Goal: Task Accomplishment & Management: Complete application form

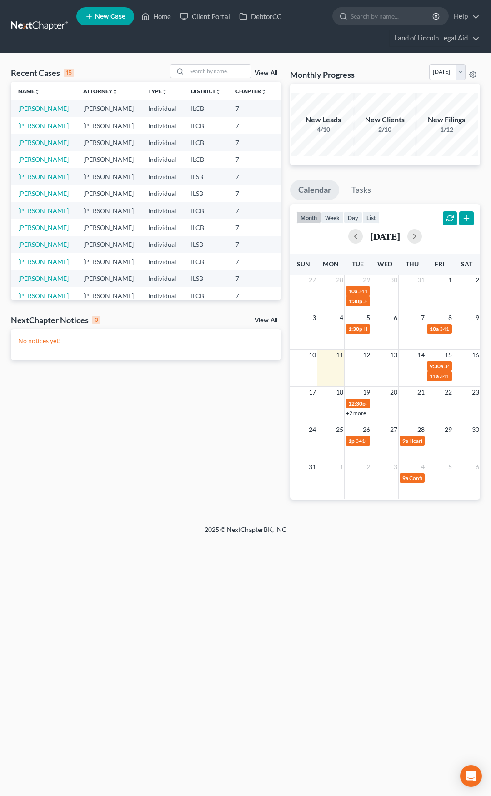
click at [50, 30] on link at bounding box center [40, 26] width 58 height 16
click at [31, 23] on link at bounding box center [40, 26] width 58 height 16
click at [209, 74] on input "search" at bounding box center [219, 71] width 64 height 13
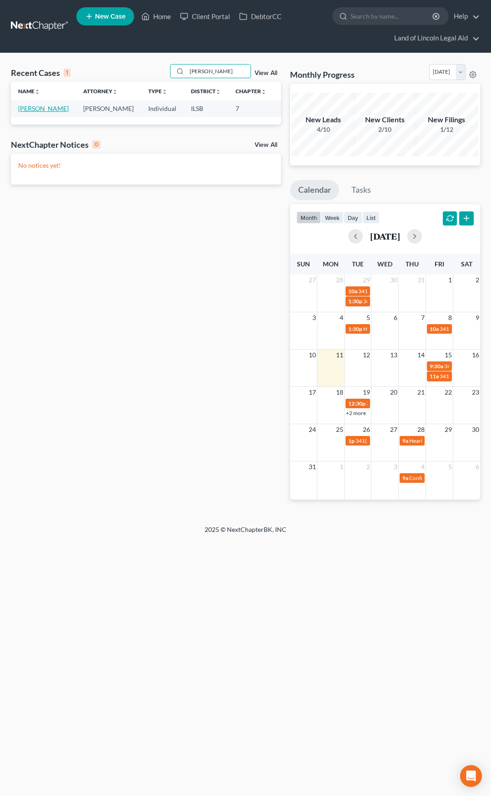
type input "arnold"
click at [27, 109] on link "[PERSON_NAME]" at bounding box center [43, 109] width 50 height 8
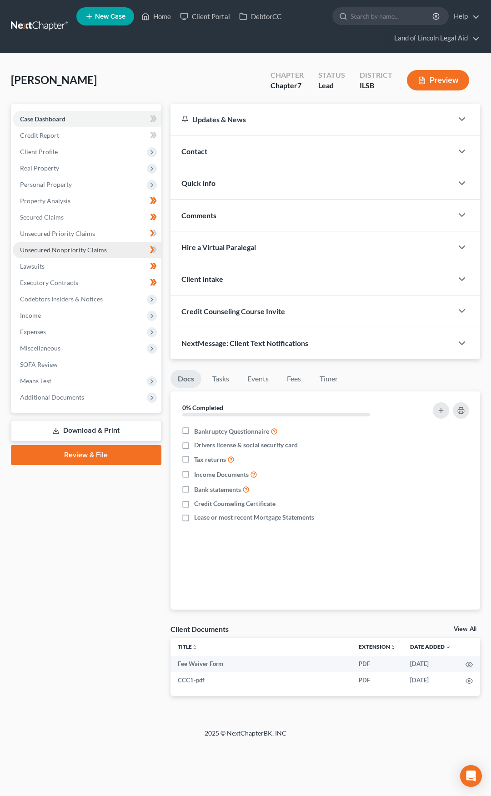
click at [110, 249] on link "Unsecured Nonpriority Claims" at bounding box center [87, 250] width 149 height 16
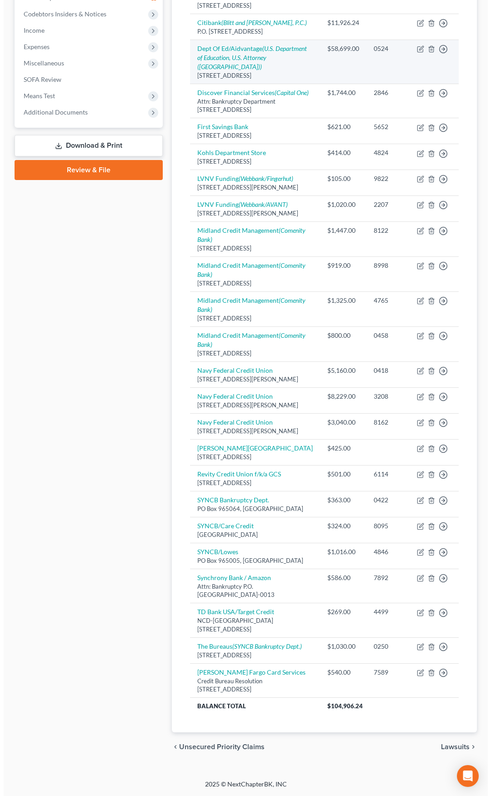
scroll to position [327, 0]
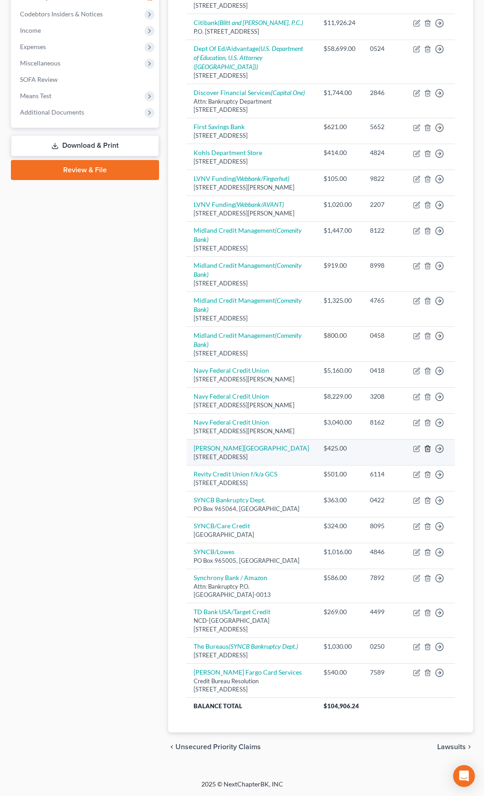
click at [430, 445] on icon "button" at bounding box center [427, 448] width 7 height 7
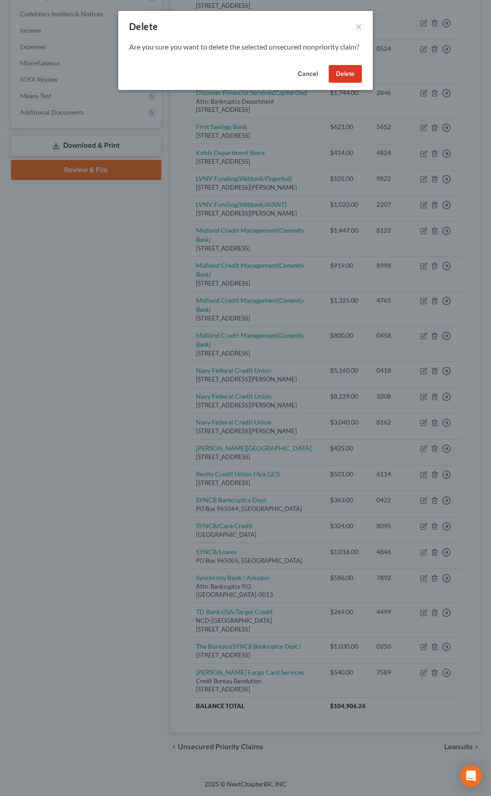
click at [344, 83] on button "Delete" at bounding box center [345, 74] width 33 height 18
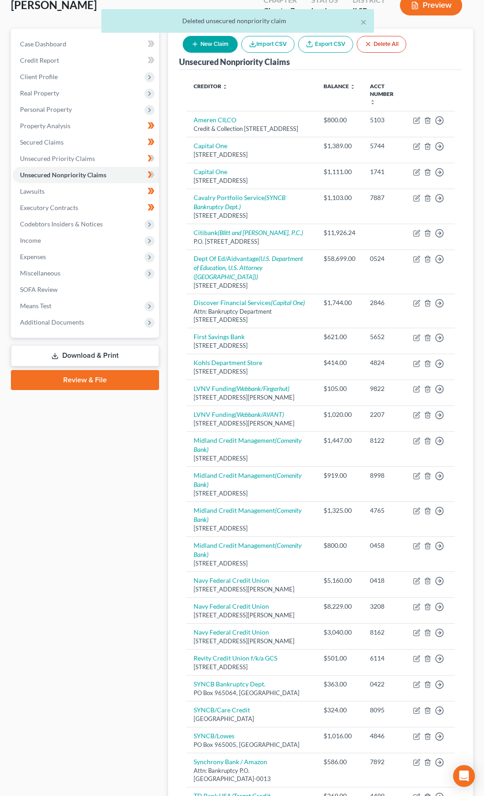
scroll to position [74, 0]
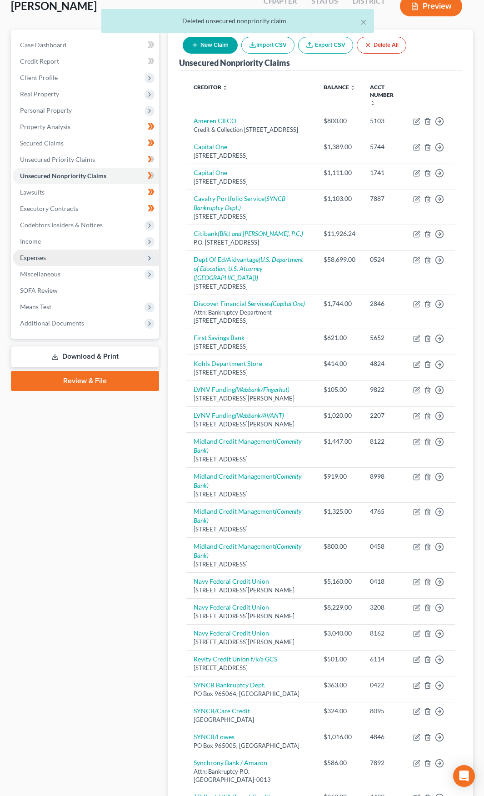
click at [86, 256] on span "Expenses" at bounding box center [86, 258] width 146 height 16
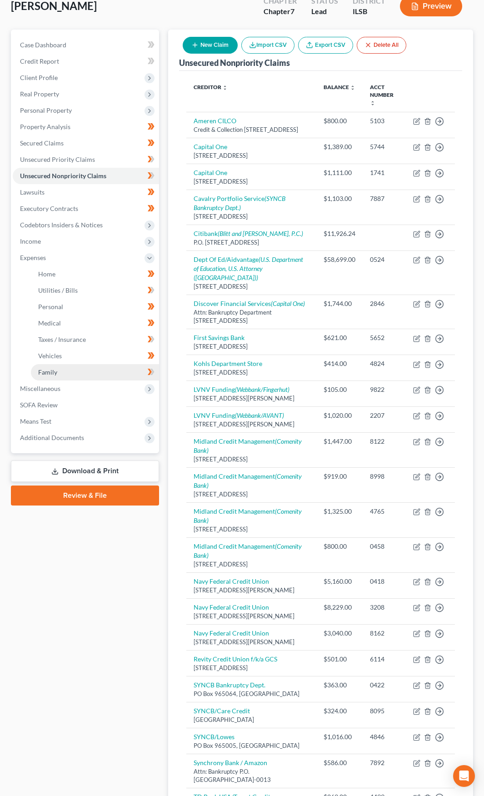
click at [92, 366] on link "Family" at bounding box center [95, 372] width 128 height 16
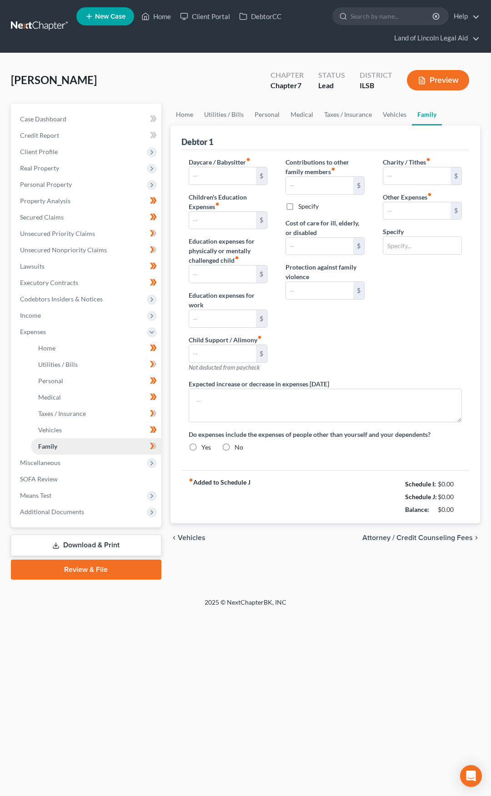
type input "100.00"
type input "86.00"
type input "0.00"
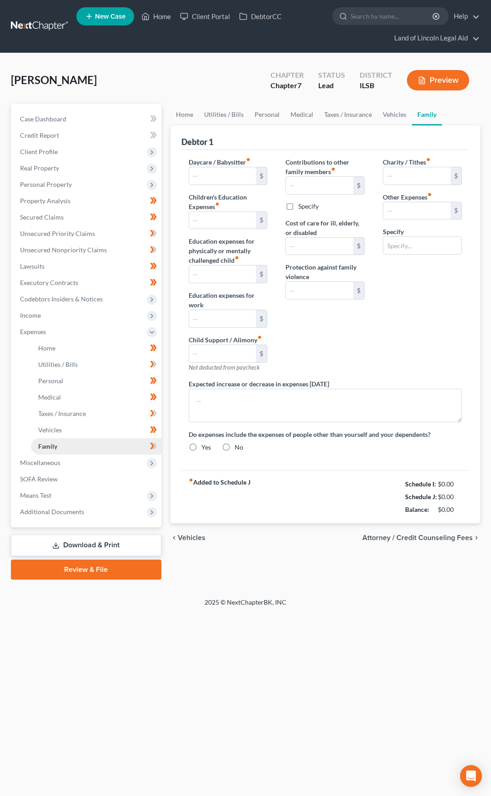
type input "0.00"
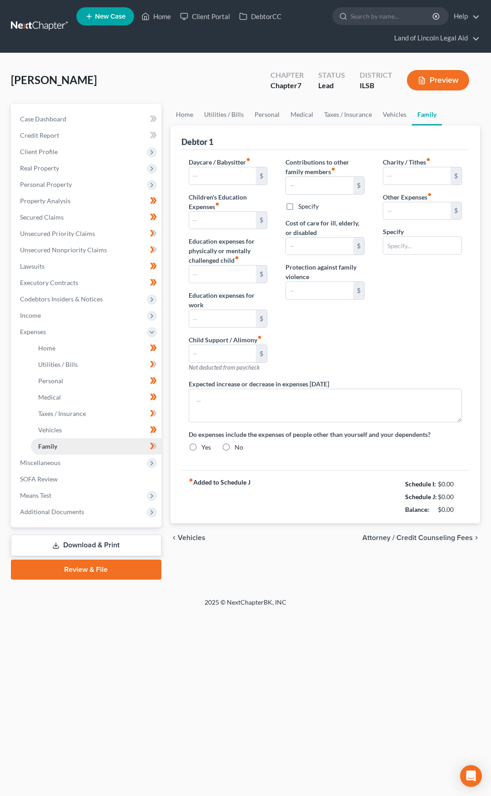
type textarea "Rent may increase next year. Debtor's childcare subsidy is currently frozen by …"
radio input "true"
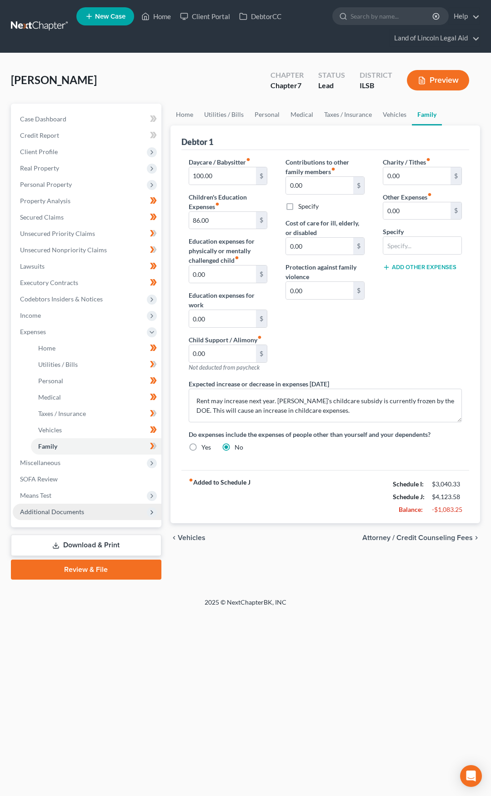
click at [97, 513] on span "Additional Documents" at bounding box center [87, 512] width 149 height 16
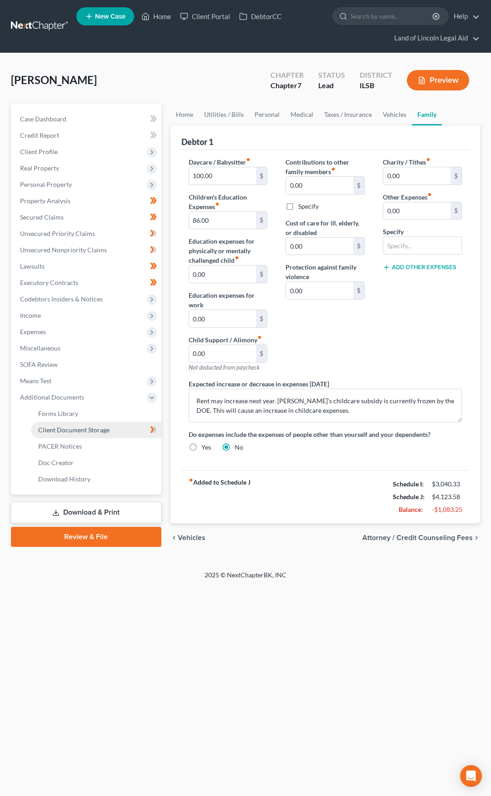
click at [99, 432] on span "Client Document Storage" at bounding box center [73, 430] width 71 height 8
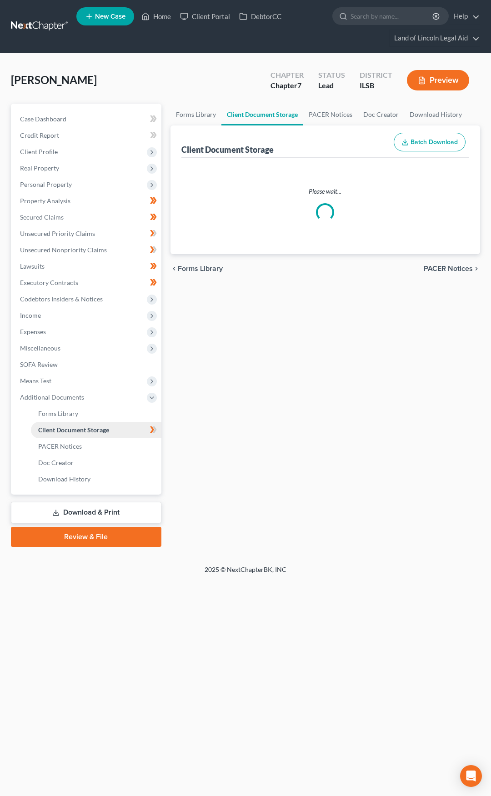
select select "0"
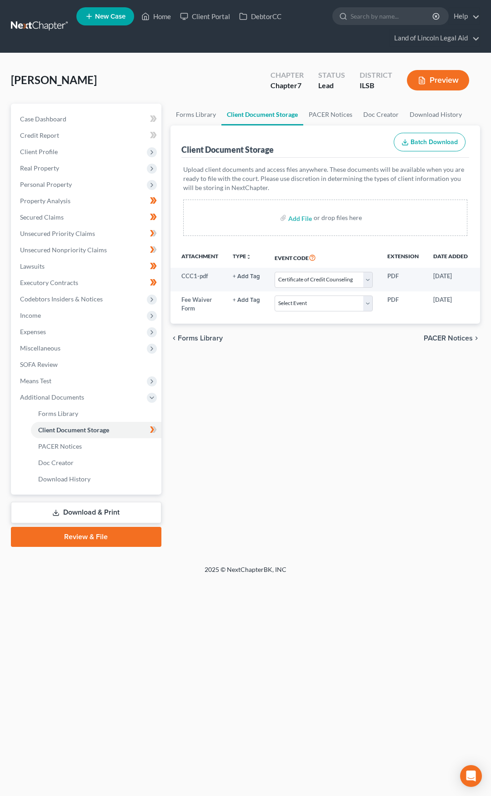
scroll to position [0, 69]
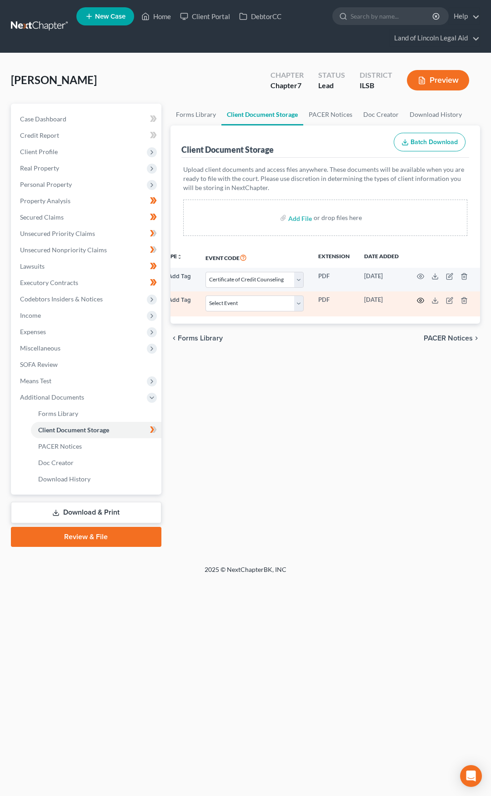
click at [420, 300] on circle "button" at bounding box center [421, 301] width 2 height 2
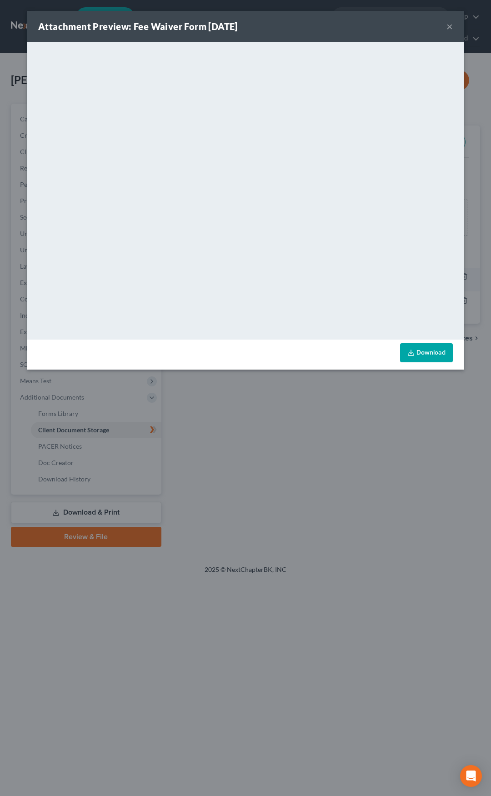
click at [450, 27] on button "×" at bounding box center [450, 26] width 6 height 11
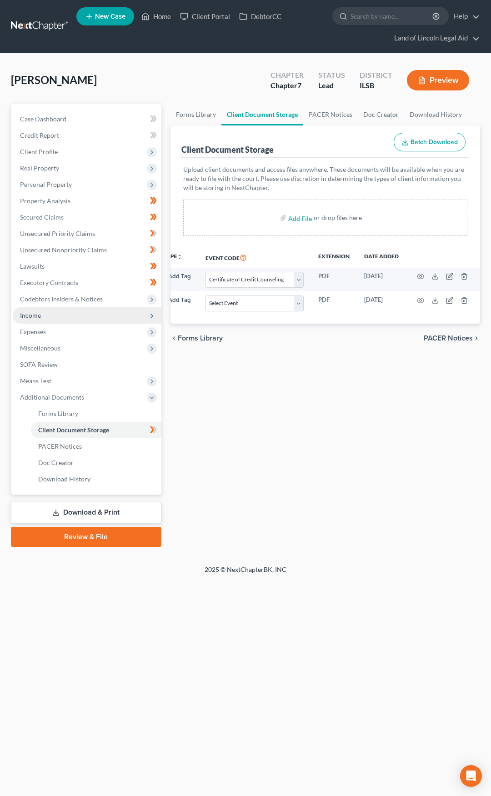
click at [101, 317] on span "Income" at bounding box center [87, 315] width 149 height 16
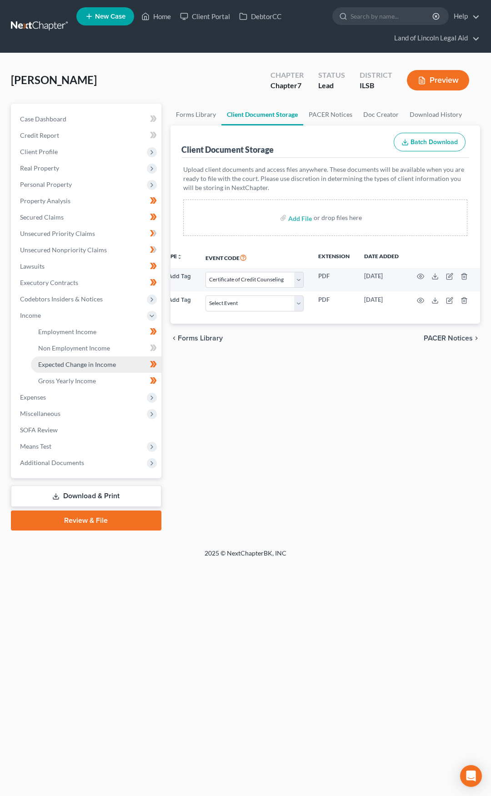
click at [101, 361] on span "Expected Change in Income" at bounding box center [77, 365] width 78 height 8
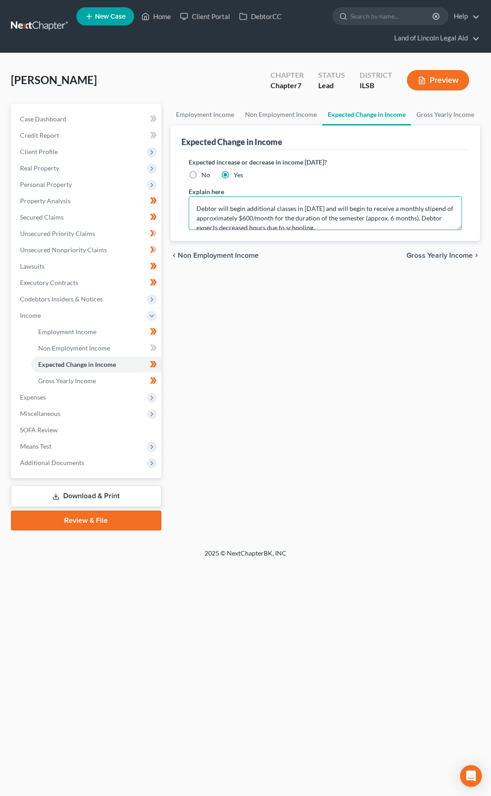
click at [296, 210] on textarea "Debtor will begin additional classes in August 2025 and will begin to receive a…" at bounding box center [325, 213] width 273 height 34
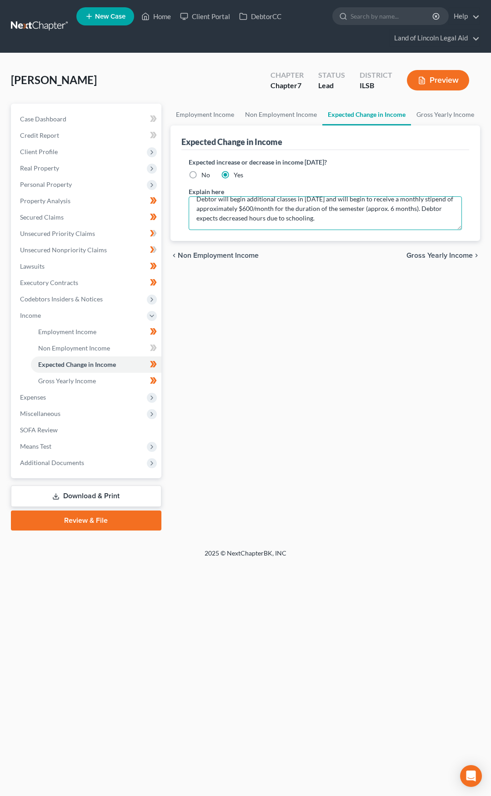
click at [270, 218] on textarea "Debtor will begin additional classes in August 2025 and will begin to receive a…" at bounding box center [325, 213] width 273 height 34
type textarea "Debtor will begin additional classes in August 2025 and will begin to receive a…"
click at [436, 79] on button "Preview" at bounding box center [438, 80] width 62 height 20
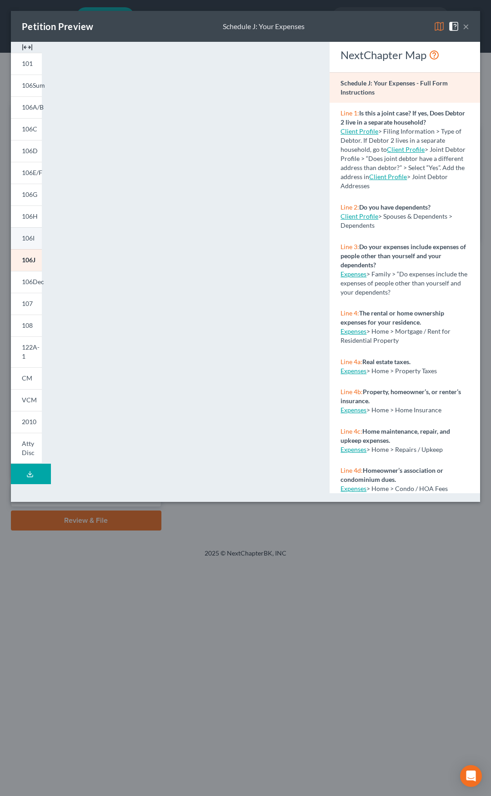
click at [28, 236] on span "106I" at bounding box center [28, 238] width 13 height 8
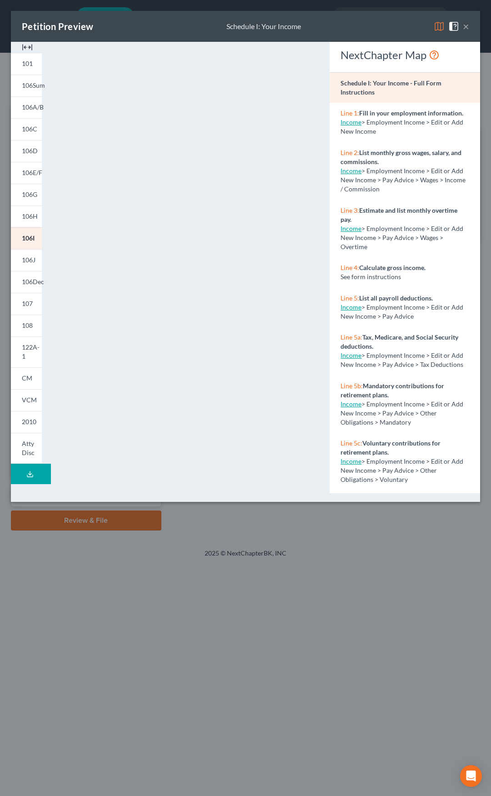
click at [468, 30] on button "×" at bounding box center [466, 26] width 6 height 11
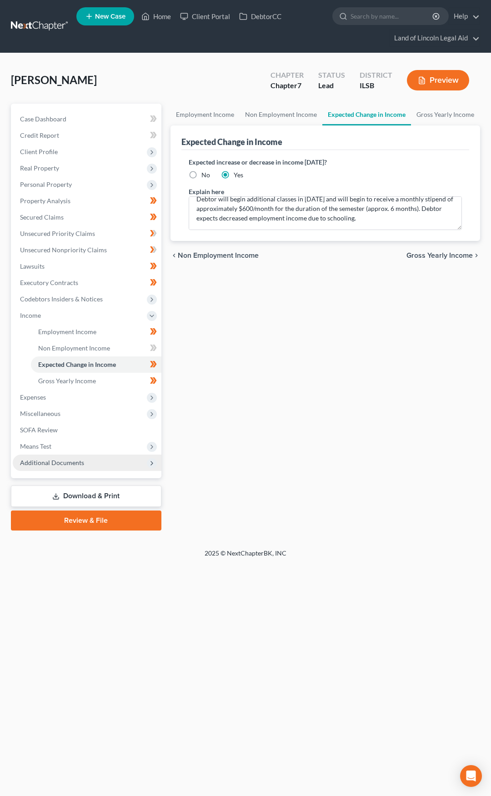
click at [115, 461] on span "Additional Documents" at bounding box center [87, 463] width 149 height 16
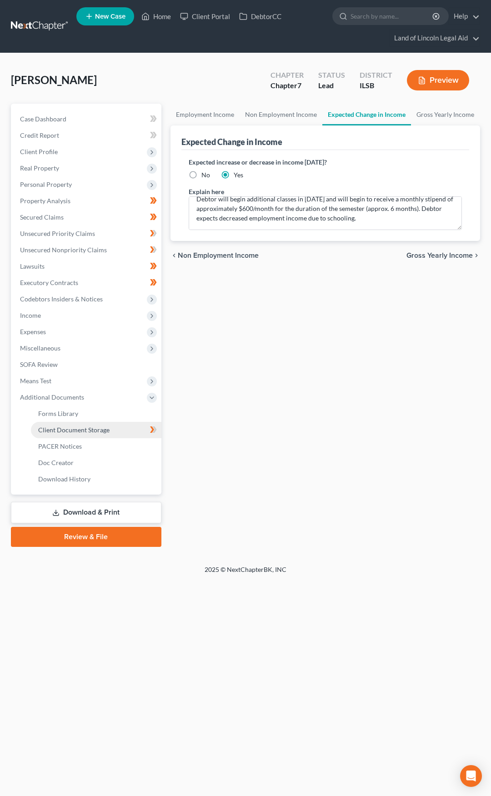
click at [110, 431] on link "Client Document Storage" at bounding box center [96, 430] width 131 height 16
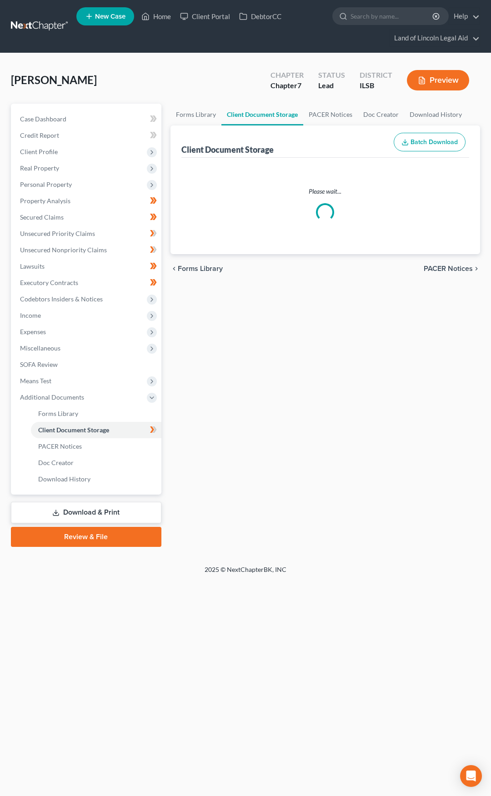
select select "0"
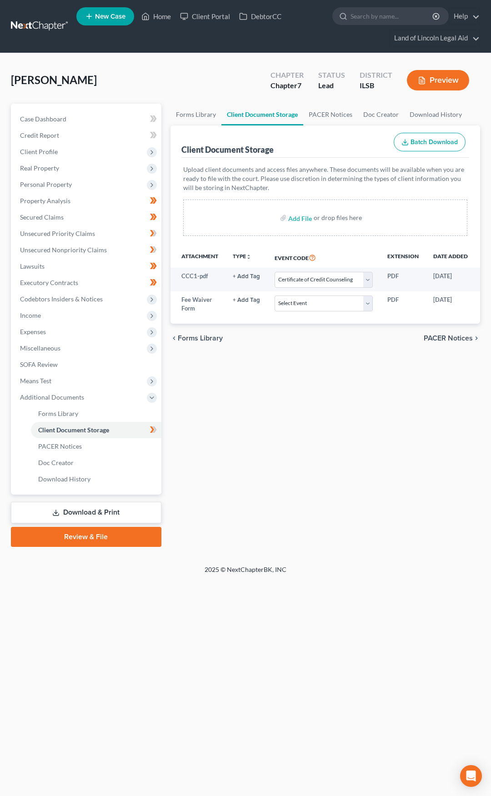
scroll to position [0, 69]
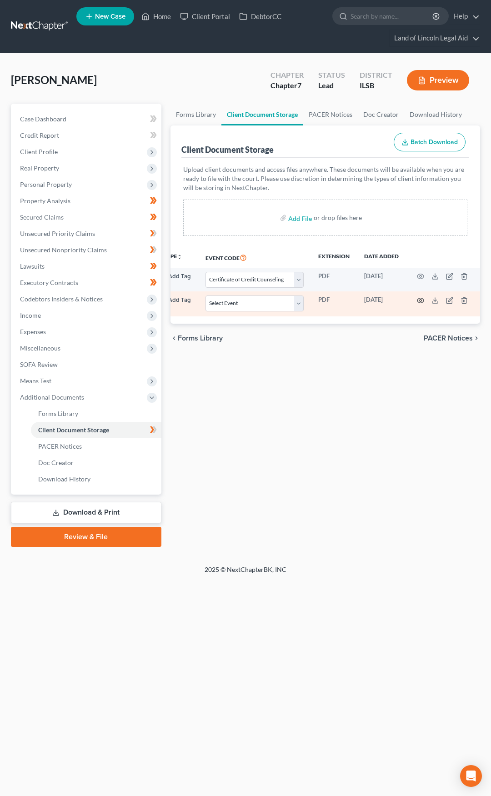
click at [417, 298] on icon "button" at bounding box center [420, 300] width 7 height 7
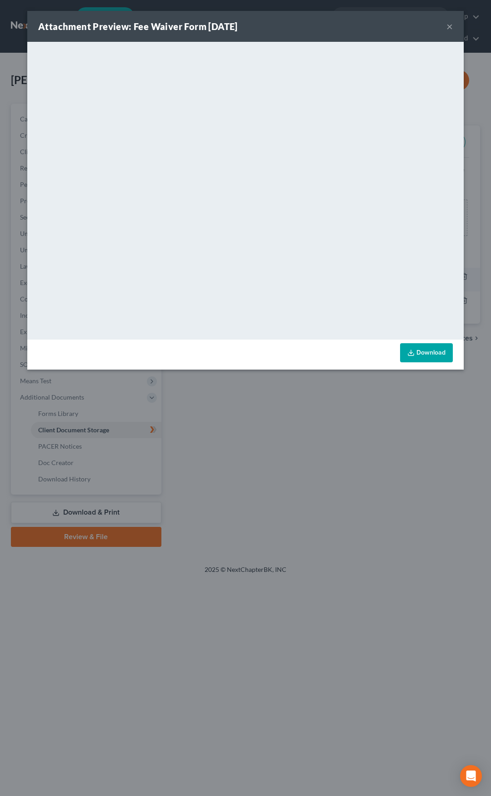
click at [449, 30] on button "×" at bounding box center [450, 26] width 6 height 11
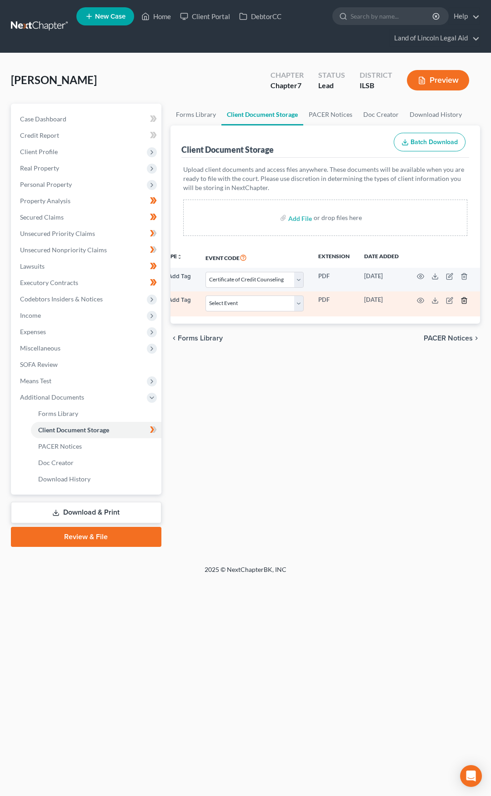
click at [465, 301] on line "button" at bounding box center [465, 301] width 0 height 2
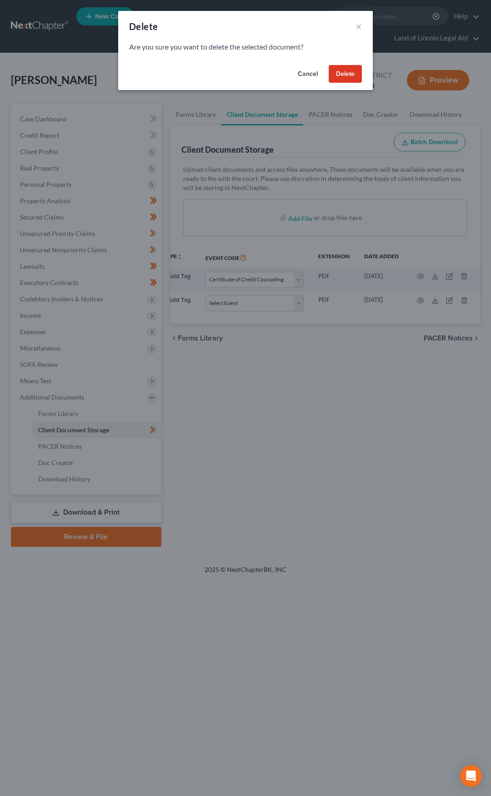
click at [347, 78] on button "Delete" at bounding box center [345, 74] width 33 height 18
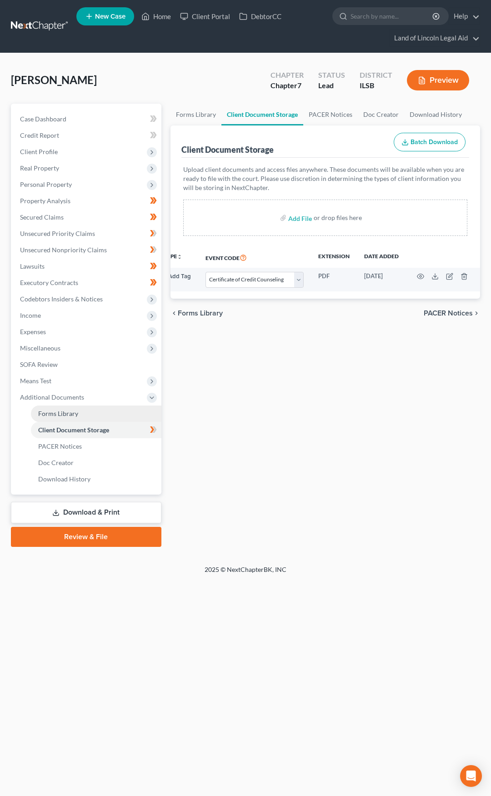
click at [98, 413] on link "Forms Library" at bounding box center [96, 414] width 131 height 16
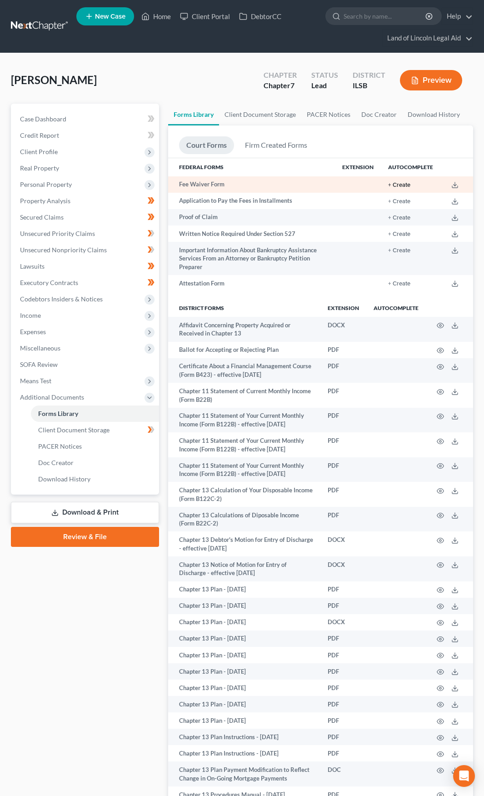
click at [407, 182] on button "+ Create" at bounding box center [399, 185] width 22 height 6
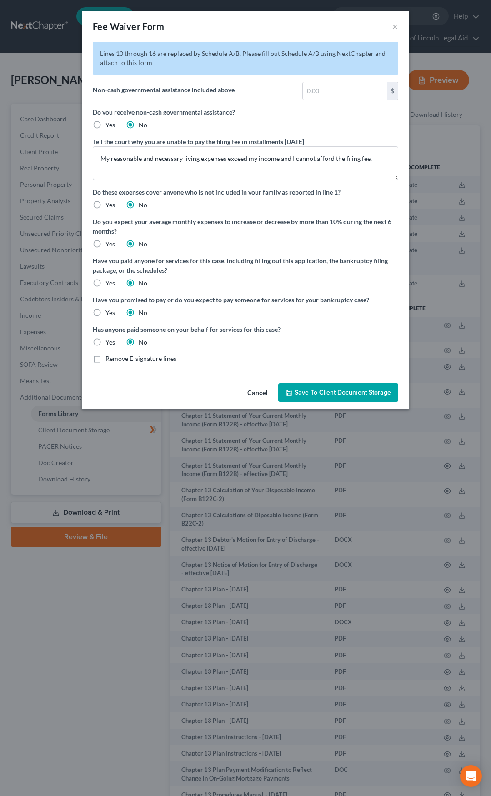
click at [106, 361] on label "Remove E-signature lines" at bounding box center [141, 358] width 71 height 9
click at [109, 360] on input "Remove E-signature lines" at bounding box center [112, 357] width 6 height 6
checkbox input "true"
click at [306, 391] on span "Save to Client Document Storage" at bounding box center [343, 393] width 96 height 8
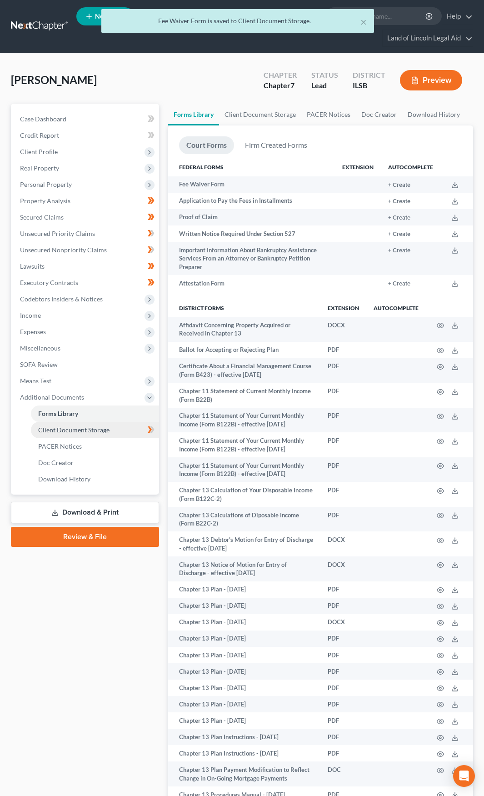
click at [119, 430] on link "Client Document Storage" at bounding box center [95, 430] width 128 height 16
select select "0"
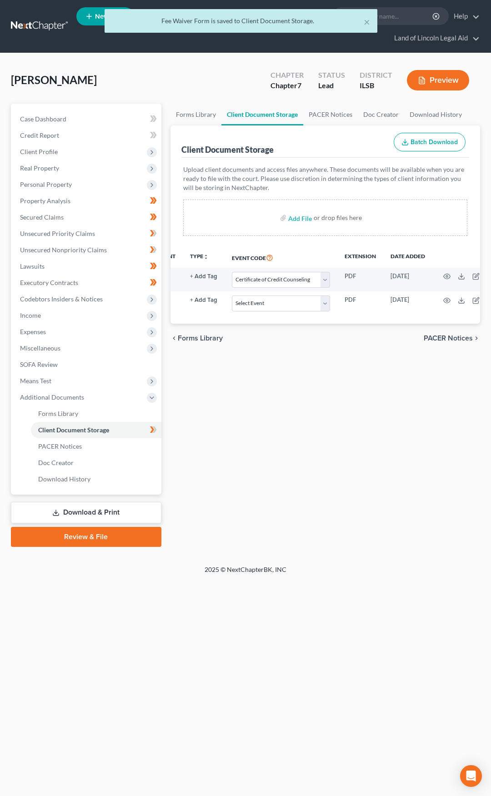
scroll to position [0, 70]
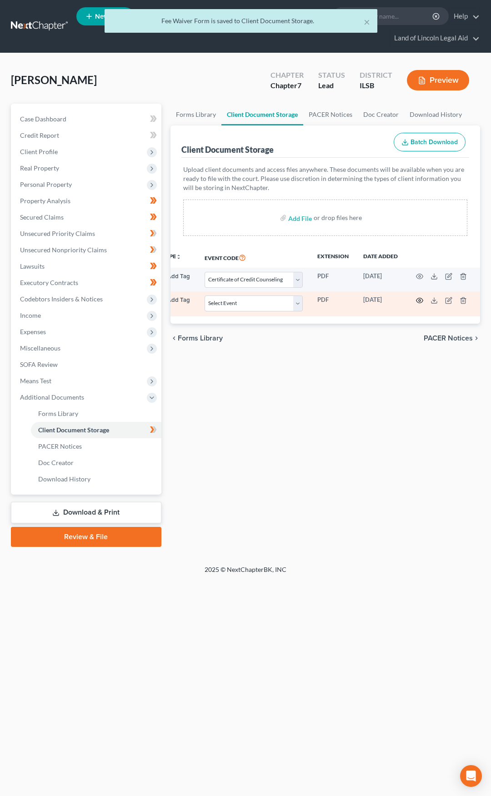
click at [421, 298] on icon "button" at bounding box center [419, 300] width 7 height 7
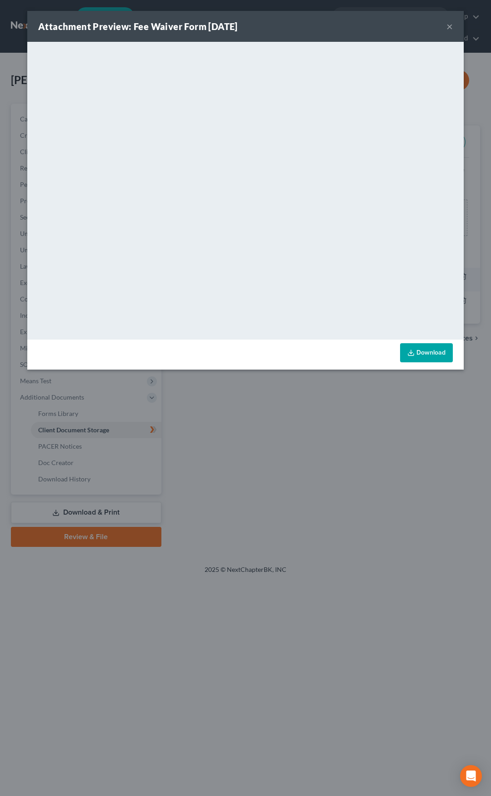
click at [449, 29] on button "×" at bounding box center [450, 26] width 6 height 11
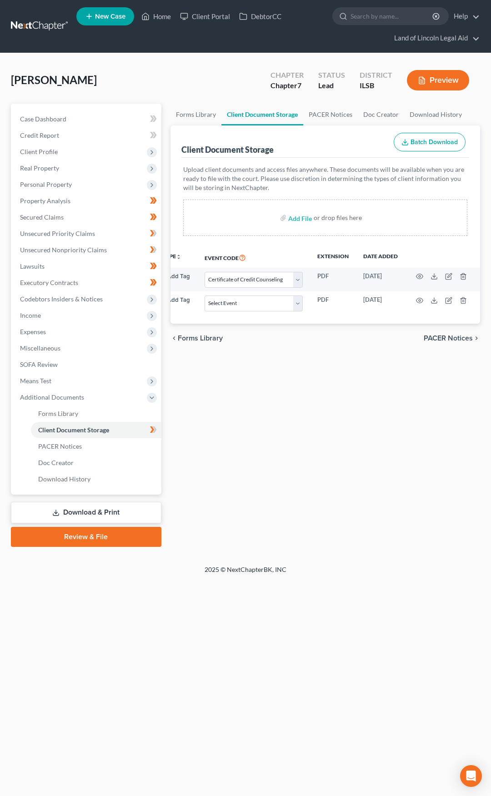
scroll to position [0, 0]
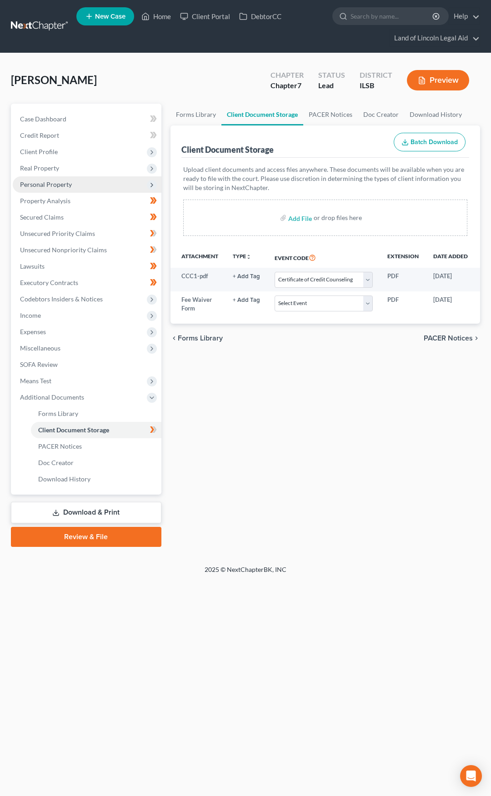
click at [78, 187] on span "Personal Property" at bounding box center [87, 184] width 149 height 16
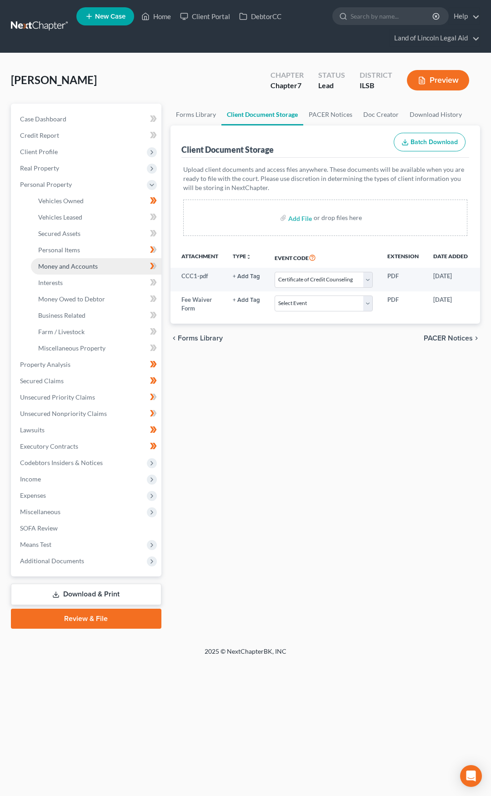
click at [88, 266] on span "Money and Accounts" at bounding box center [68, 266] width 60 height 8
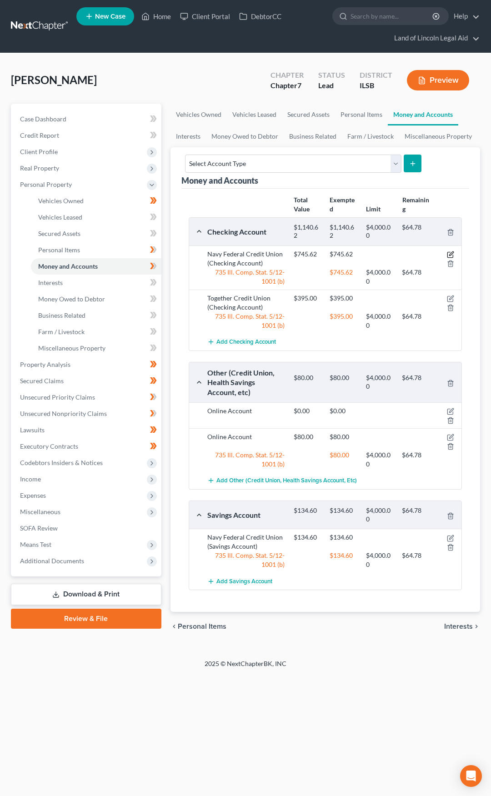
click at [453, 253] on icon "button" at bounding box center [451, 254] width 4 height 4
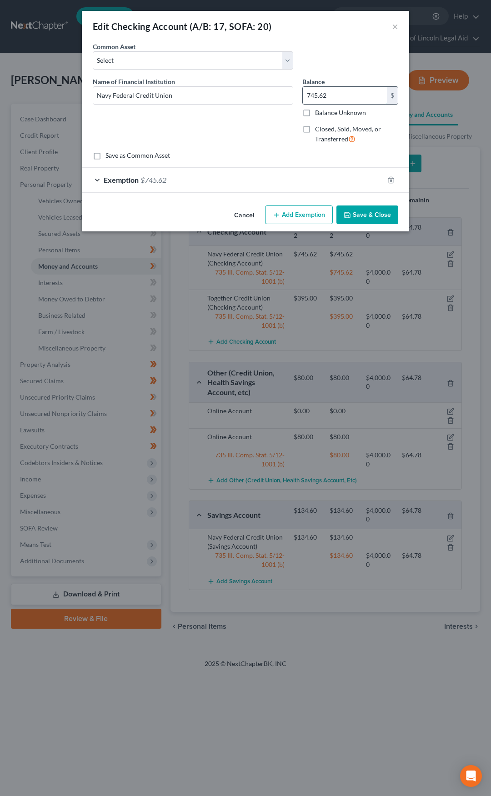
click at [322, 91] on input "745.62" at bounding box center [345, 95] width 84 height 17
type input "0"
click at [169, 185] on div "Exemption $745.62" at bounding box center [233, 180] width 302 height 24
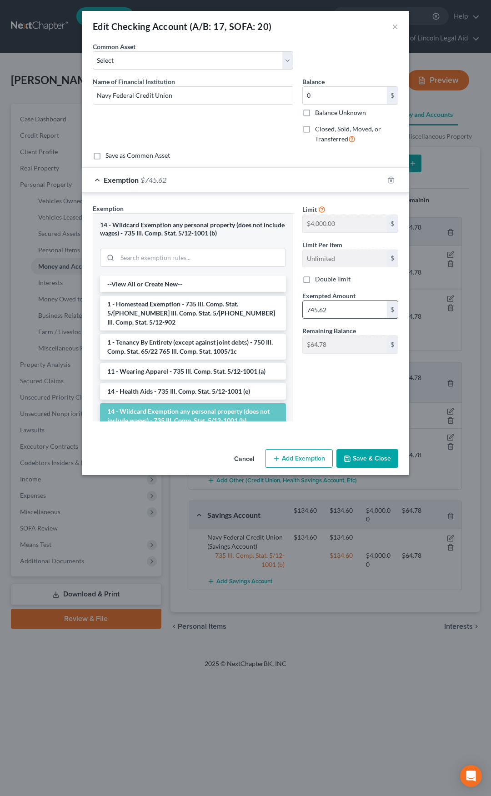
click at [314, 309] on input "745.62" at bounding box center [345, 309] width 84 height 17
type input "0"
click at [306, 381] on div "Limit $4,000.00 $ Limit Per Item Unlimited $ Double limit Exempted Amount * 0 $…" at bounding box center [350, 316] width 105 height 225
click at [358, 462] on button "Save & Close" at bounding box center [368, 458] width 62 height 19
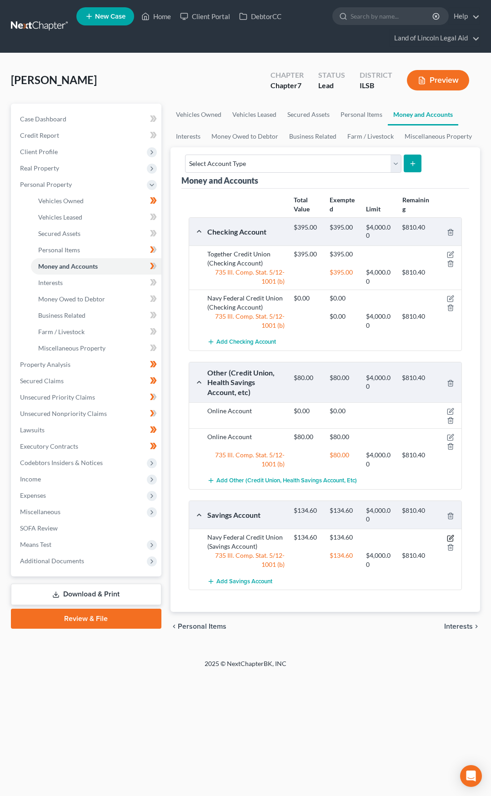
click at [448, 540] on icon "button" at bounding box center [450, 538] width 7 height 7
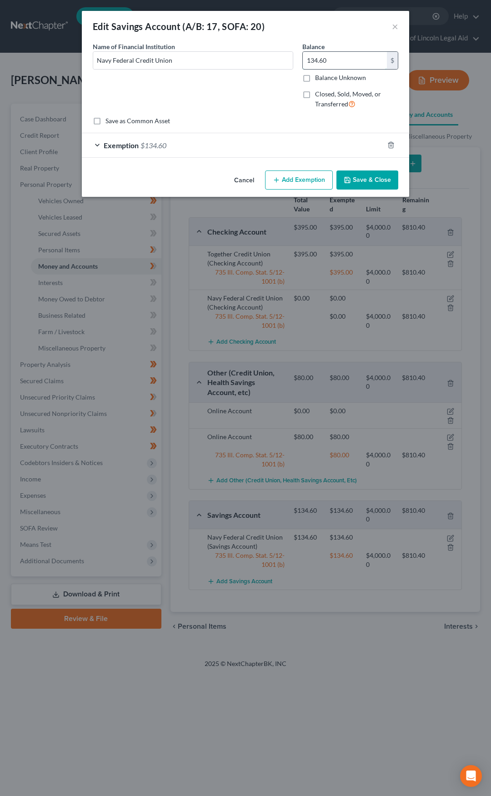
click at [328, 63] on input "134.60" at bounding box center [345, 60] width 84 height 17
type input "0"
click at [389, 144] on icon "button" at bounding box center [391, 145] width 4 height 6
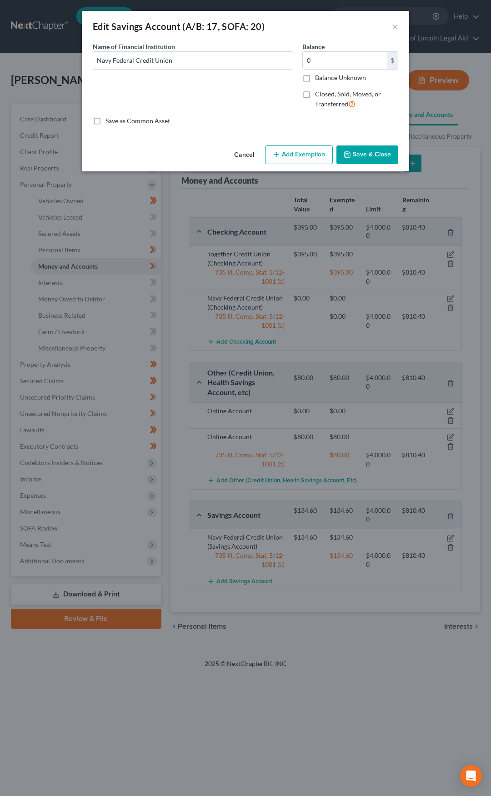
click at [372, 151] on button "Save & Close" at bounding box center [368, 155] width 62 height 19
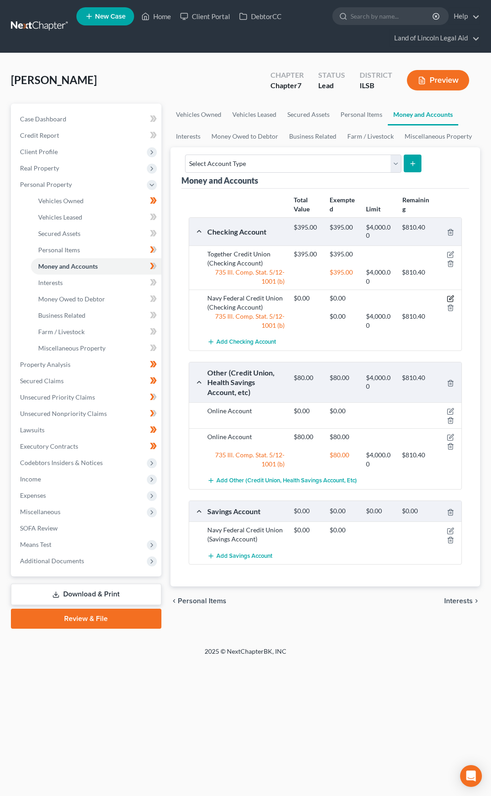
click at [451, 296] on icon "button" at bounding box center [450, 298] width 7 height 7
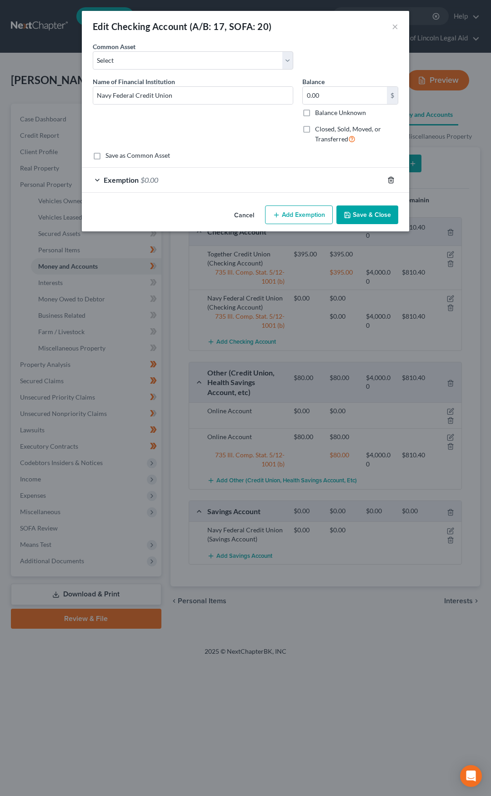
click at [393, 179] on icon "button" at bounding box center [391, 179] width 7 height 7
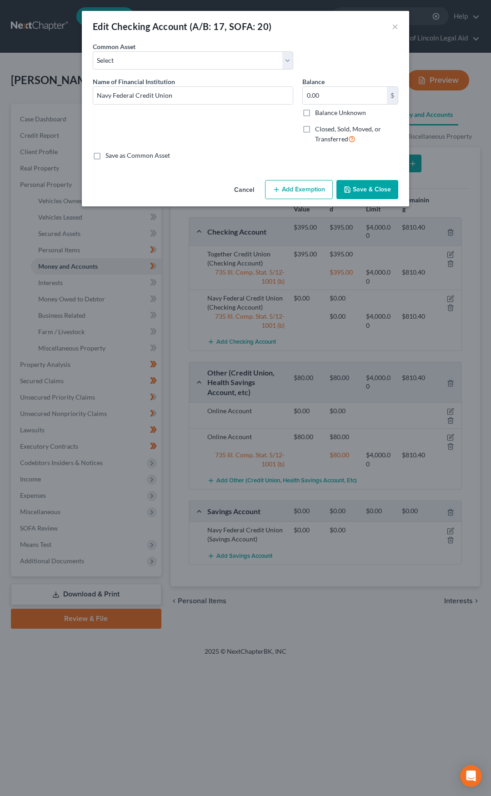
click at [374, 191] on button "Save & Close" at bounding box center [368, 189] width 62 height 19
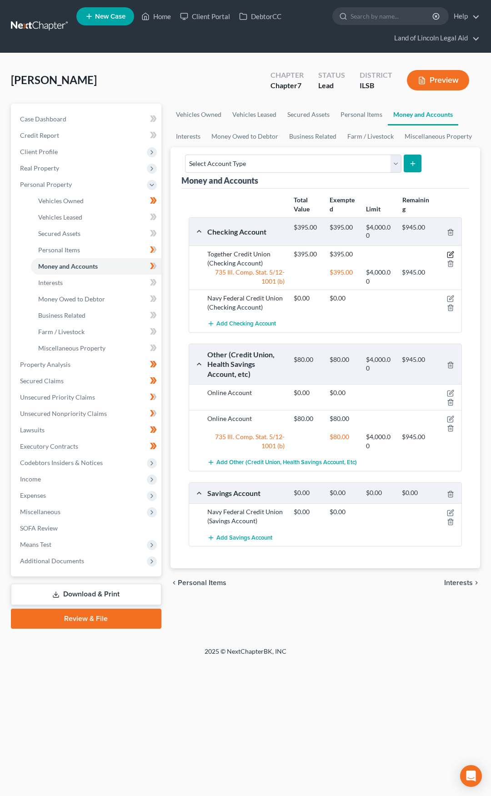
click at [451, 253] on icon "button" at bounding box center [450, 254] width 7 height 7
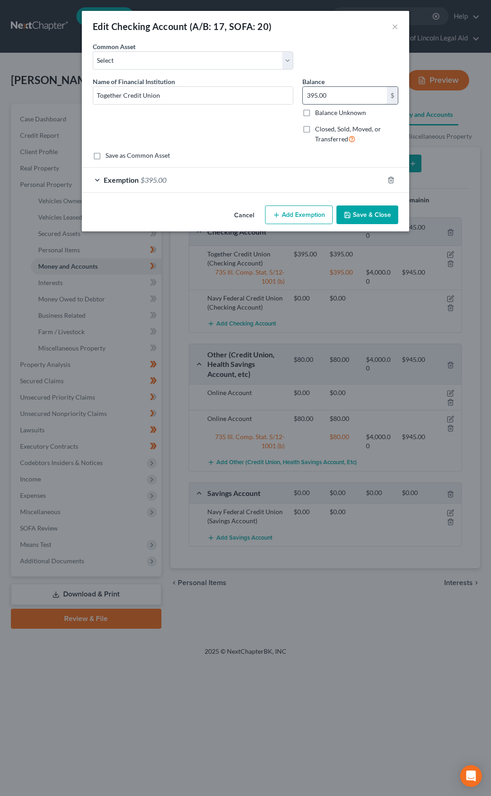
click at [340, 94] on input "395.00" at bounding box center [345, 95] width 84 height 17
type input "145.35"
click at [221, 186] on div "Exemption $395.00" at bounding box center [233, 180] width 302 height 24
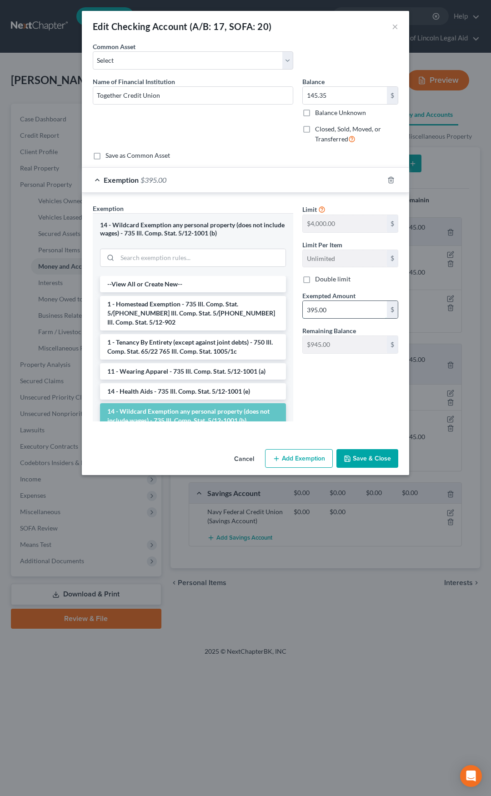
click at [332, 313] on input "395.00" at bounding box center [345, 309] width 84 height 17
type input "145.35"
click at [368, 456] on button "Save & Close" at bounding box center [368, 458] width 62 height 19
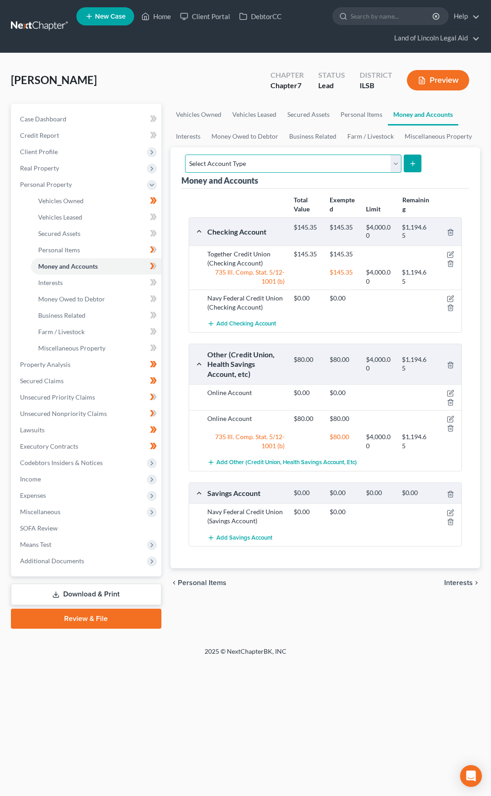
click at [307, 164] on select "Select Account Type Brokerage (A/B: 18, SOFA: 20) Cash on Hand (A/B: 16) Certif…" at bounding box center [293, 164] width 217 height 18
select select "savings"
click at [185, 155] on select "Select Account Type Brokerage (A/B: 18, SOFA: 20) Cash on Hand (A/B: 16) Certif…" at bounding box center [293, 164] width 217 height 18
click at [411, 162] on icon "submit" at bounding box center [412, 163] width 7 height 7
click at [310, 167] on select "Select Account Type Brokerage (A/B: 18, SOFA: 20) Cash on Hand (A/B: 16) Certif…" at bounding box center [293, 164] width 217 height 18
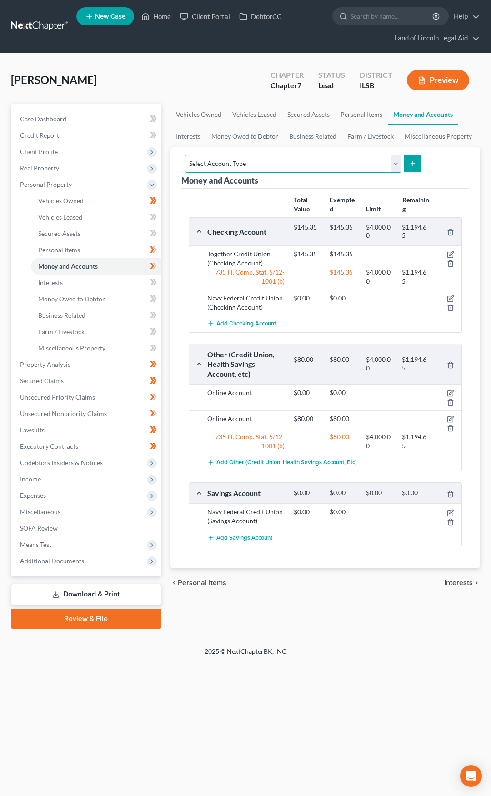
select select "savings"
click at [185, 155] on select "Select Account Type Brokerage (A/B: 18, SOFA: 20) Cash on Hand (A/B: 16) Certif…" at bounding box center [293, 164] width 217 height 18
click at [413, 162] on line "submit" at bounding box center [413, 163] width 0 height 4
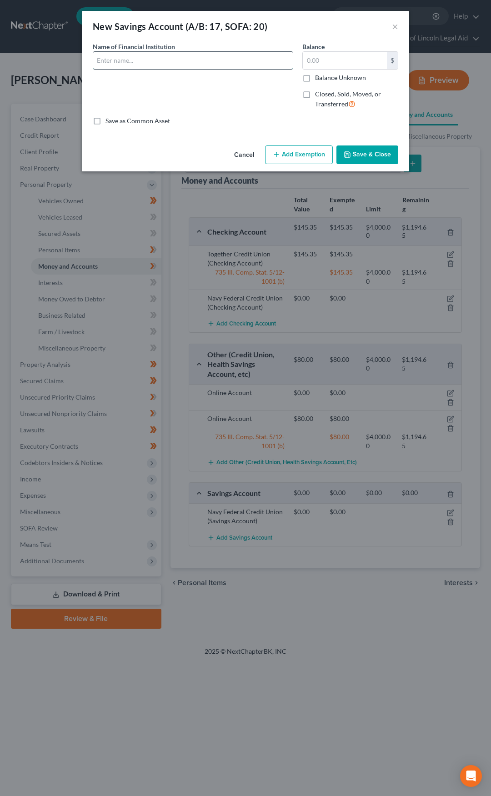
click at [191, 61] on input "text" at bounding box center [193, 60] width 200 height 17
type input "Together Credit Union"
click at [328, 60] on input "text" at bounding box center [345, 60] width 84 height 17
type input "5.00"
click at [294, 154] on button "Add Exemption" at bounding box center [299, 155] width 68 height 19
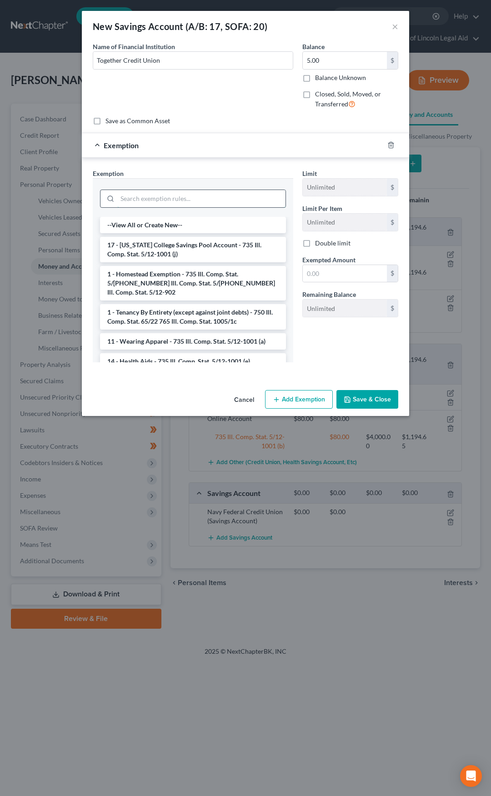
click at [189, 197] on input "search" at bounding box center [201, 198] width 168 height 17
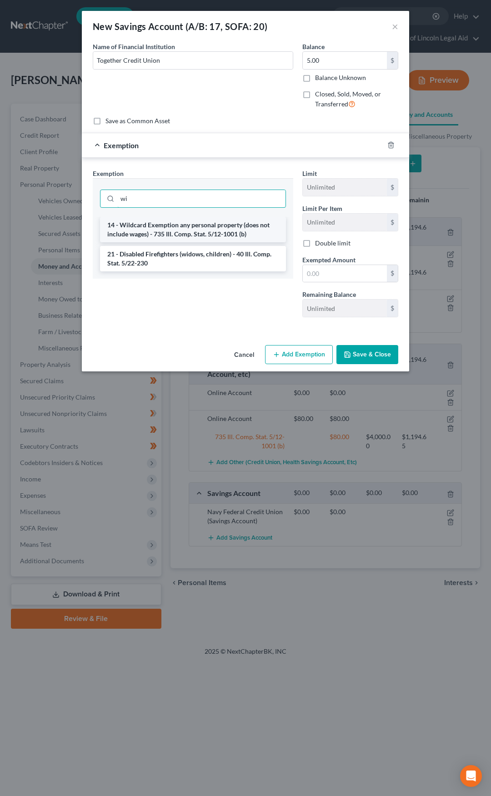
type input "wi"
click at [184, 221] on li "14 - Wildcard Exemption any personal property (does not include wages) - 735 Il…" at bounding box center [193, 229] width 186 height 25
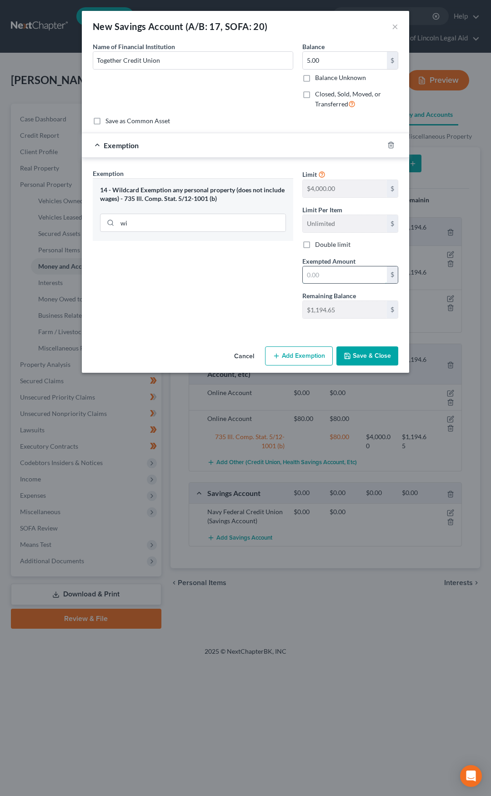
click at [319, 267] on input "text" at bounding box center [345, 275] width 84 height 17
type input "5.00"
click at [354, 354] on button "Save & Close" at bounding box center [368, 356] width 62 height 19
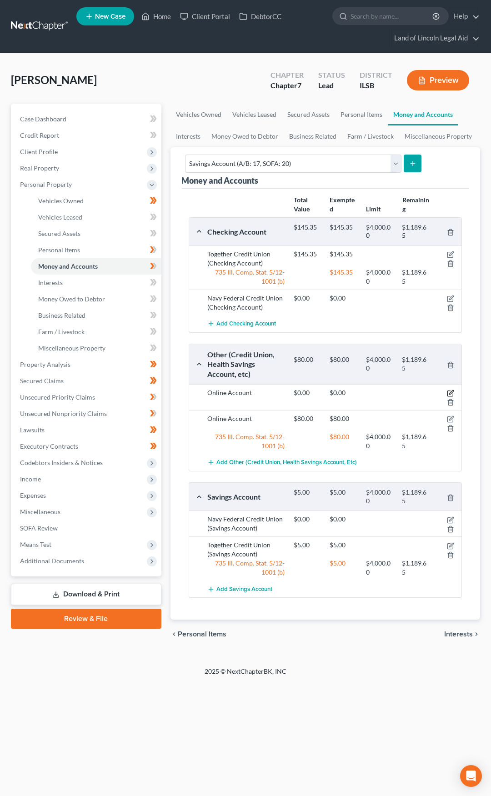
click at [449, 392] on icon "button" at bounding box center [450, 393] width 7 height 7
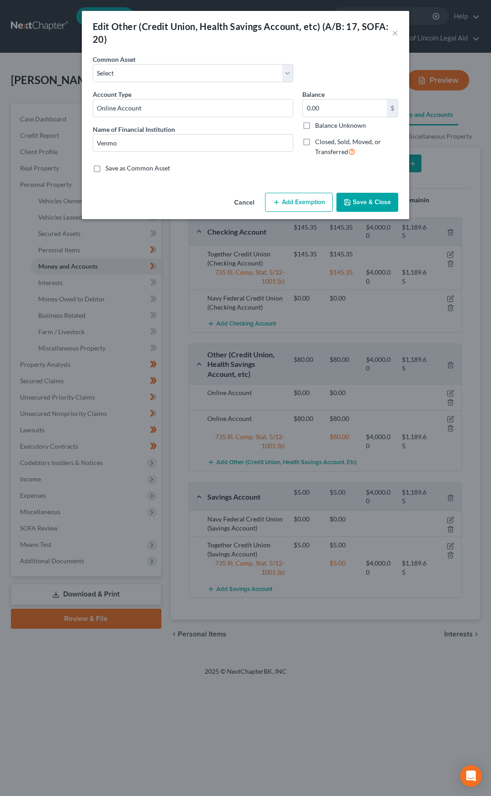
click at [237, 198] on button "Cancel" at bounding box center [244, 203] width 35 height 18
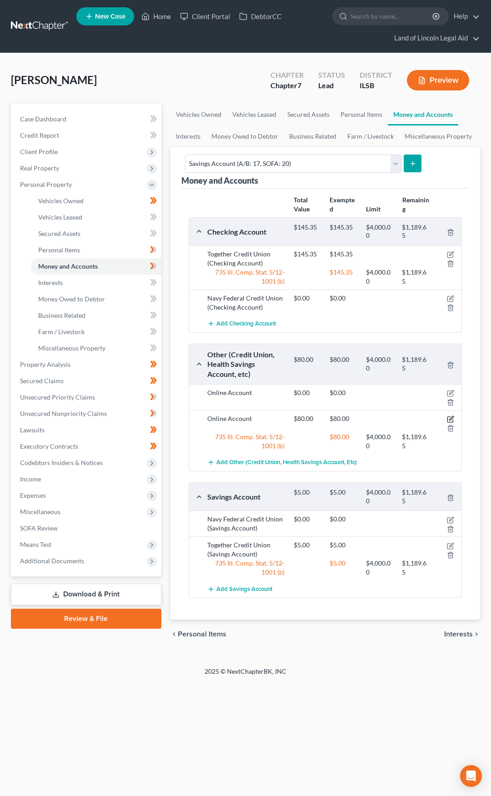
click at [453, 418] on icon "button" at bounding box center [451, 419] width 4 height 4
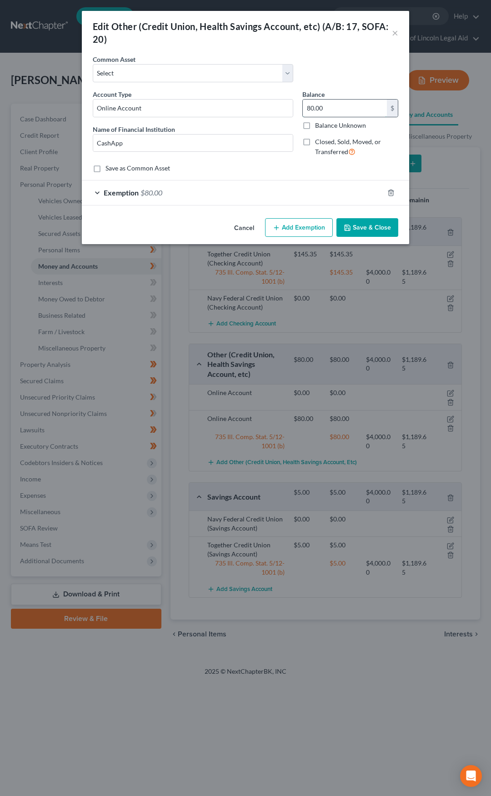
click at [335, 112] on input "80.00" at bounding box center [345, 108] width 84 height 17
type input "0"
click at [276, 191] on div "Exemption $80.00" at bounding box center [233, 193] width 302 height 24
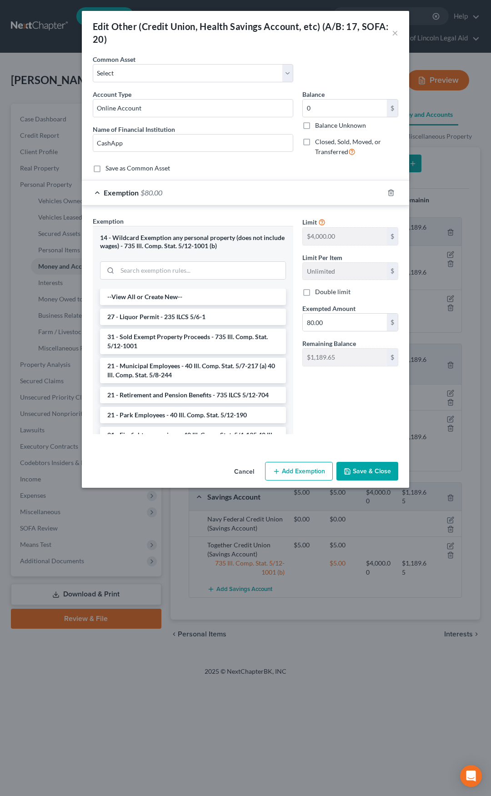
click at [276, 191] on div "Exemption $80.00" at bounding box center [233, 193] width 302 height 24
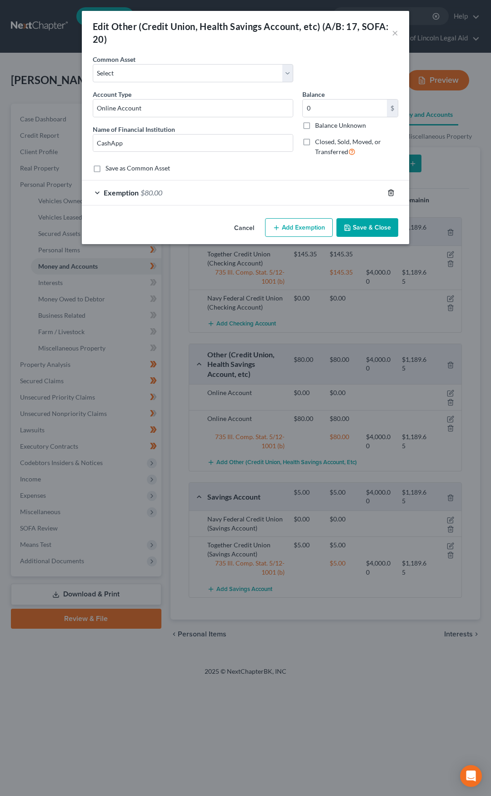
click at [388, 193] on icon "button" at bounding box center [391, 192] width 7 height 7
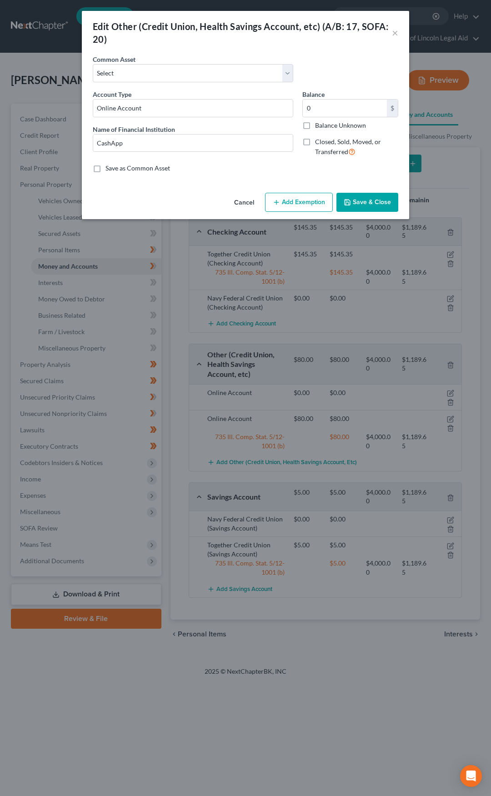
click at [374, 200] on button "Save & Close" at bounding box center [368, 202] width 62 height 19
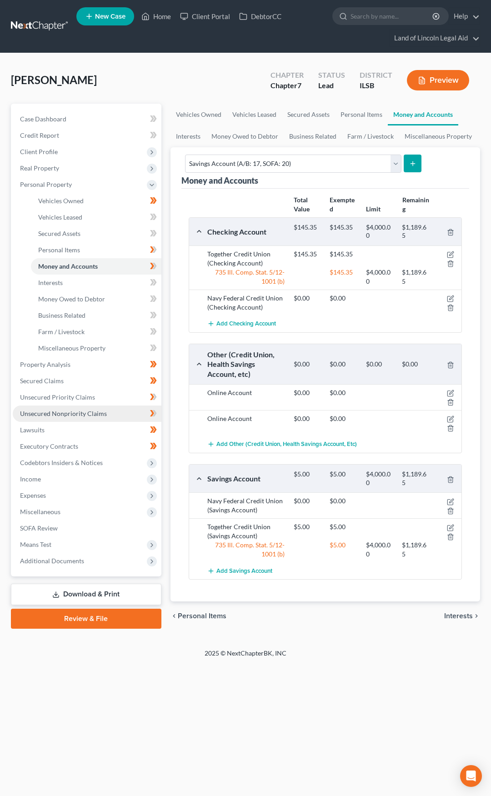
click at [86, 412] on span "Unsecured Nonpriority Claims" at bounding box center [63, 414] width 87 height 8
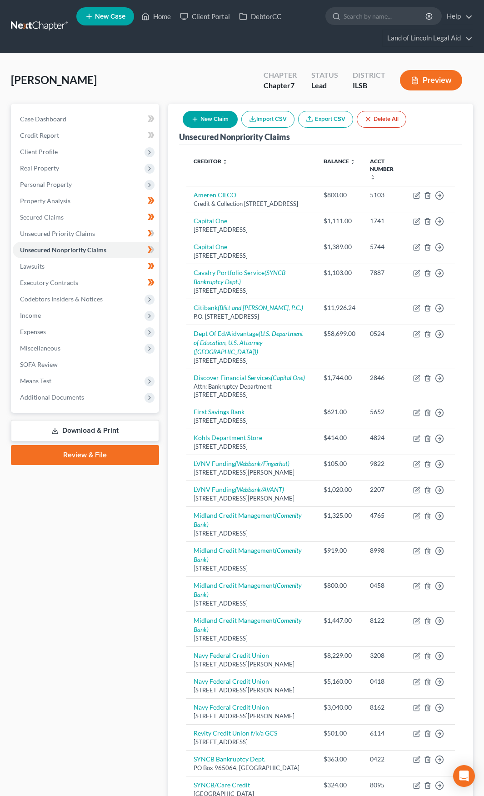
click at [202, 115] on button "New Claim" at bounding box center [210, 119] width 55 height 17
select select "0"
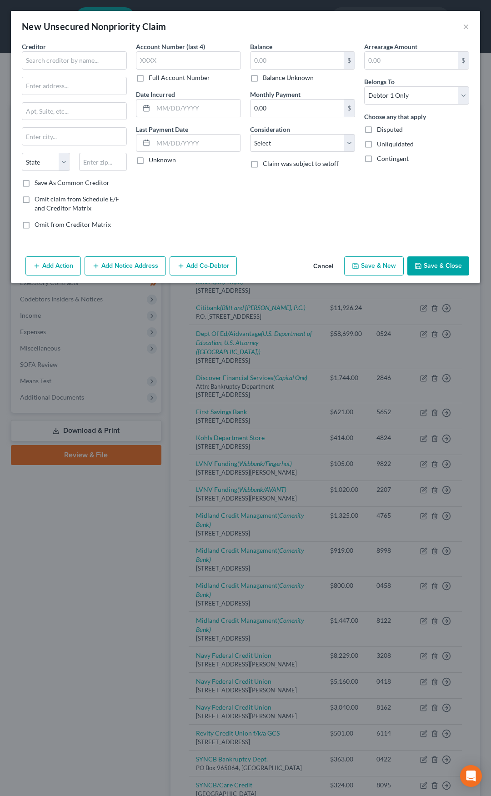
click at [97, 73] on div "Creditor * State AL AK AR AZ CA CO CT DE DC FL GA GU HI ID IL IN IA KS KY LA ME…" at bounding box center [74, 110] width 105 height 136
click at [91, 60] on input "text" at bounding box center [74, 60] width 105 height 18
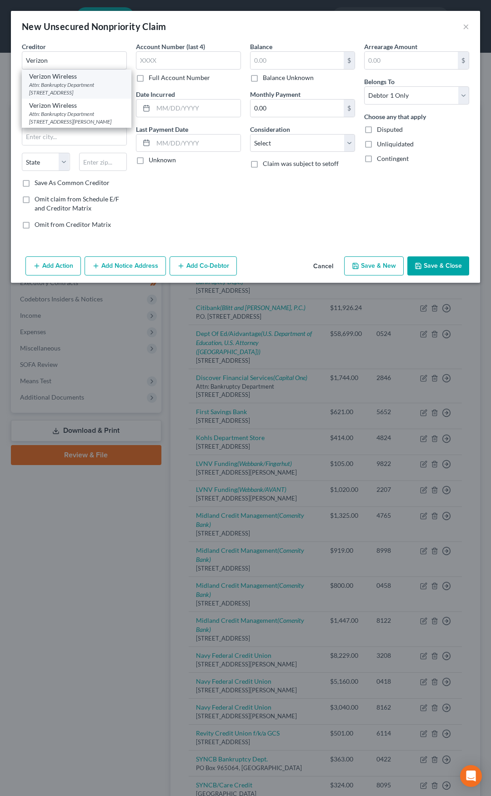
click at [72, 81] on div "Attn: Bankruptcy Department 1515 Woodfield Road, Schaumburg, IL 60173" at bounding box center [76, 88] width 95 height 15
type input "Verizon Wireless"
type input "Attn: Bankruptcy Department"
type input "1515 Woodfield Road"
type input "Schaumburg"
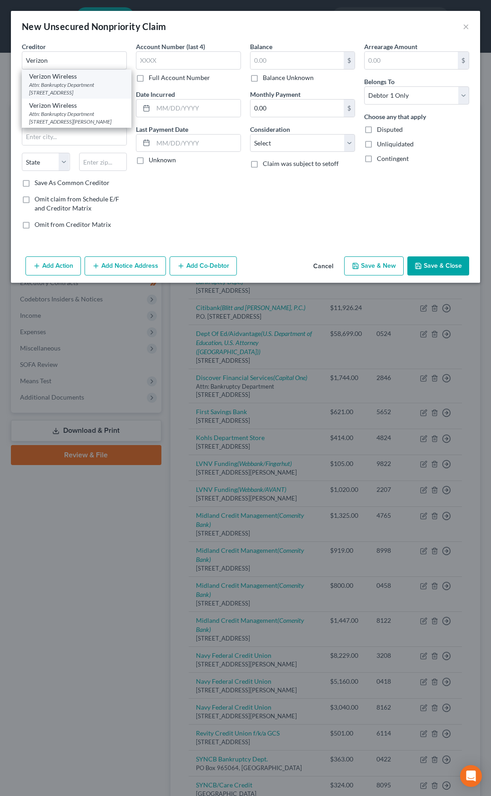
select select "14"
type input "60173"
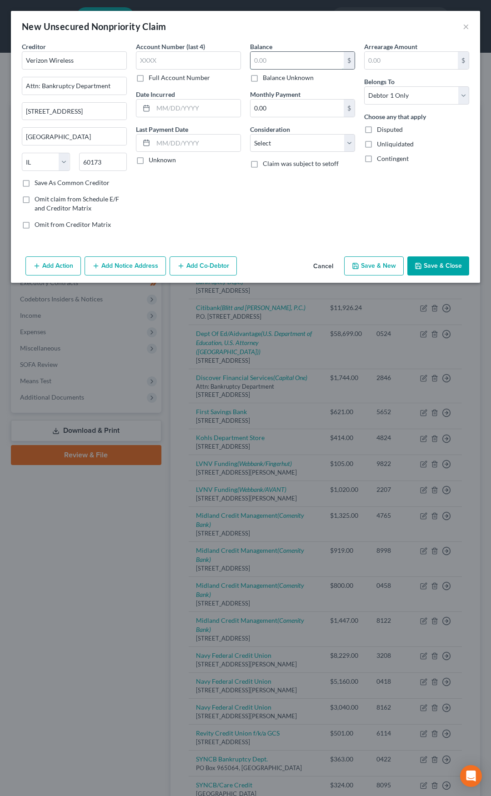
click at [262, 54] on input "text" at bounding box center [297, 60] width 93 height 17
type input "400"
click at [306, 143] on select "Select Cable / Satellite Services Collection Agency Credit Card Debt Debt Couns…" at bounding box center [302, 143] width 105 height 18
select select "19"
click at [250, 134] on select "Select Cable / Satellite Services Collection Agency Credit Card Debt Debt Couns…" at bounding box center [302, 143] width 105 height 18
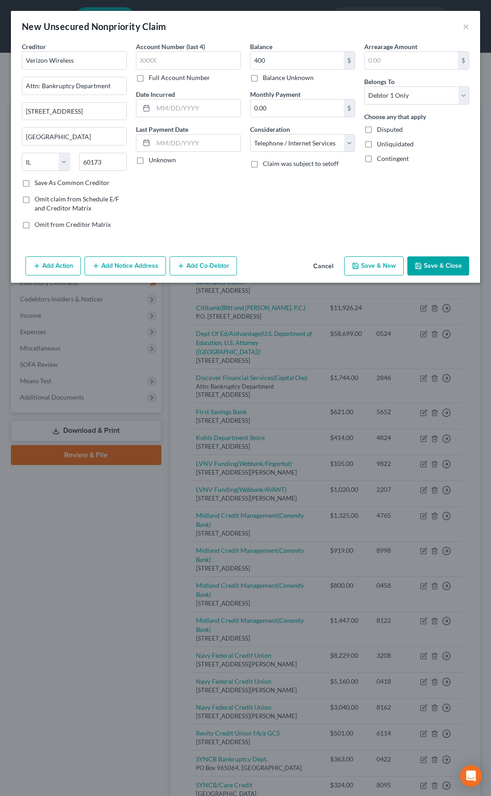
click at [440, 265] on button "Save & Close" at bounding box center [439, 266] width 62 height 19
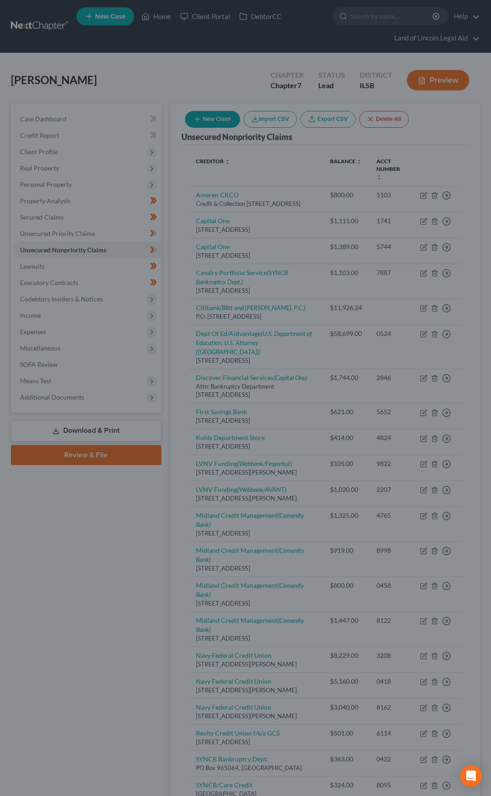
type input "400.00"
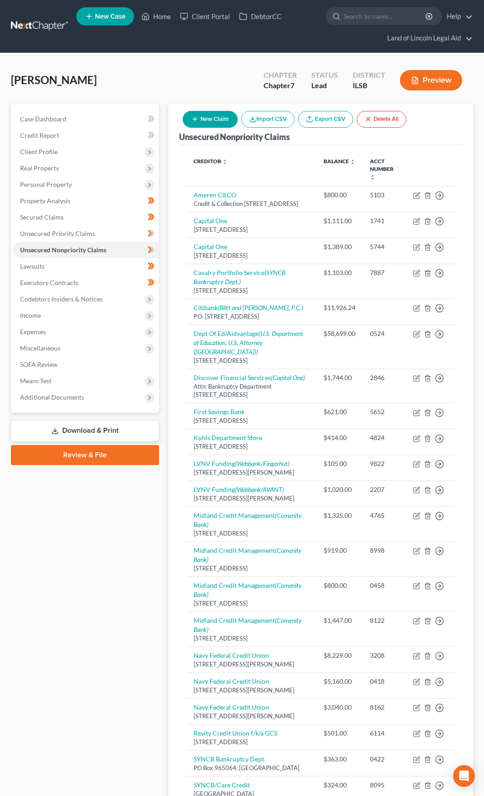
click at [206, 113] on button "New Claim" at bounding box center [210, 119] width 55 height 17
select select "0"
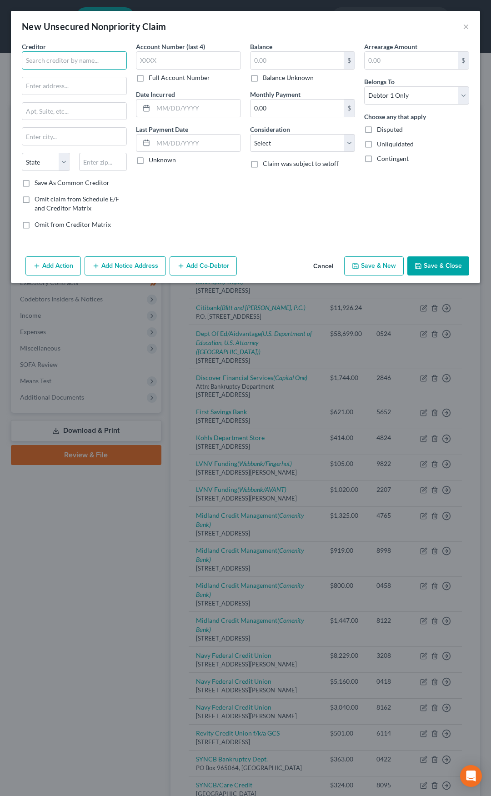
click at [91, 62] on input "text" at bounding box center [74, 60] width 105 height 18
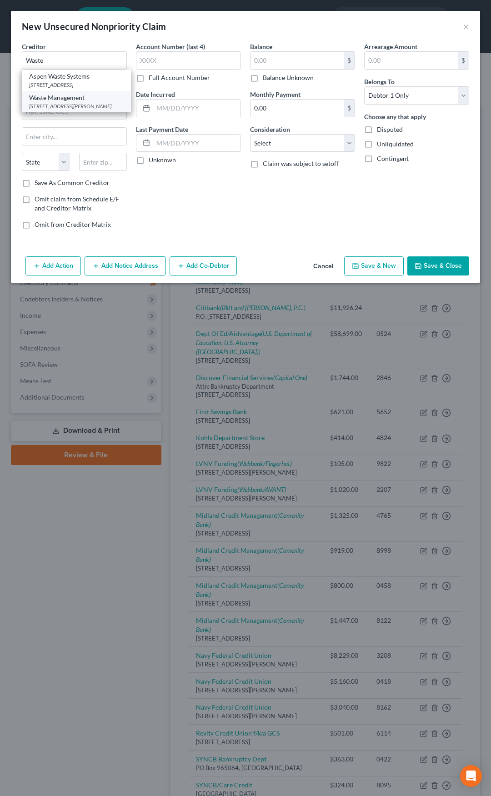
click at [66, 110] on div "1001 Fannin Suite 4000, Houston, TX 77002" at bounding box center [76, 106] width 95 height 8
type input "Waste Management"
type input "1001 Fannin"
type input "Suite 4000"
type input "Houston"
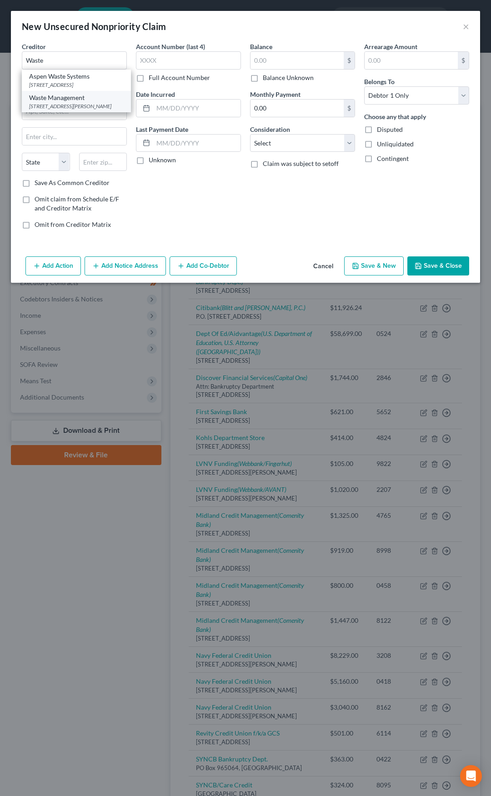
select select "45"
type input "77002"
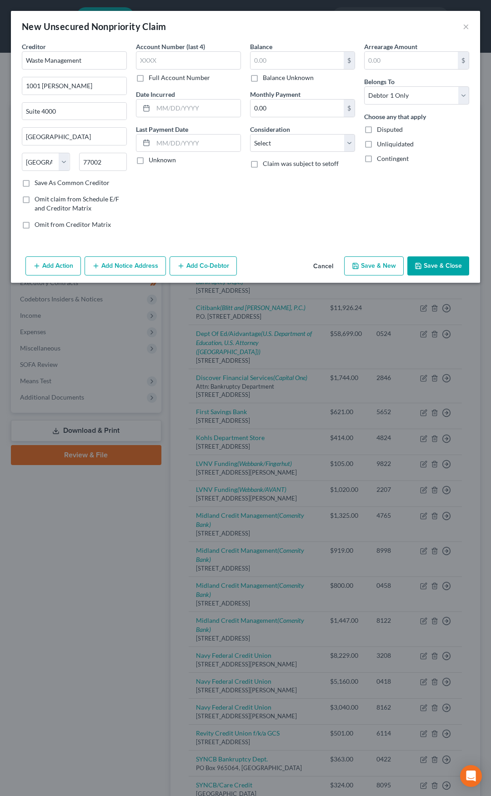
click at [263, 82] on label "Balance Unknown" at bounding box center [288, 77] width 51 height 9
click at [267, 79] on input "Balance Unknown" at bounding box center [270, 76] width 6 height 6
checkbox input "true"
type input "0.00"
click at [278, 141] on select "Select Cable / Satellite Services Collection Agency Credit Card Debt Debt Couns…" at bounding box center [302, 143] width 105 height 18
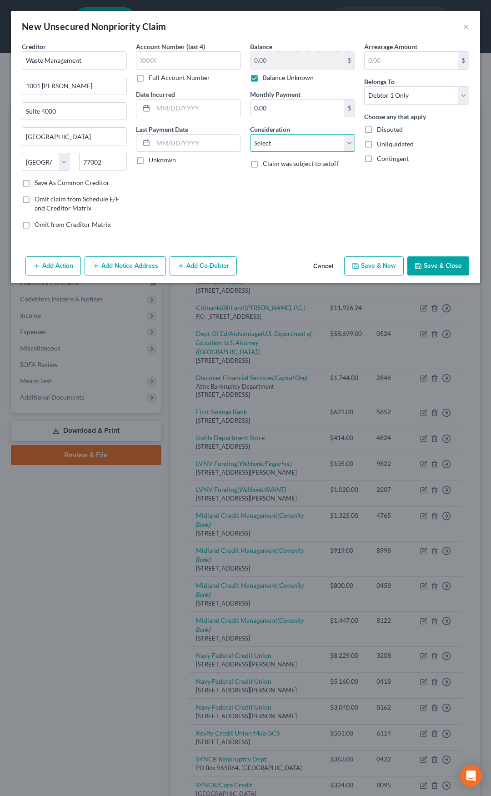
select select "14"
click at [250, 134] on select "Select Cable / Satellite Services Collection Agency Credit Card Debt Debt Couns…" at bounding box center [302, 143] width 105 height 18
click at [273, 181] on input "text" at bounding box center [303, 177] width 104 height 17
type input "Waste Management"
click at [432, 259] on button "Save & Close" at bounding box center [439, 266] width 62 height 19
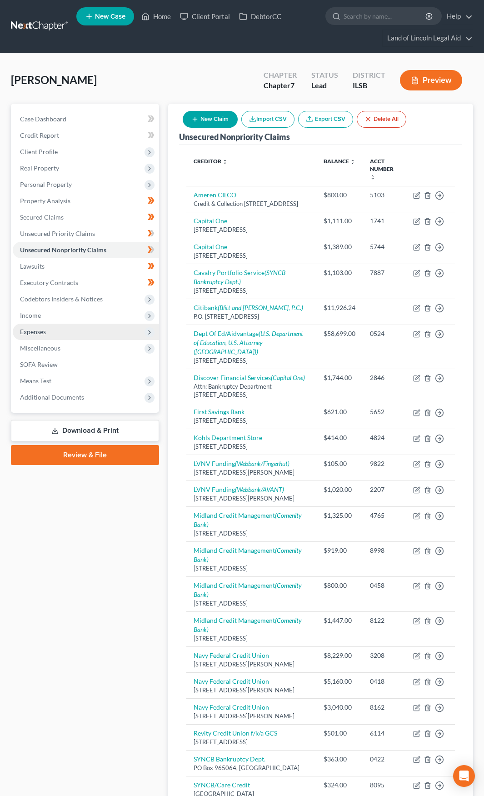
click at [102, 327] on span "Expenses" at bounding box center [86, 332] width 146 height 16
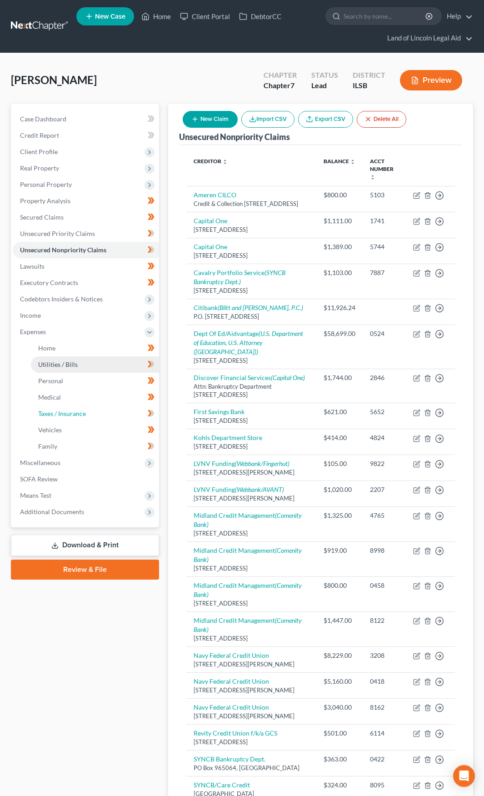
drag, startPoint x: 92, startPoint y: 418, endPoint x: 71, endPoint y: 365, distance: 57.0
drag, startPoint x: 71, startPoint y: 365, endPoint x: 62, endPoint y: 315, distance: 51.4
click at [62, 315] on span "Income" at bounding box center [86, 315] width 146 height 16
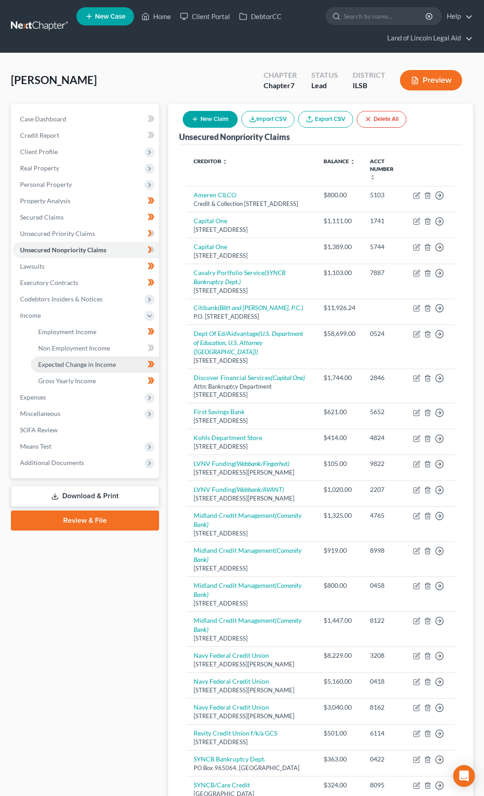
click at [74, 360] on link "Expected Change in Income" at bounding box center [95, 365] width 128 height 16
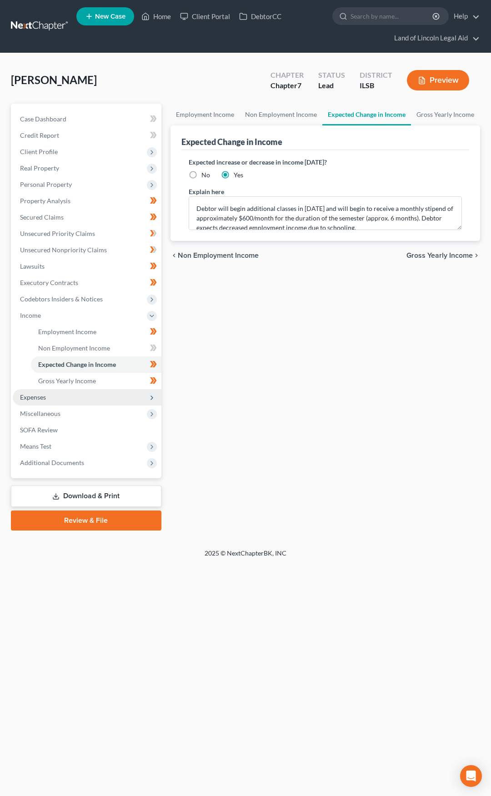
click at [106, 398] on span "Expenses" at bounding box center [87, 397] width 149 height 16
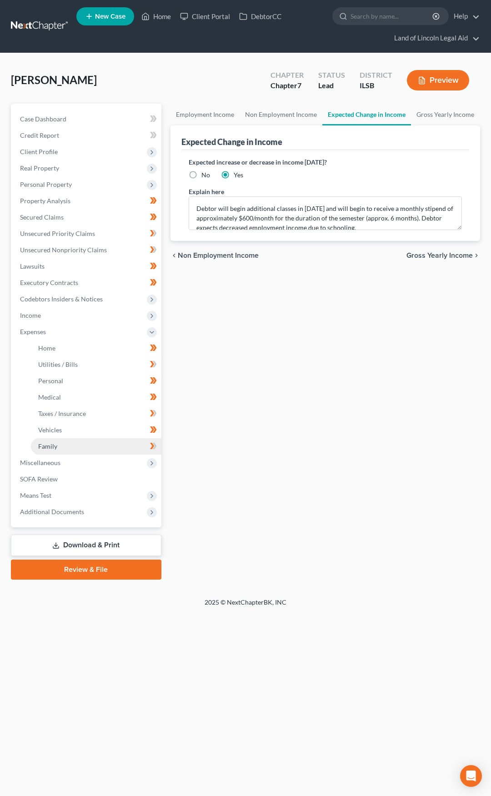
click at [101, 446] on link "Family" at bounding box center [96, 446] width 131 height 16
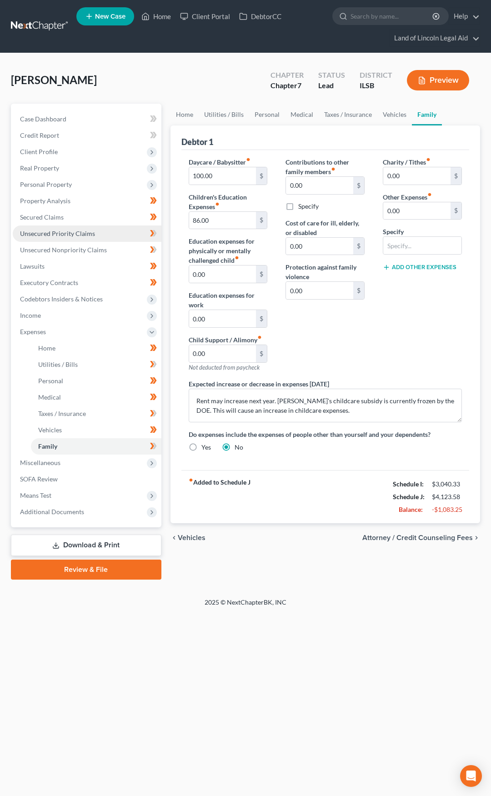
click at [77, 234] on span "Unsecured Priority Claims" at bounding box center [57, 234] width 75 height 8
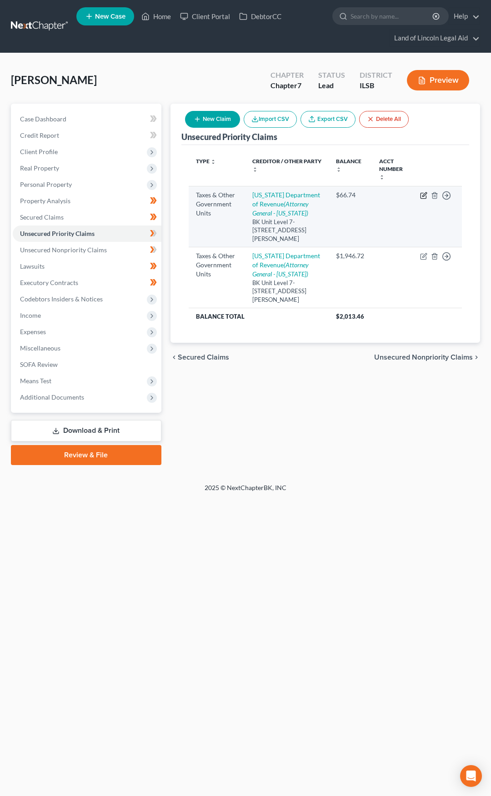
click at [422, 193] on icon "button" at bounding box center [423, 195] width 5 height 5
select select "2"
select select "14"
select select "0"
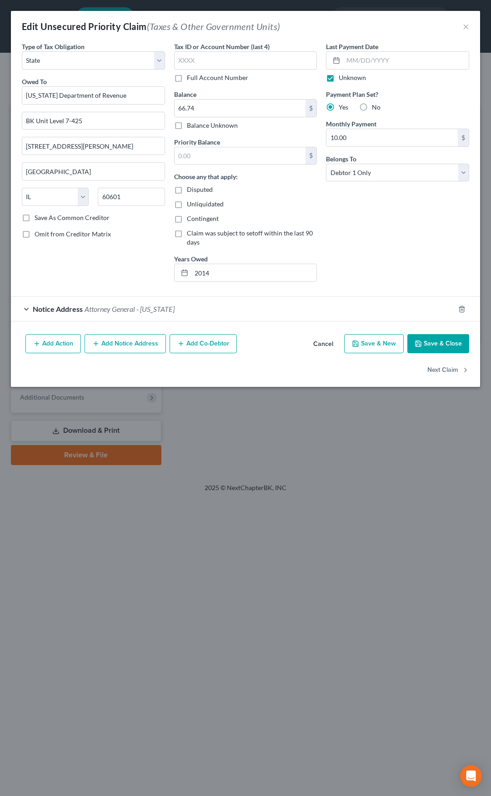
click at [327, 343] on button "Cancel" at bounding box center [323, 344] width 35 height 18
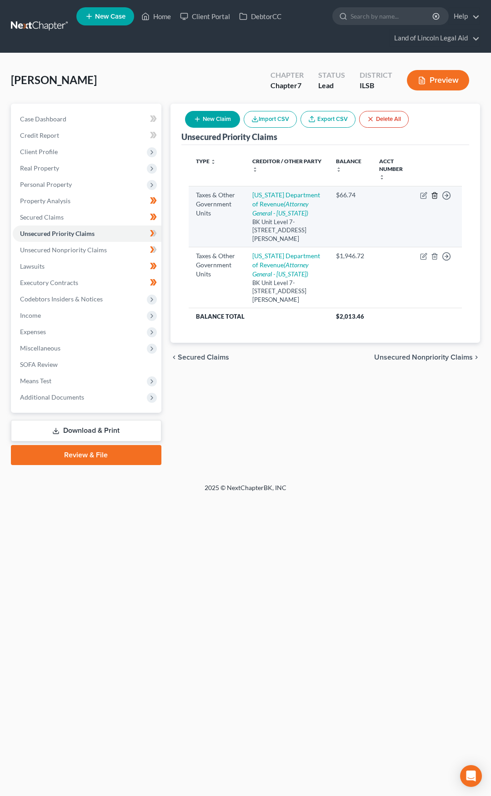
click at [436, 196] on icon "button" at bounding box center [434, 195] width 7 height 7
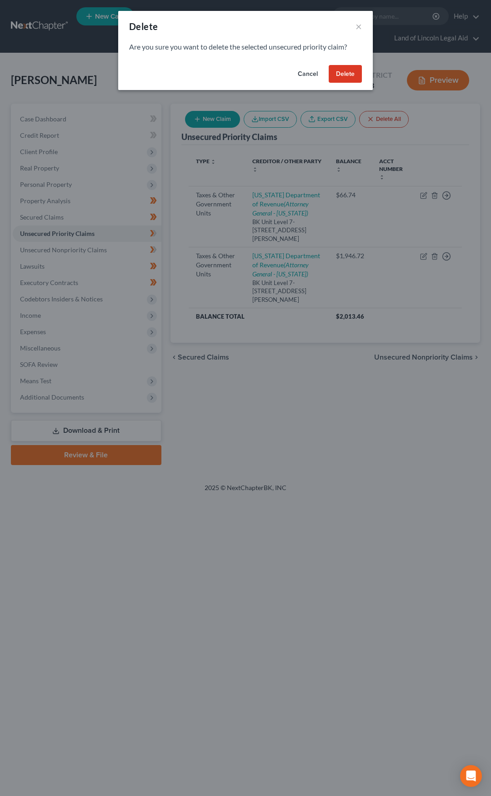
click at [348, 81] on button "Delete" at bounding box center [345, 74] width 33 height 18
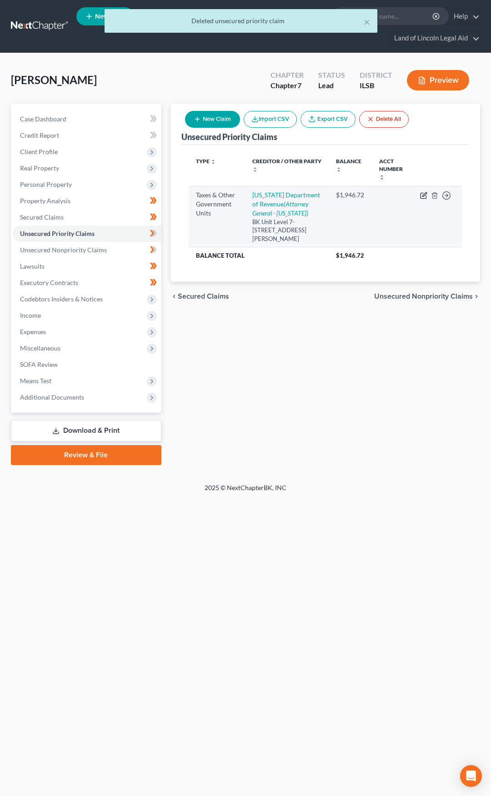
click at [421, 196] on icon "button" at bounding box center [423, 195] width 5 height 5
select select "2"
select select "14"
select select "0"
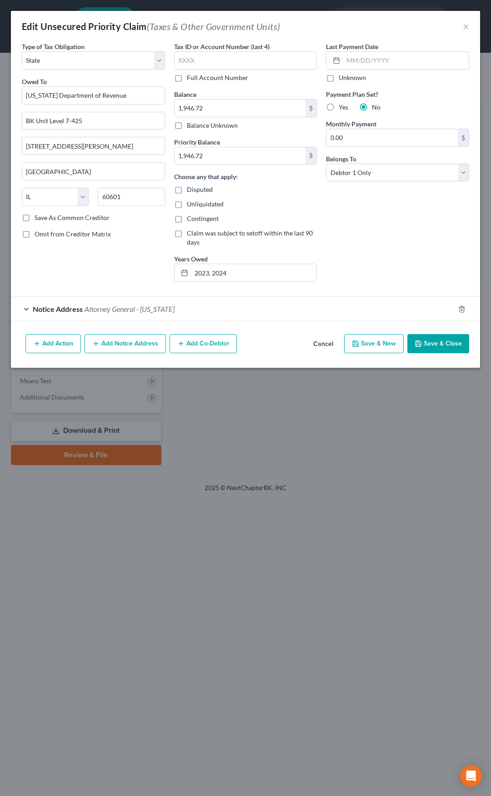
click at [323, 342] on button "Cancel" at bounding box center [323, 344] width 35 height 18
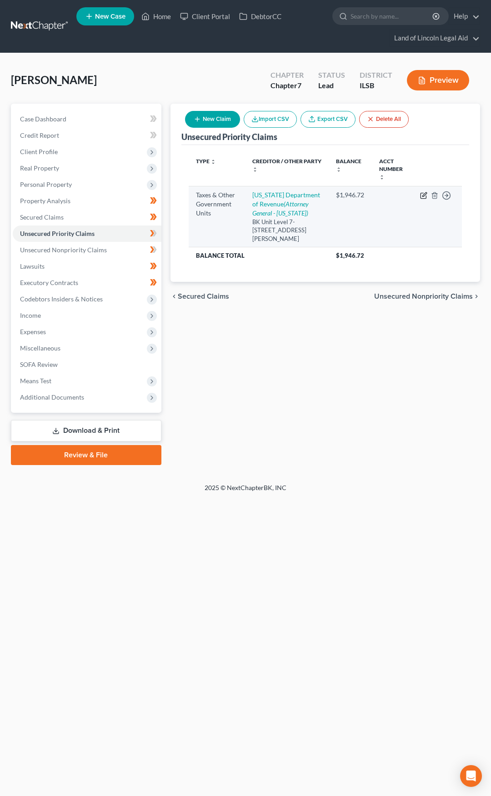
click at [424, 197] on icon "button" at bounding box center [423, 195] width 7 height 7
select select "2"
select select "14"
select select "0"
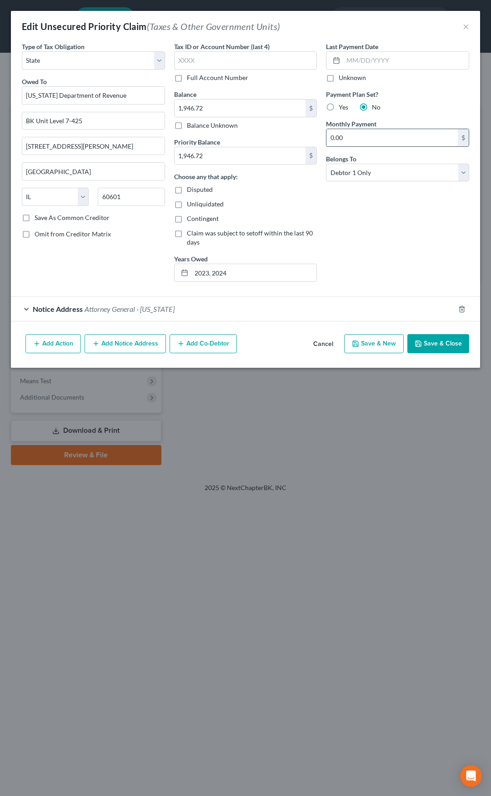
click at [363, 136] on input "0.00" at bounding box center [392, 137] width 131 height 17
type input "20"
click at [367, 247] on div "Last Payment Date Unknown Payment Plan Set? Yes No Monthly Payment 20 $ Belongs…" at bounding box center [398, 165] width 152 height 247
click at [433, 346] on button "Save & Close" at bounding box center [439, 343] width 62 height 19
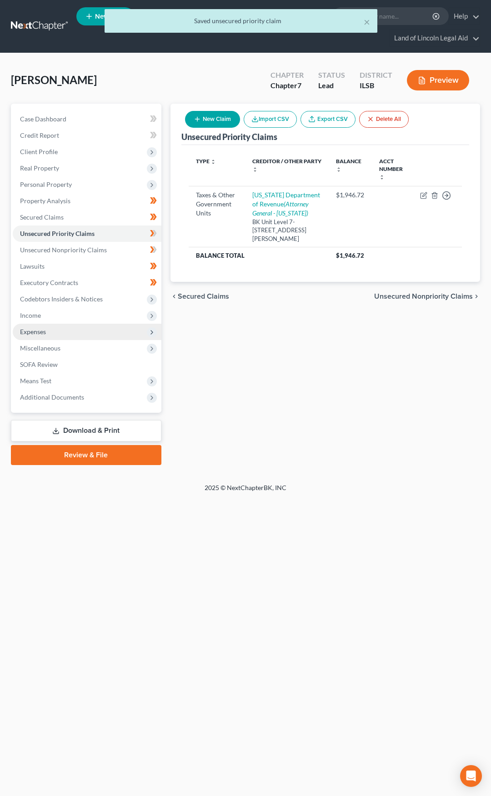
click at [110, 332] on span "Expenses" at bounding box center [87, 332] width 149 height 16
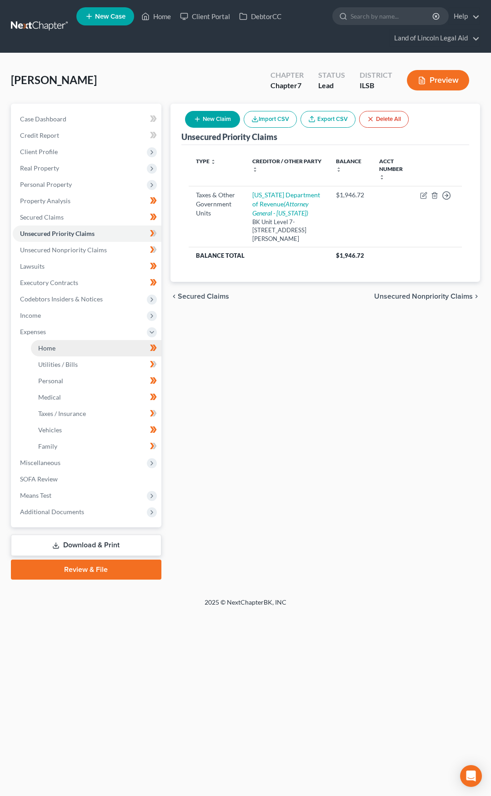
click at [103, 349] on link "Home" at bounding box center [96, 348] width 131 height 16
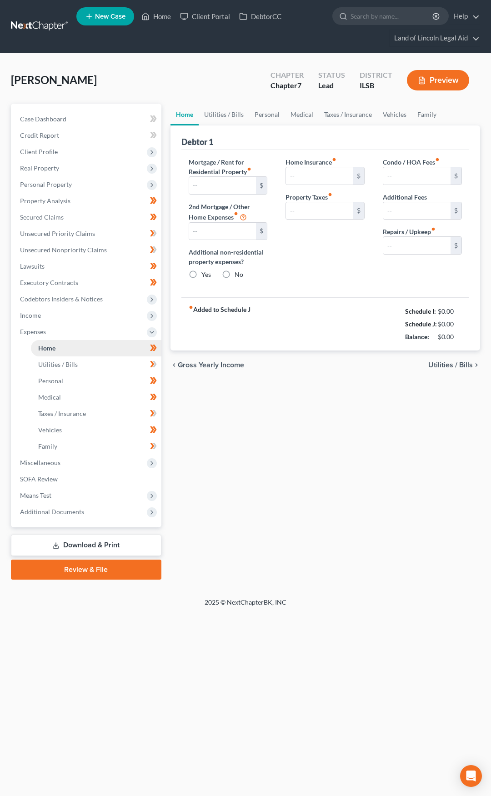
type input "1,055.00"
type input "0.00"
radio input "true"
type input "0.00"
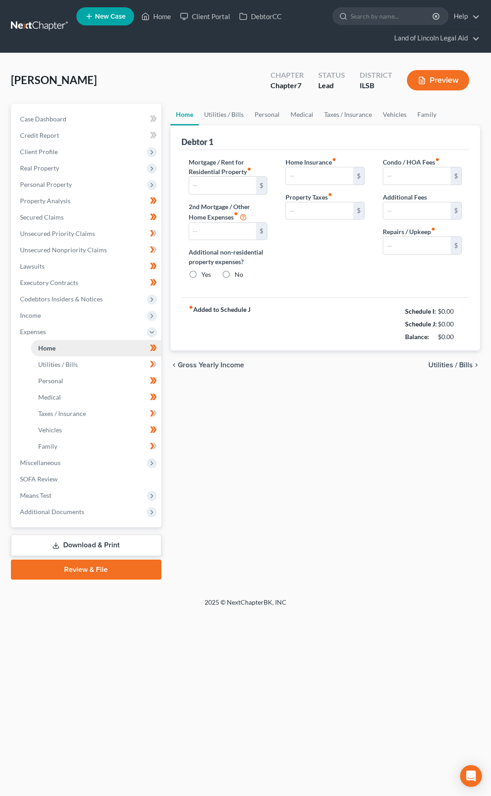
type input "0.00"
type input "100.00"
click at [103, 349] on link "Home" at bounding box center [96, 348] width 131 height 16
click at [102, 412] on link "Taxes / Insurance" at bounding box center [96, 414] width 131 height 16
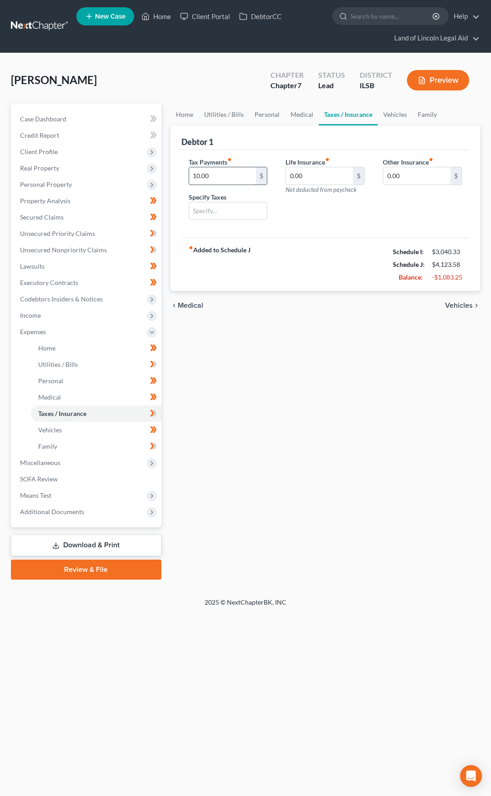
click at [222, 174] on input "10.00" at bounding box center [222, 175] width 67 height 17
type input "20"
click at [310, 224] on div "Life Insurance fiber_manual_record 0.00 $ Not deducted from paycheck" at bounding box center [325, 192] width 97 height 70
click at [456, 306] on span "Vehicles" at bounding box center [459, 305] width 28 height 7
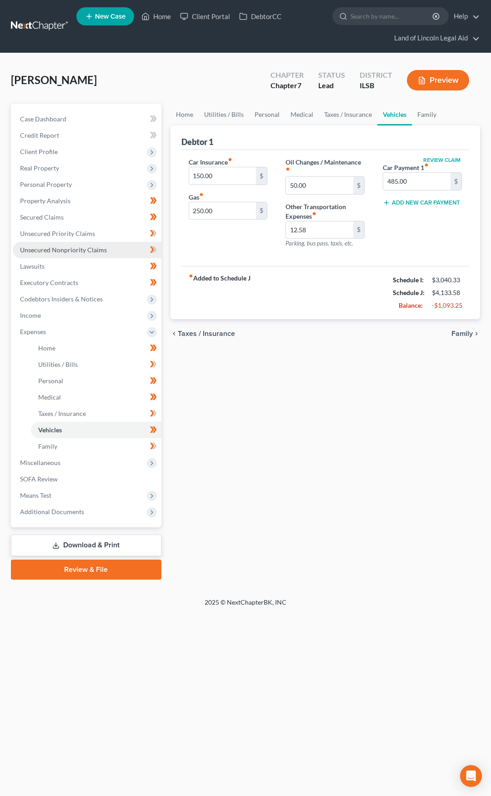
click at [103, 251] on span "Unsecured Nonpriority Claims" at bounding box center [63, 250] width 87 height 8
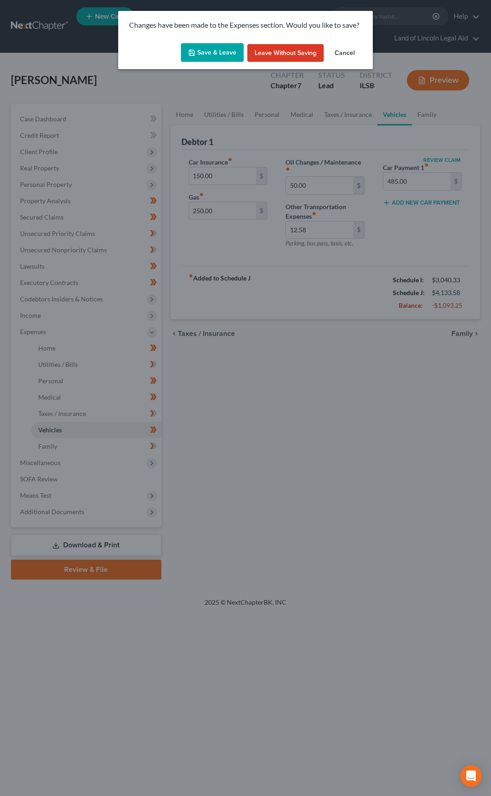
click at [201, 58] on button "Save & Leave" at bounding box center [212, 52] width 63 height 19
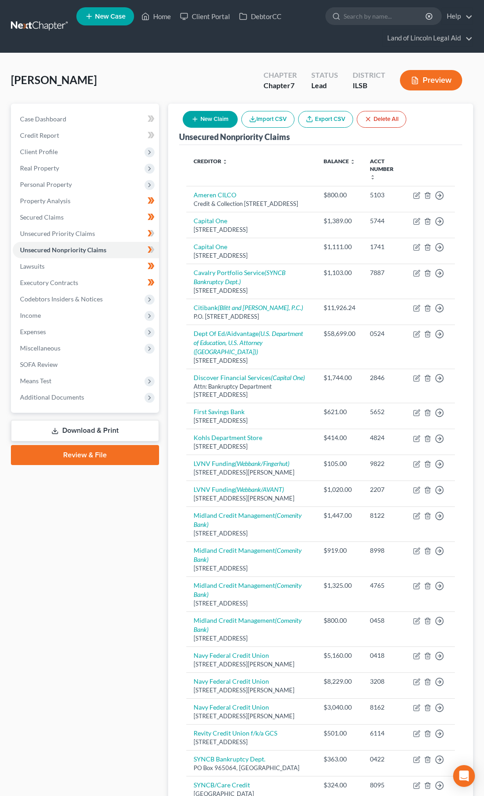
click at [141, 428] on link "Download & Print" at bounding box center [85, 430] width 148 height 21
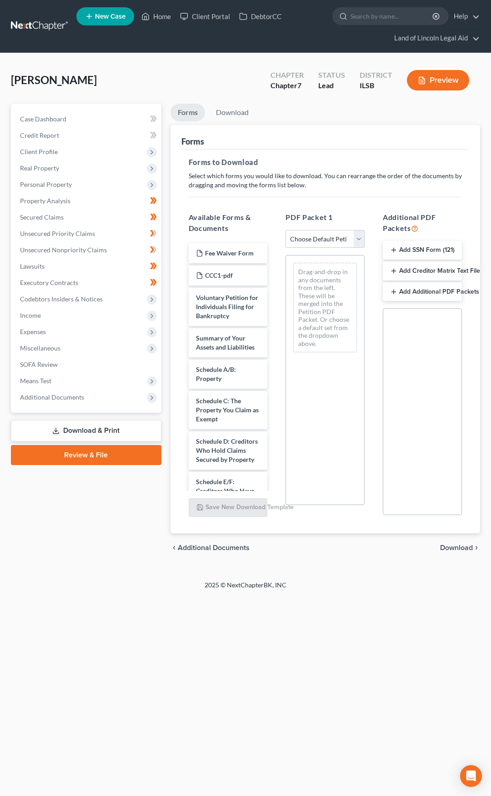
click at [403, 248] on button "Add SSN Form (121)" at bounding box center [422, 250] width 79 height 19
click at [456, 544] on div "chevron_left Additional Documents Download chevron_right" at bounding box center [326, 548] width 310 height 29
click at [456, 548] on span "Download" at bounding box center [456, 548] width 33 height 7
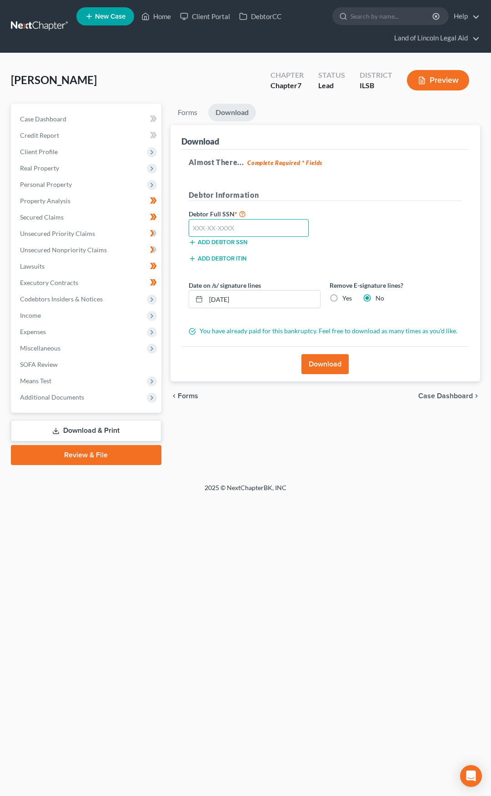
click at [241, 227] on input "text" at bounding box center [249, 228] width 121 height 18
type input "332-86-5648"
click at [249, 301] on input "[DATE]" at bounding box center [263, 299] width 115 height 17
type input "08/07/2025"
click at [322, 365] on button "Download" at bounding box center [325, 364] width 47 height 20
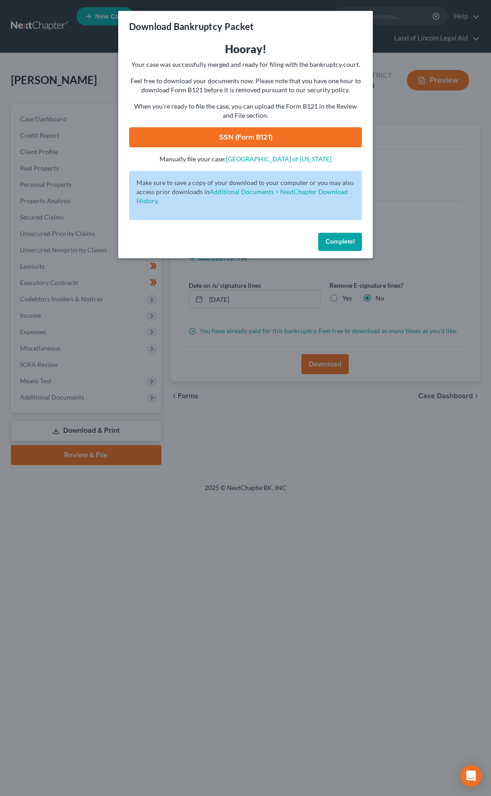
click at [241, 131] on link "SSN (Form B121)" at bounding box center [245, 137] width 233 height 20
click at [343, 243] on span "Complete!" at bounding box center [340, 242] width 29 height 8
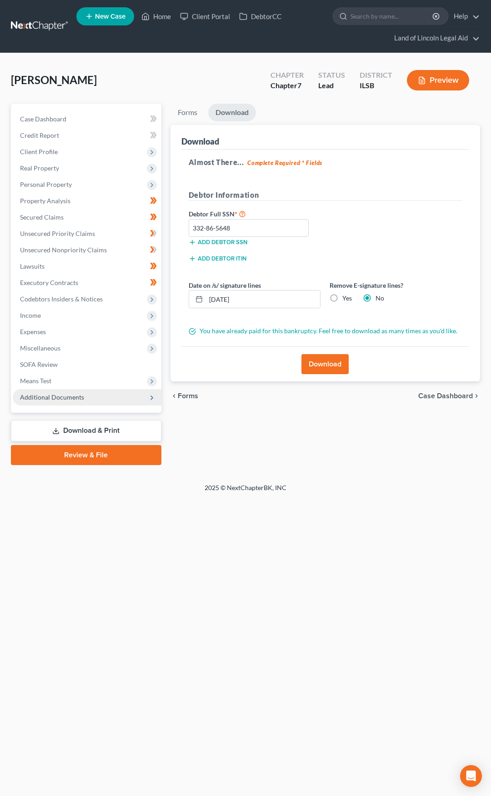
click at [133, 399] on span "Additional Documents" at bounding box center [87, 397] width 149 height 16
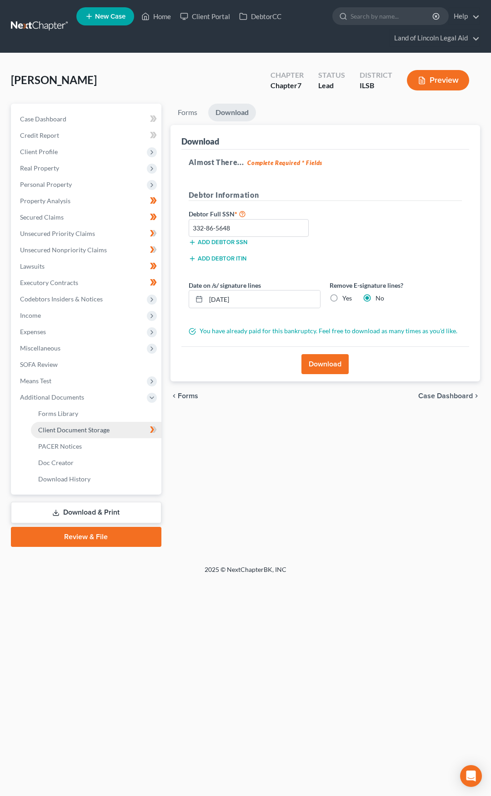
click at [136, 428] on link "Client Document Storage" at bounding box center [96, 430] width 131 height 16
select select "0"
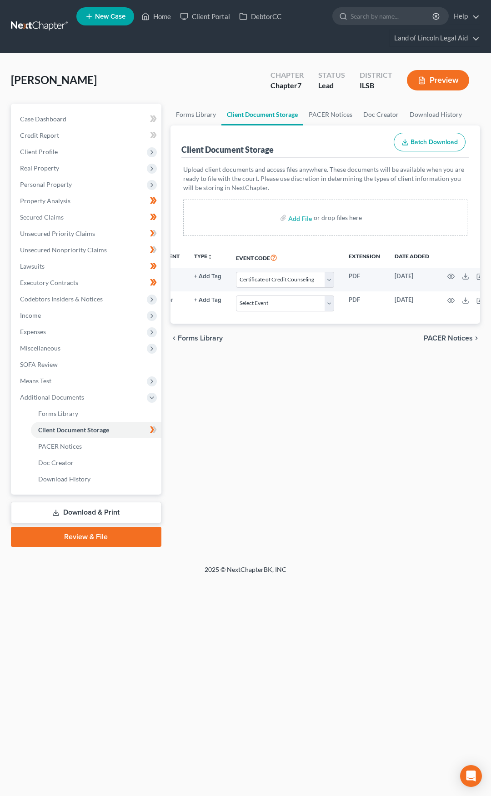
scroll to position [0, 70]
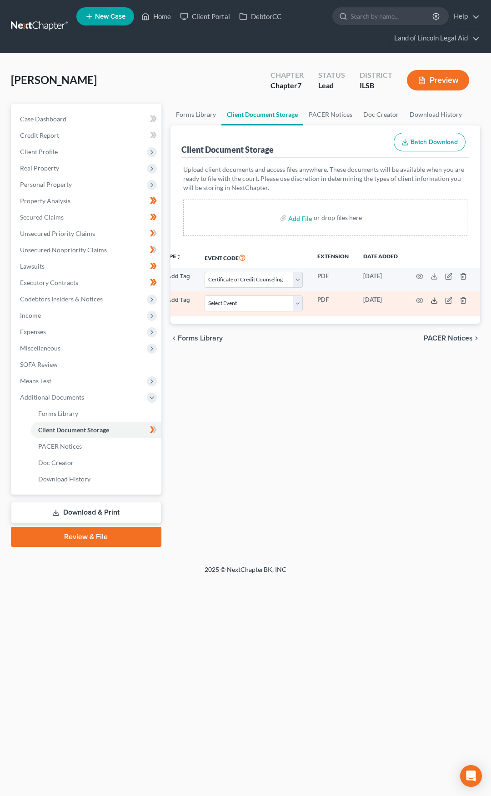
click at [436, 299] on icon at bounding box center [434, 300] width 7 height 7
click at [464, 301] on line "button" at bounding box center [464, 301] width 0 height 2
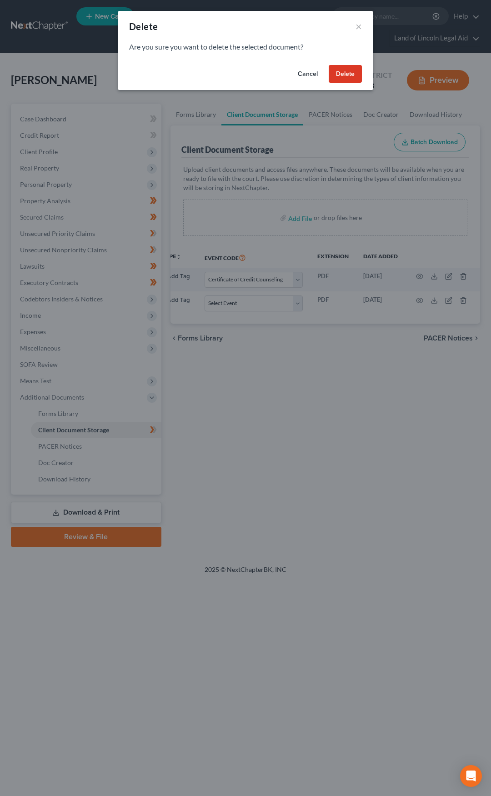
click at [336, 69] on button "Delete" at bounding box center [345, 74] width 33 height 18
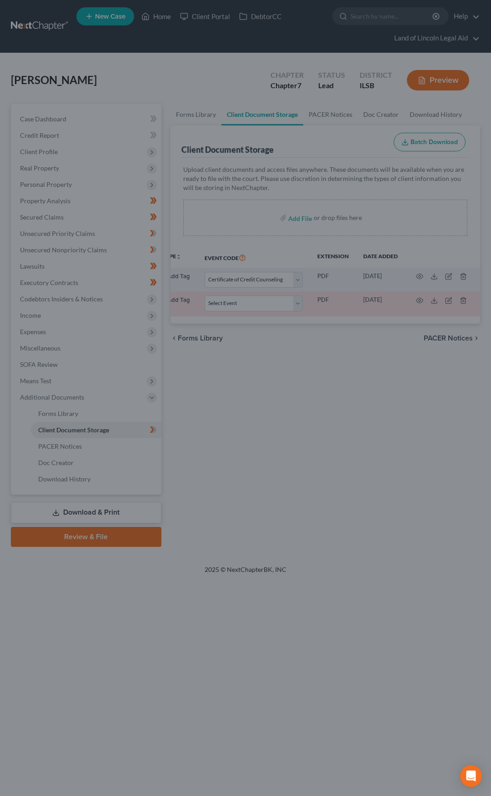
scroll to position [0, 69]
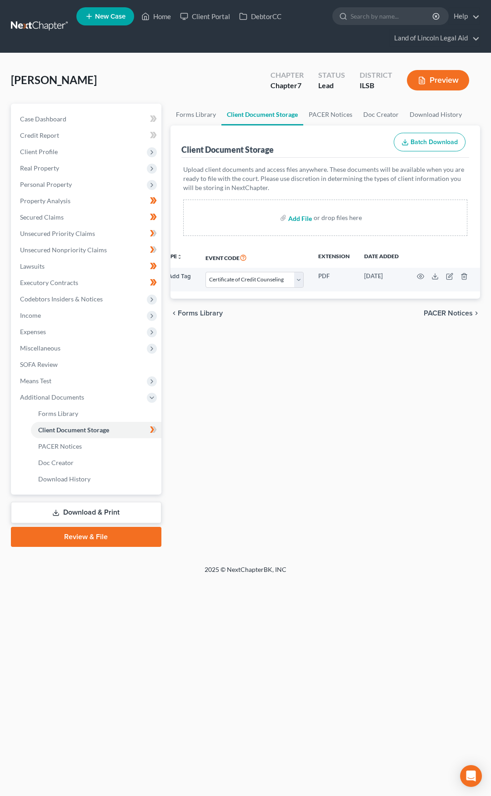
click at [298, 218] on input "file" at bounding box center [299, 218] width 22 height 16
type input "C:\fakepath\IFP App.pdf"
select select "0"
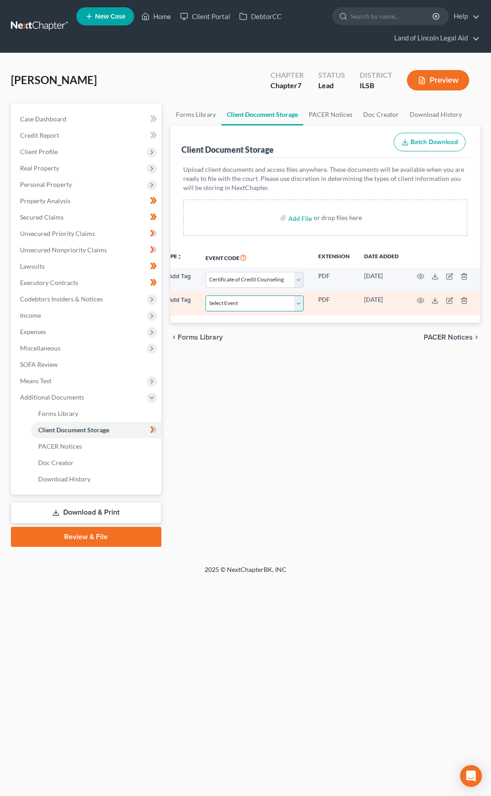
click at [233, 302] on select "Select Event Certificate of Credit Counseling Chapter 13 Plan Debtor Electronic…" at bounding box center [255, 304] width 98 height 16
select select "5"
click at [206, 296] on select "Select Event Certificate of Credit Counseling Chapter 13 Plan Debtor Electronic…" at bounding box center [255, 304] width 98 height 16
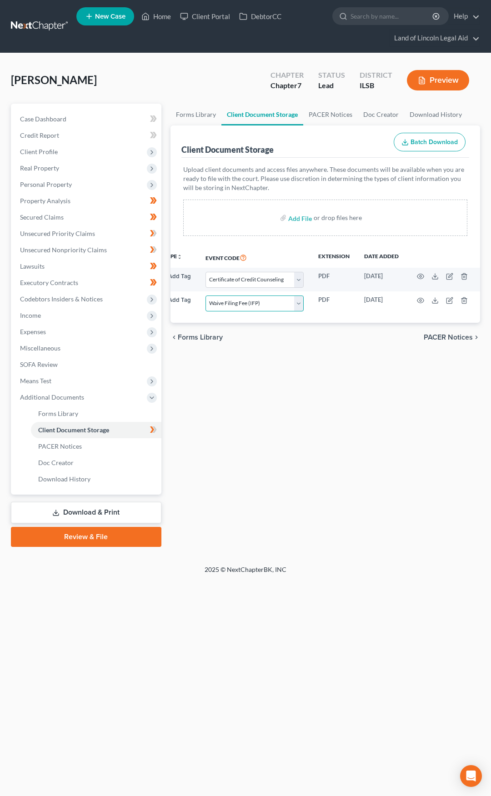
scroll to position [0, 0]
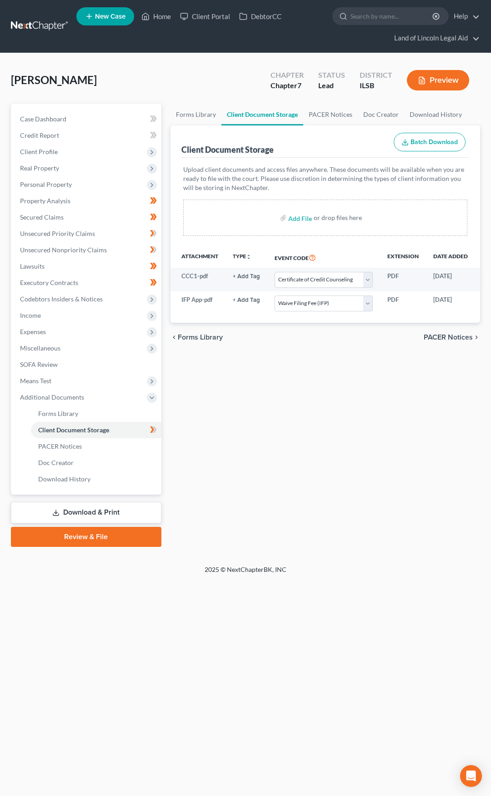
click at [136, 533] on link "Review & File" at bounding box center [86, 537] width 151 height 20
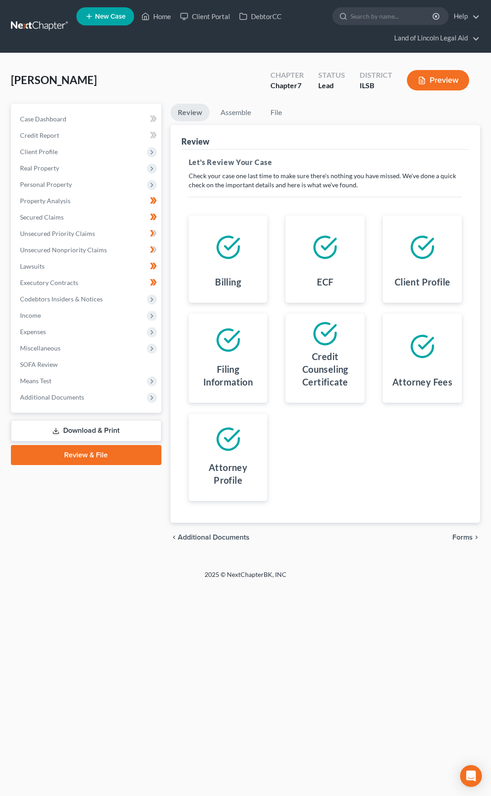
click at [462, 535] on span "Forms" at bounding box center [463, 537] width 20 height 7
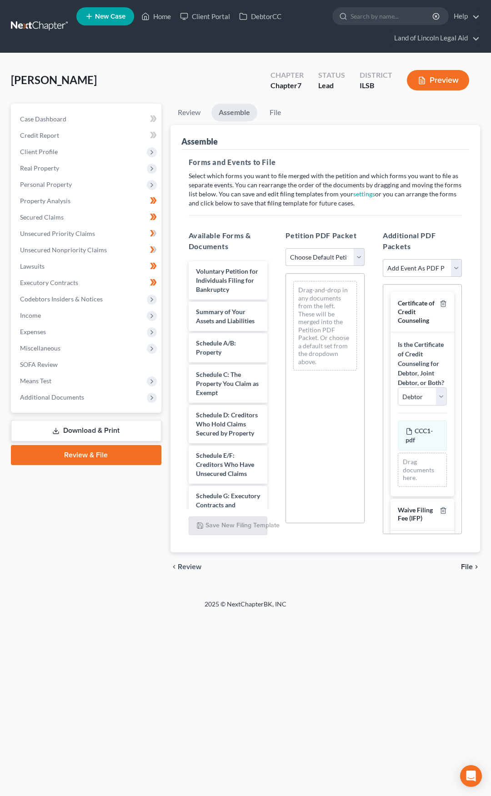
click at [322, 261] on select "Choose Default Petition PDF Packet Complete Bankruptcy Petition (all forms and …" at bounding box center [325, 257] width 79 height 18
select select "0"
click at [286, 248] on select "Choose Default Petition PDF Packet Complete Bankruptcy Petition (all forms and …" at bounding box center [325, 257] width 79 height 18
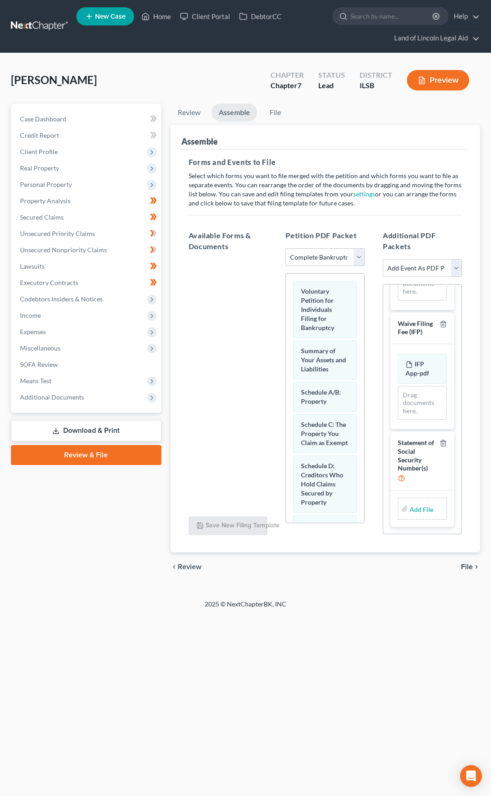
scroll to position [223, 0]
click at [422, 508] on input "file" at bounding box center [421, 509] width 22 height 16
type input "C:\fakepath\Form 121.pdf"
click at [465, 566] on span "File" at bounding box center [467, 567] width 12 height 7
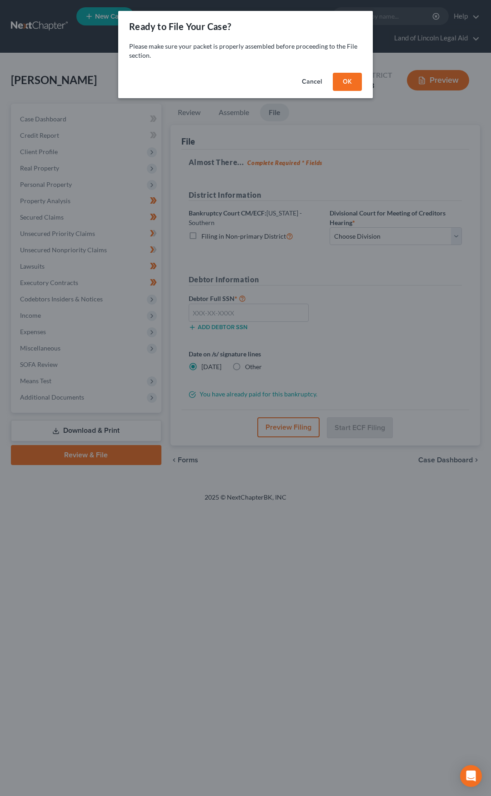
click at [348, 82] on button "OK" at bounding box center [347, 82] width 29 height 18
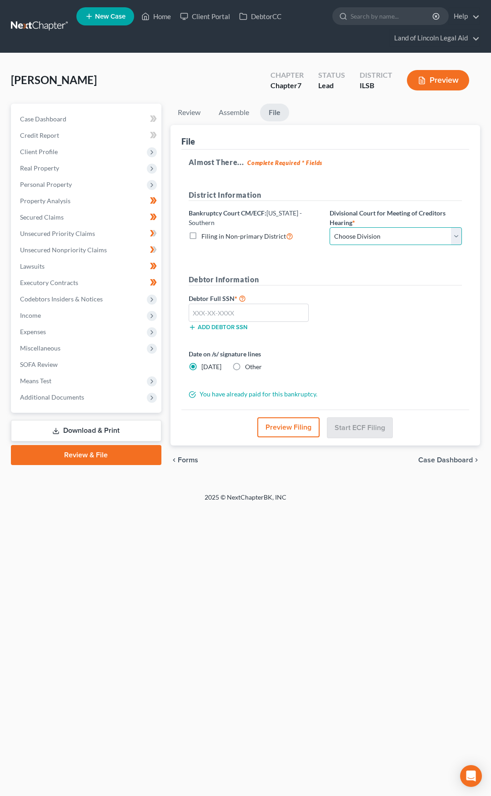
click at [368, 229] on select "Choose Division Benton Effingham East St. Louis" at bounding box center [396, 236] width 132 height 18
select select "2"
click at [330, 227] on select "Choose Division Benton Effingham East St. Louis" at bounding box center [396, 236] width 132 height 18
click at [222, 309] on input "text" at bounding box center [249, 313] width 121 height 18
type input "332-86-5648"
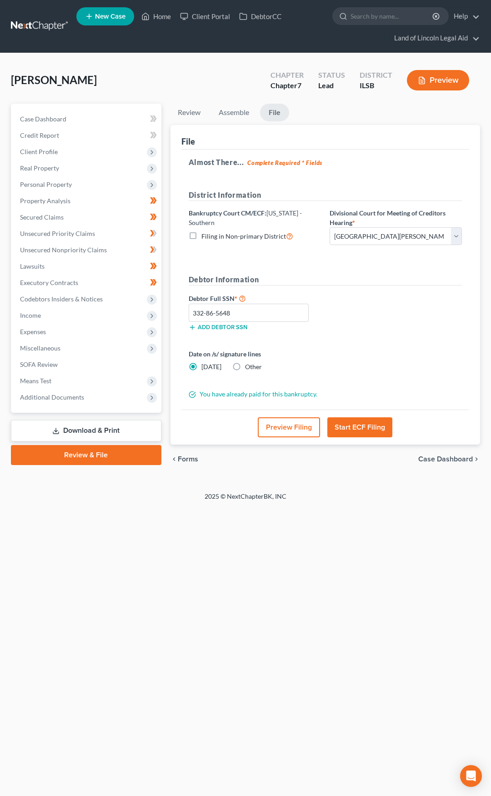
click at [245, 368] on label "Other" at bounding box center [253, 367] width 17 height 9
click at [249, 368] on input "Other" at bounding box center [252, 366] width 6 height 6
radio input "true"
radio input "false"
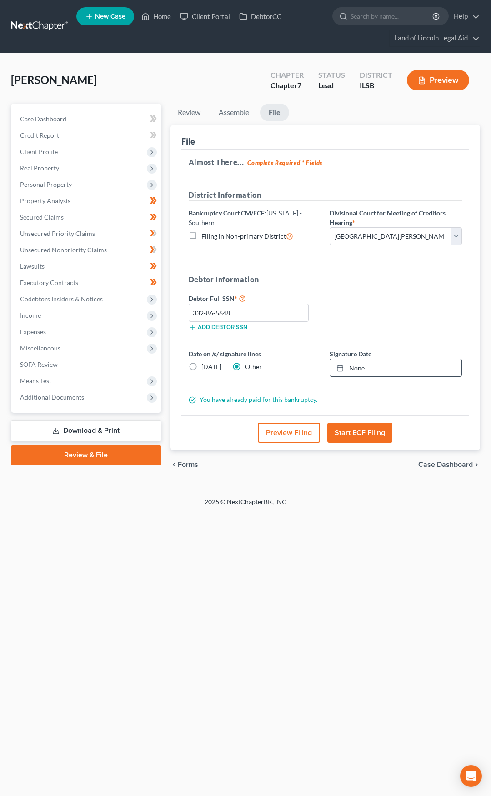
type input "8/11/2025"
click at [358, 371] on link "None" at bounding box center [395, 367] width 131 height 17
click at [363, 428] on button "Start ECF Filing" at bounding box center [359, 433] width 65 height 20
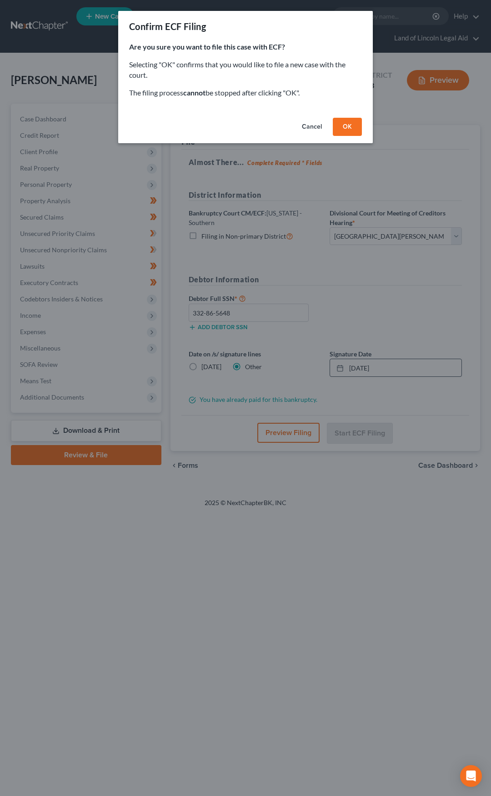
click at [345, 129] on button "OK" at bounding box center [347, 127] width 29 height 18
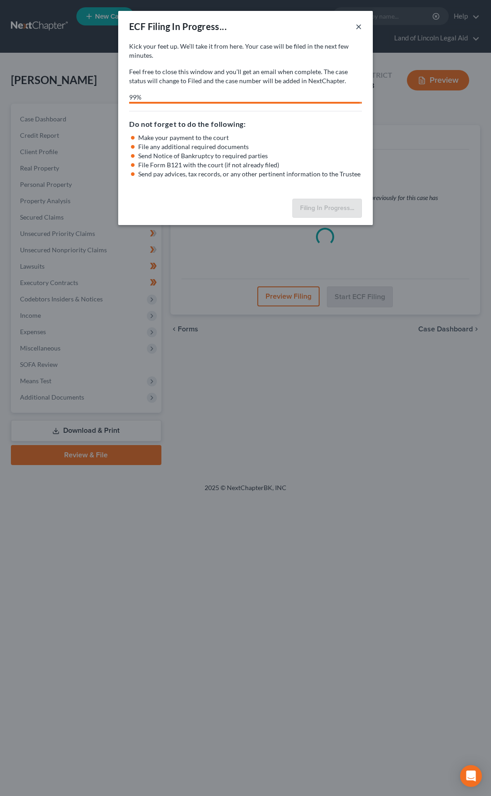
click at [358, 26] on button "×" at bounding box center [359, 26] width 6 height 11
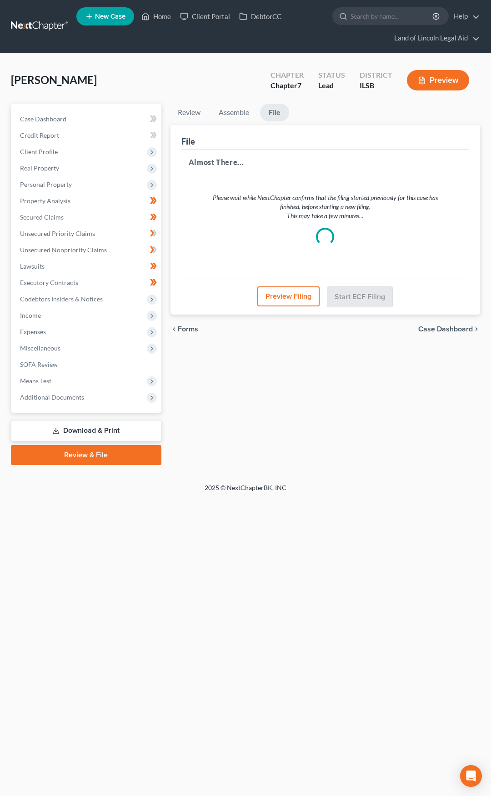
click at [40, 21] on link at bounding box center [40, 26] width 58 height 16
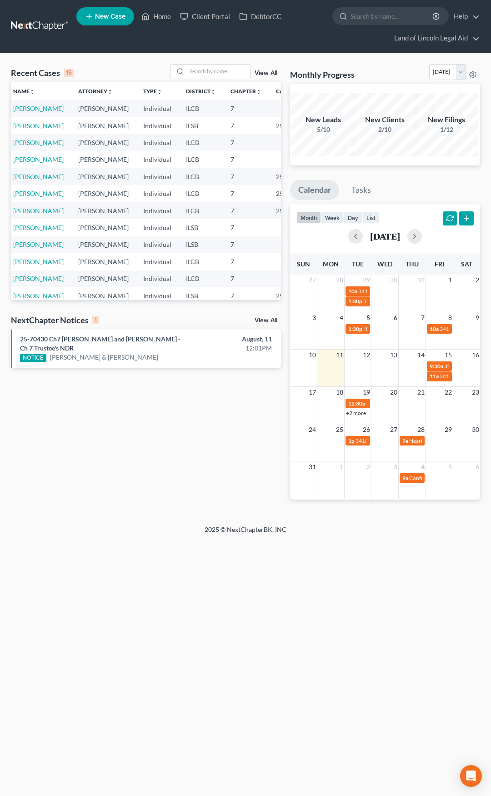
scroll to position [0, 16]
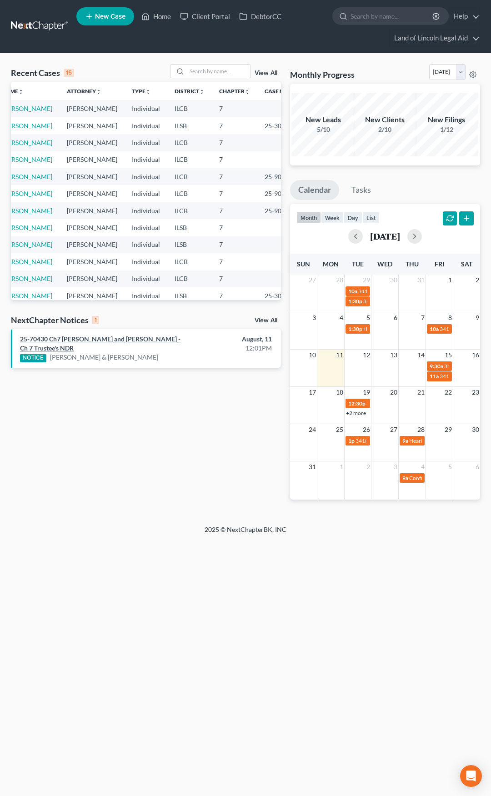
click at [116, 340] on link "25-70430 Ch7 Kathleen R Taylor and Richard C Taylor - Ch 7 Trustee's NDR" at bounding box center [100, 343] width 161 height 17
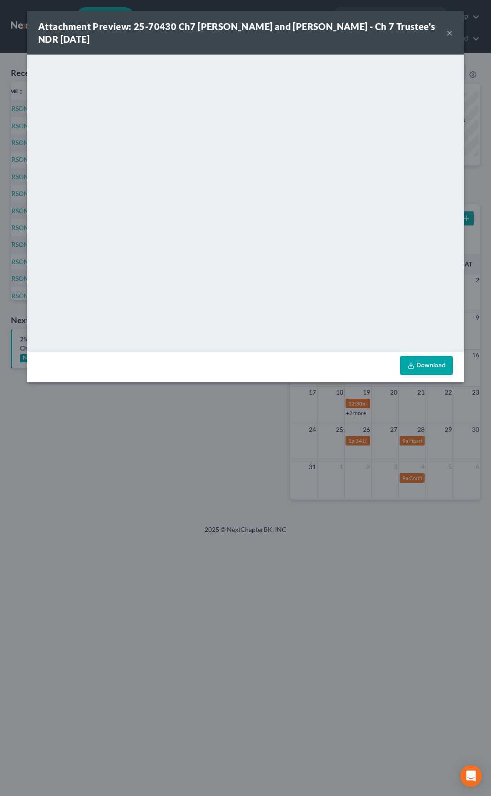
click at [450, 34] on button "×" at bounding box center [450, 32] width 6 height 11
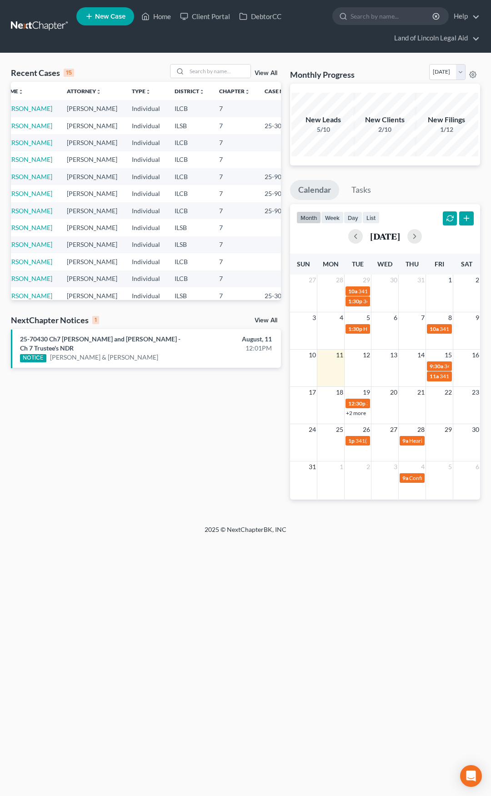
click at [56, 26] on link at bounding box center [40, 26] width 58 height 16
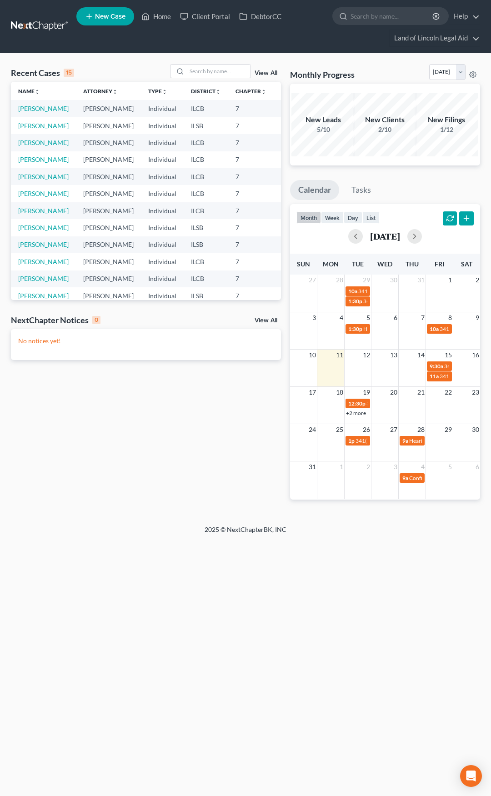
click at [46, 22] on link at bounding box center [40, 26] width 58 height 16
click at [25, 20] on link at bounding box center [40, 26] width 58 height 16
click at [39, 29] on link at bounding box center [40, 26] width 58 height 16
click at [424, 37] on link "Land of Lincoln Legal Aid" at bounding box center [435, 38] width 90 height 16
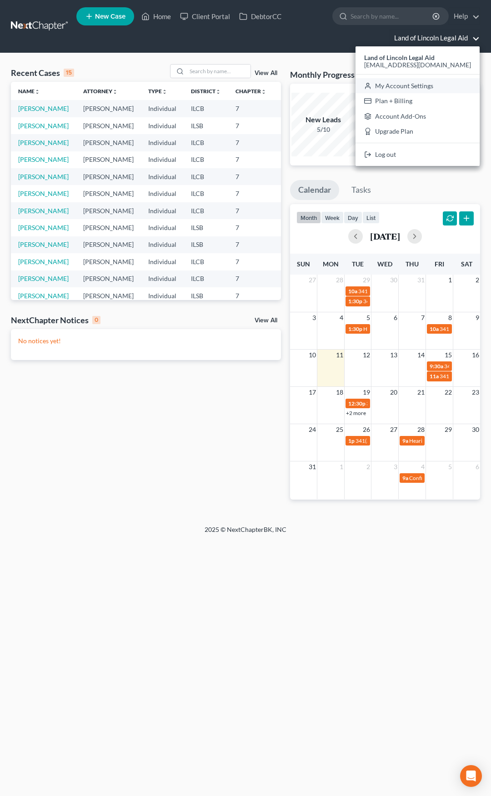
click at [419, 84] on link "My Account Settings" at bounding box center [418, 85] width 124 height 15
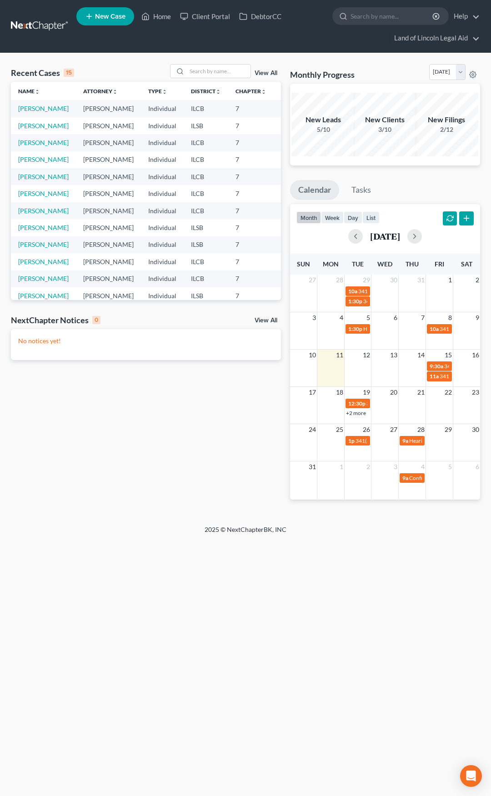
select select "23"
select select "14"
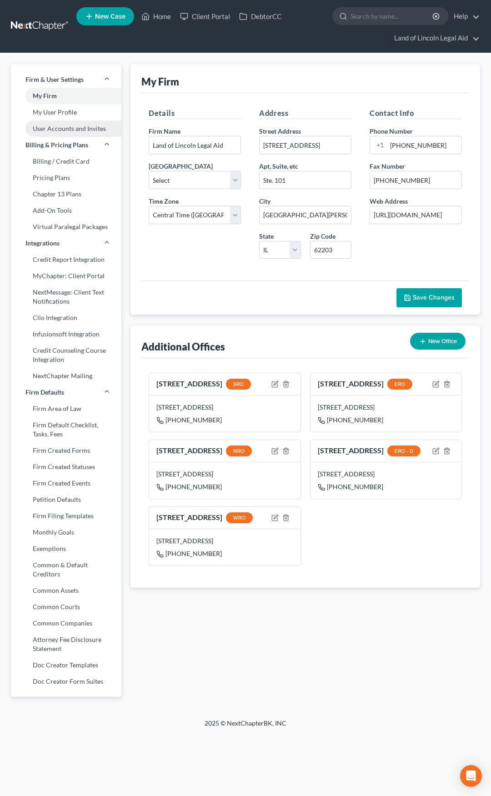
click at [60, 130] on link "User Accounts and Invites" at bounding box center [66, 129] width 111 height 16
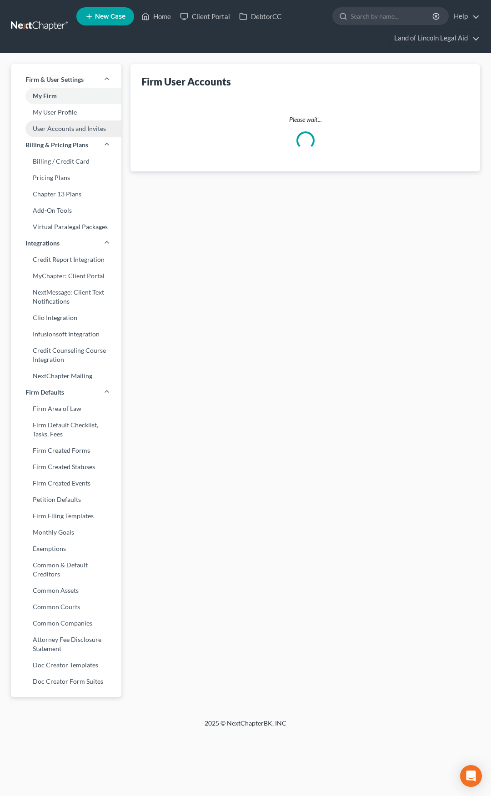
select select "1"
select select "0"
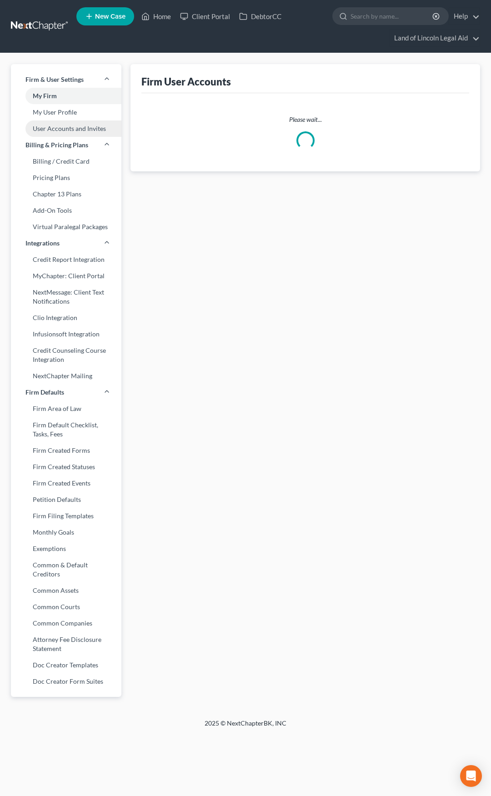
select select "0"
select select "1"
select select "0"
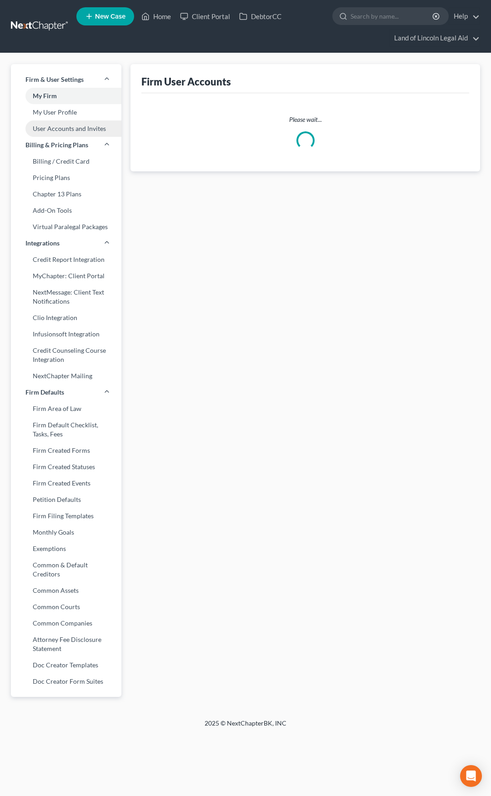
select select "0"
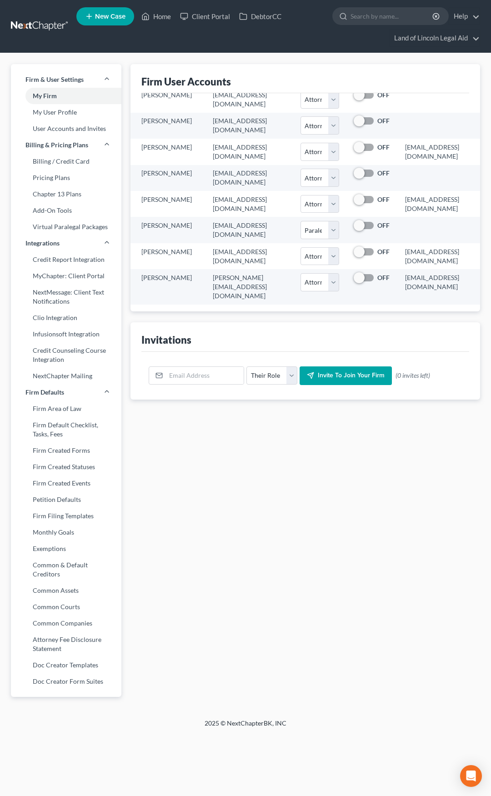
scroll to position [139, 10]
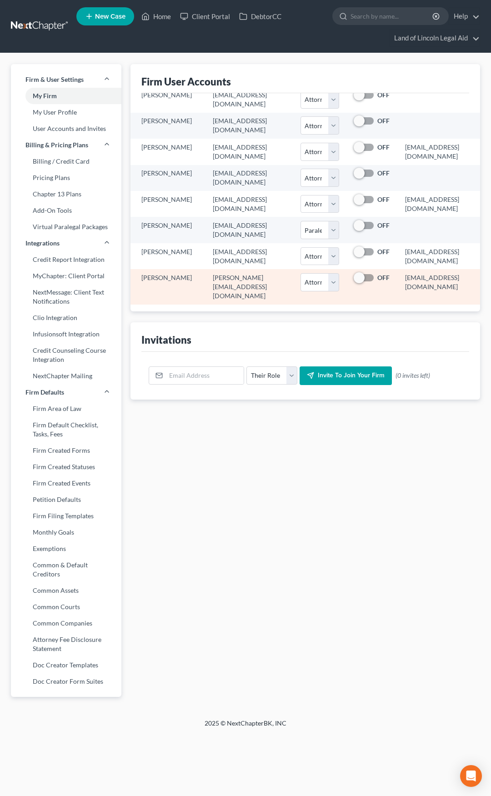
drag, startPoint x: 365, startPoint y: 271, endPoint x: 461, endPoint y: 271, distance: 96.4
click at [461, 271] on td "24244@notices.nextchapterbk.com" at bounding box center [439, 286] width 82 height 35
copy td "24244@notices.nextchapterbk.com"
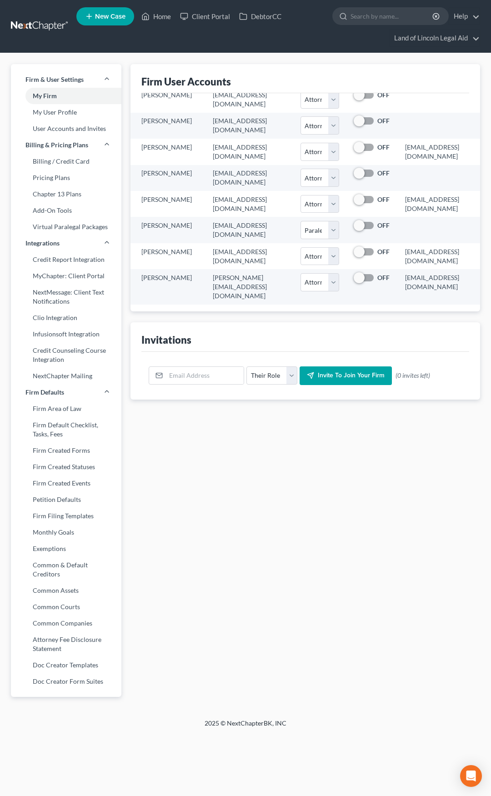
click at [44, 19] on link at bounding box center [40, 26] width 58 height 16
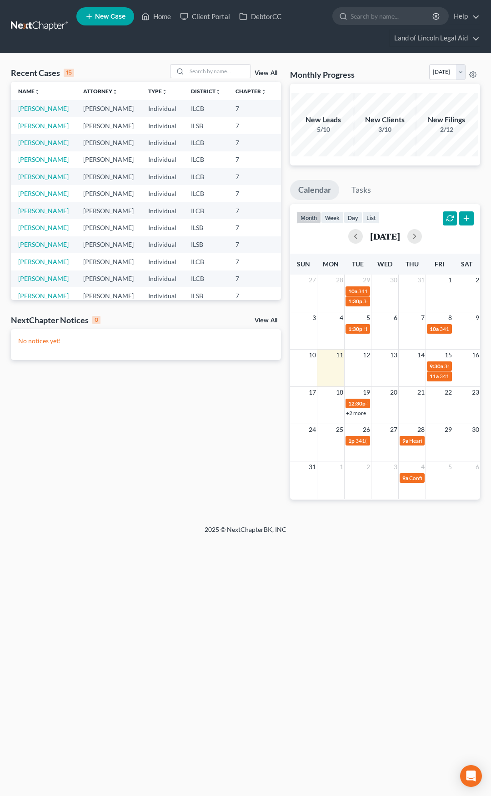
click at [39, 25] on link at bounding box center [40, 26] width 58 height 16
click at [209, 72] on input "search" at bounding box center [219, 71] width 64 height 13
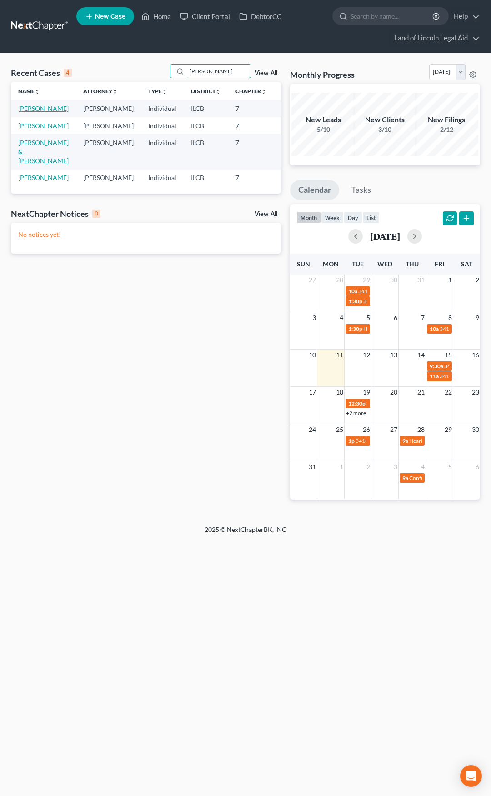
type input "[PERSON_NAME]"
click at [35, 108] on link "[PERSON_NAME]" at bounding box center [43, 109] width 50 height 8
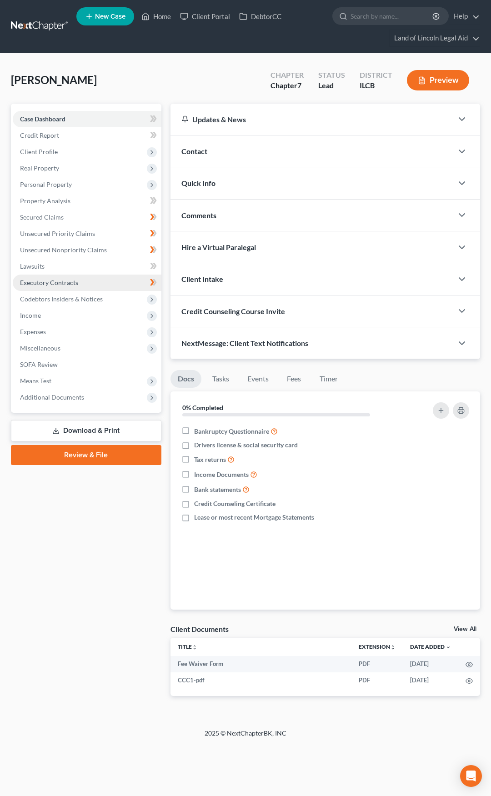
click at [101, 287] on link "Executory Contracts" at bounding box center [87, 283] width 149 height 16
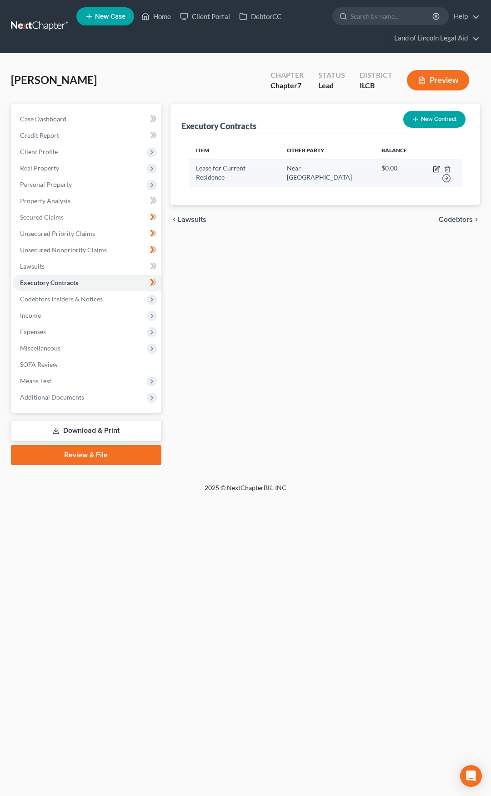
click at [433, 169] on icon "button" at bounding box center [436, 169] width 7 height 7
select select "3"
select select "0"
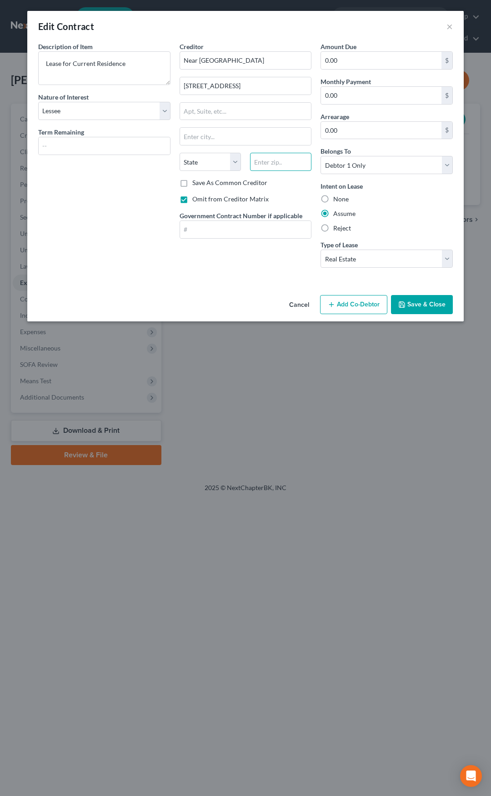
click at [262, 159] on input "text" at bounding box center [280, 162] width 61 height 18
type input "62701"
type input "[GEOGRAPHIC_DATA]"
select select "14"
click at [411, 307] on button "Save & Close" at bounding box center [422, 304] width 62 height 19
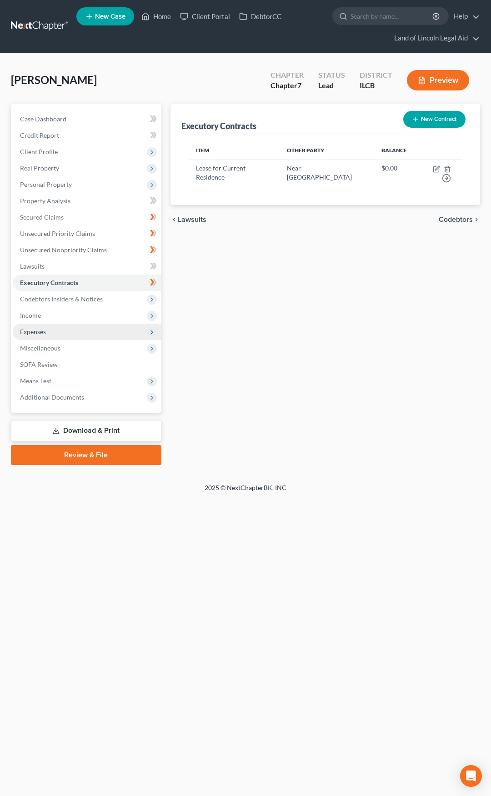
click at [99, 329] on span "Expenses" at bounding box center [87, 332] width 149 height 16
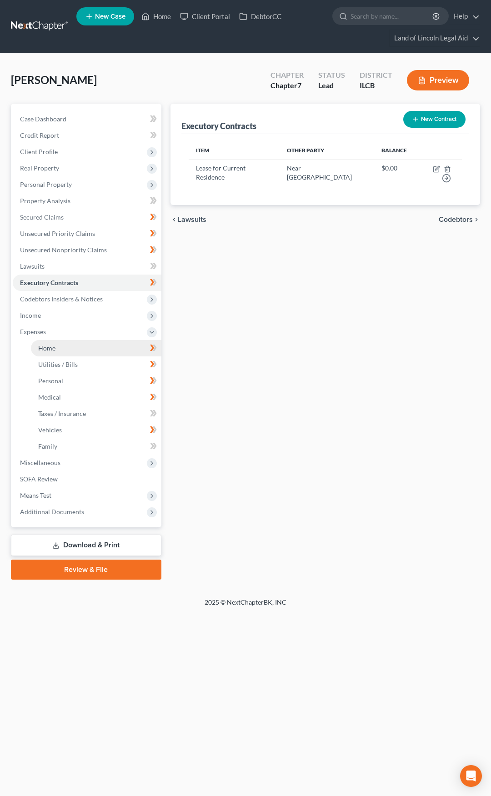
click at [98, 346] on link "Home" at bounding box center [96, 348] width 131 height 16
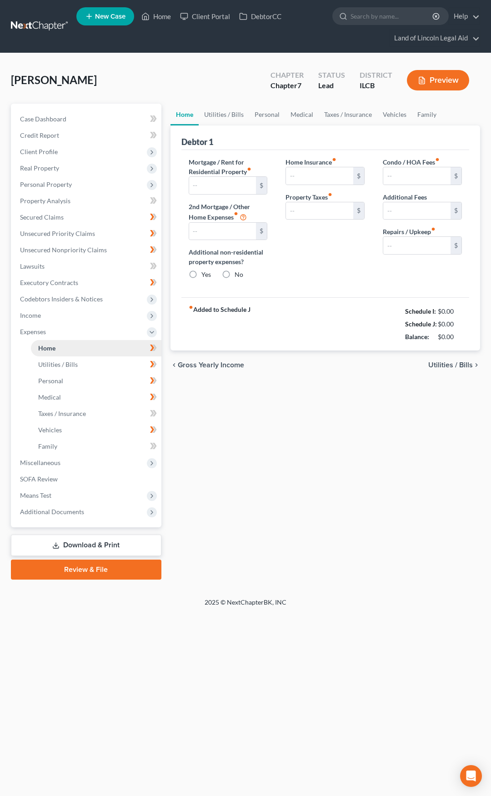
type input "334.00"
type input "0.00"
radio input "true"
type input "0.00"
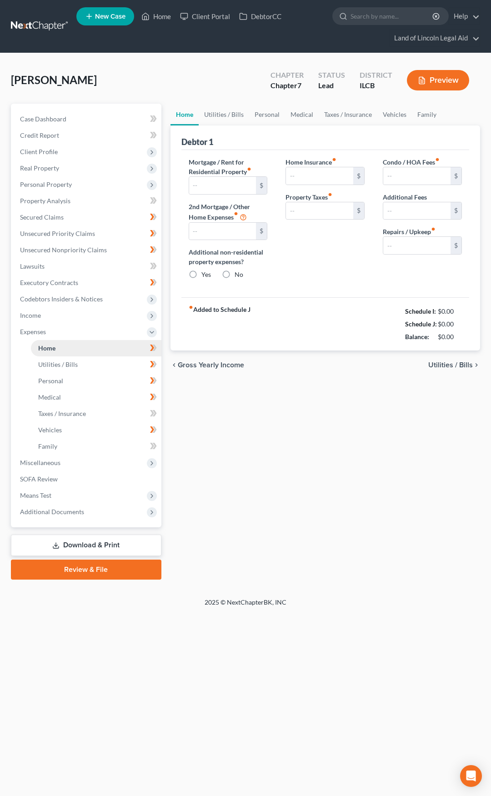
type input "0.00"
click at [230, 188] on input "334.00" at bounding box center [222, 185] width 67 height 17
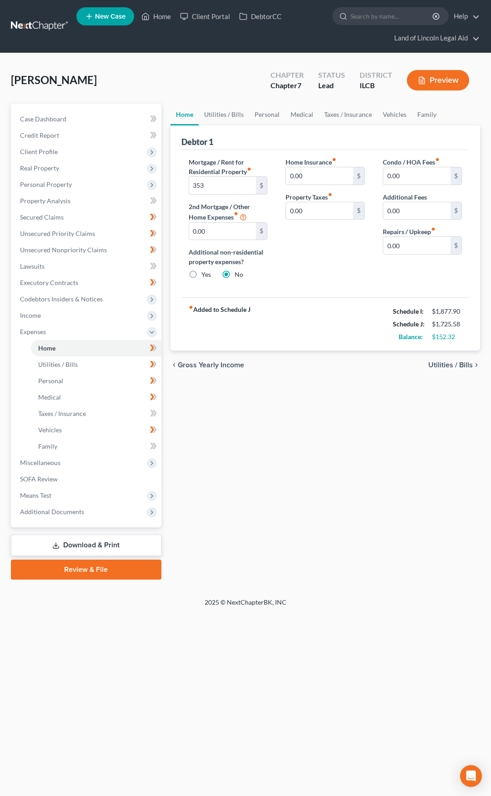
click at [297, 224] on div "Home Insurance fiber_manual_record 0.00 $ Property Taxes fiber_manual_record 0.…" at bounding box center [325, 222] width 97 height 130
click at [290, 239] on div "Home Insurance fiber_manual_record 0.00 $ Property Taxes fiber_manual_record 0.…" at bounding box center [325, 222] width 97 height 130
click at [95, 333] on span "Expenses" at bounding box center [87, 332] width 149 height 16
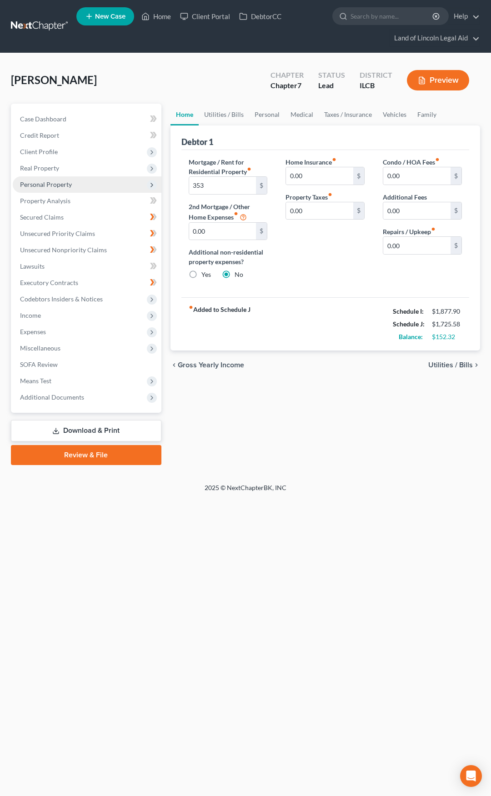
click at [103, 184] on span "Personal Property" at bounding box center [87, 184] width 149 height 16
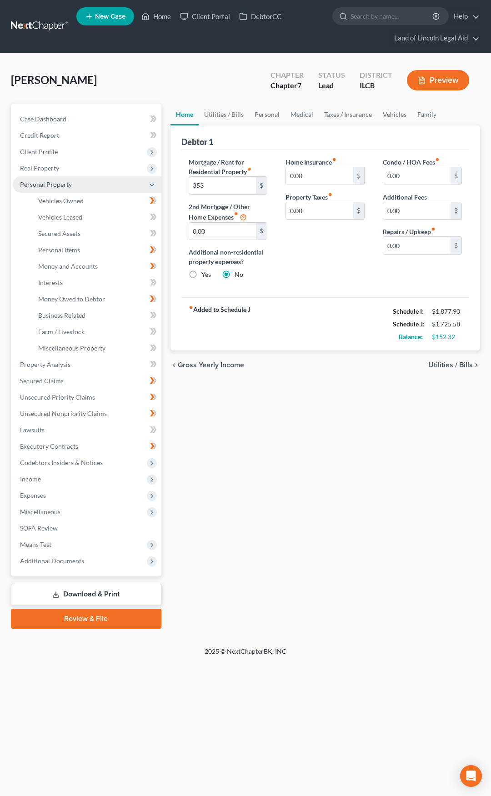
click at [103, 184] on span "Personal Property" at bounding box center [87, 184] width 149 height 16
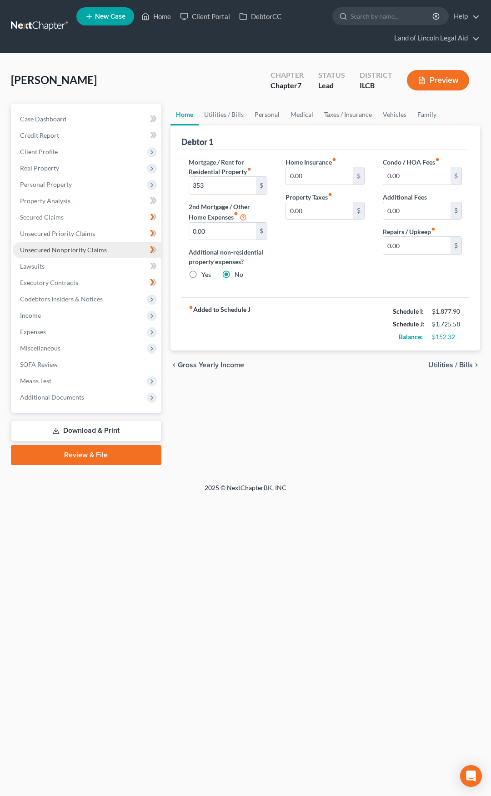
click at [103, 247] on span "Unsecured Nonpriority Claims" at bounding box center [63, 250] width 87 height 8
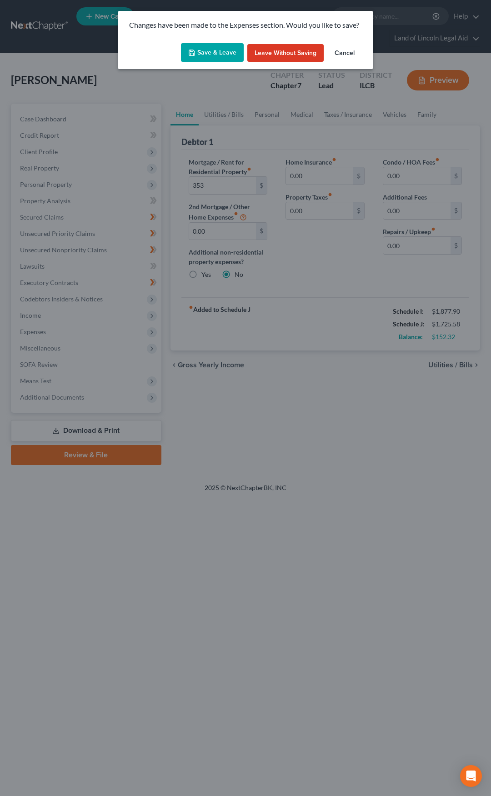
click at [223, 46] on button "Save & Leave" at bounding box center [212, 52] width 63 height 19
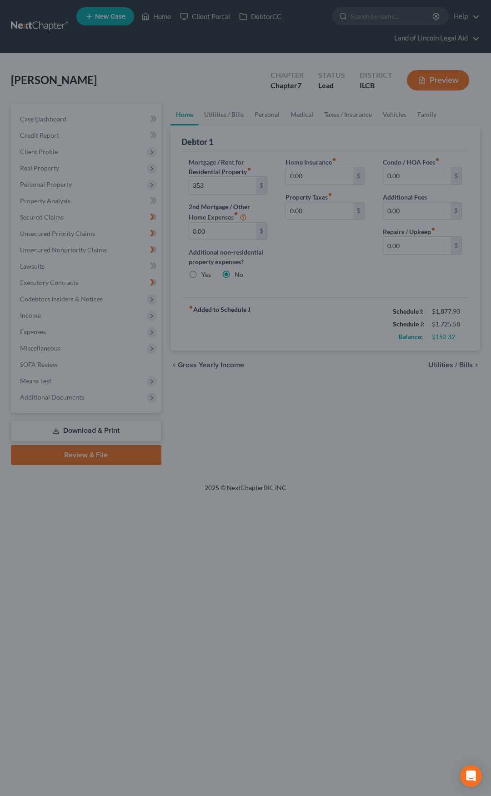
type input "353.00"
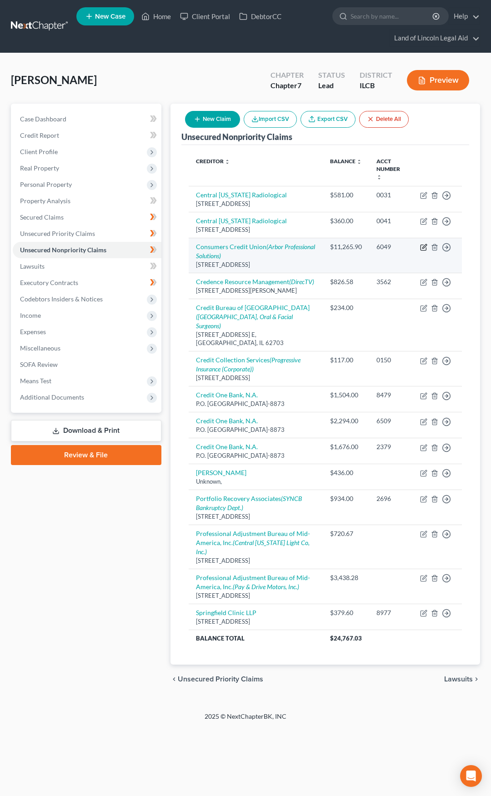
click at [421, 245] on icon "button" at bounding box center [423, 247] width 5 height 5
select select "23"
select select "4"
select select "0"
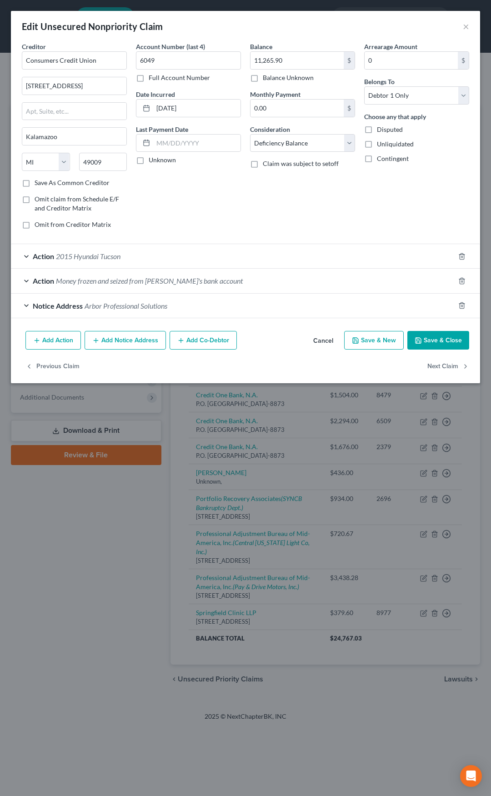
click at [245, 272] on div "Action Money frozen and seized from [PERSON_NAME]'s bank account" at bounding box center [233, 281] width 444 height 24
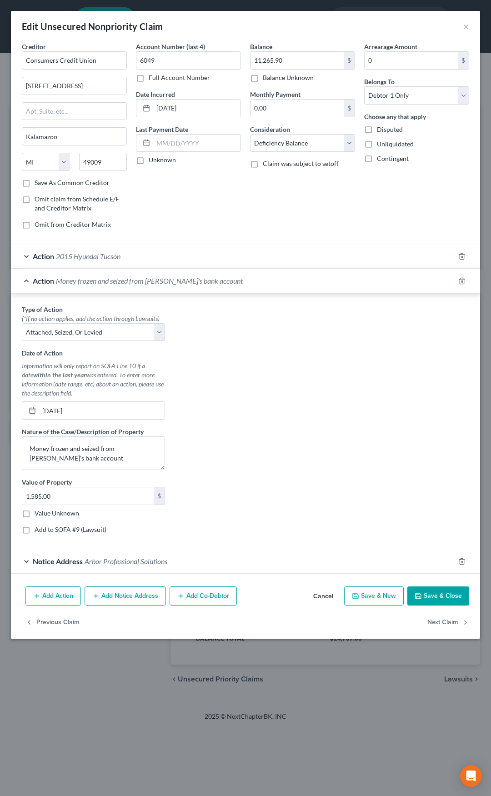
click at [244, 278] on div "Action Money frozen and seized from [PERSON_NAME]'s bank account" at bounding box center [233, 281] width 444 height 24
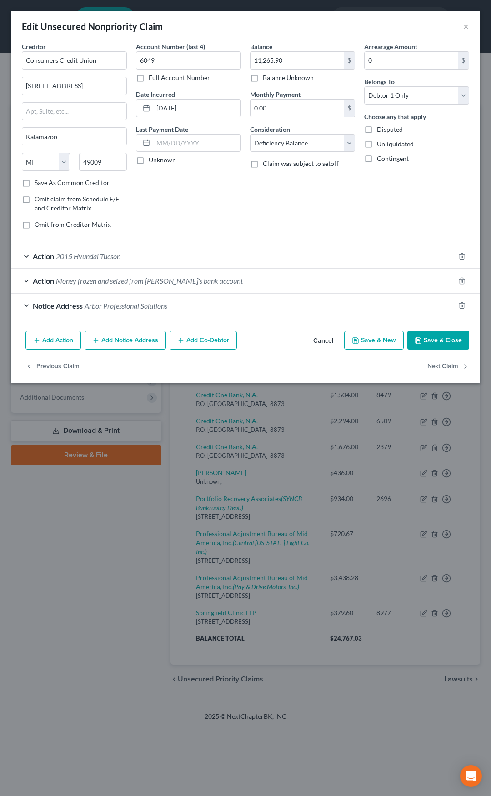
click at [63, 339] on button "Add Action" at bounding box center [52, 340] width 55 height 19
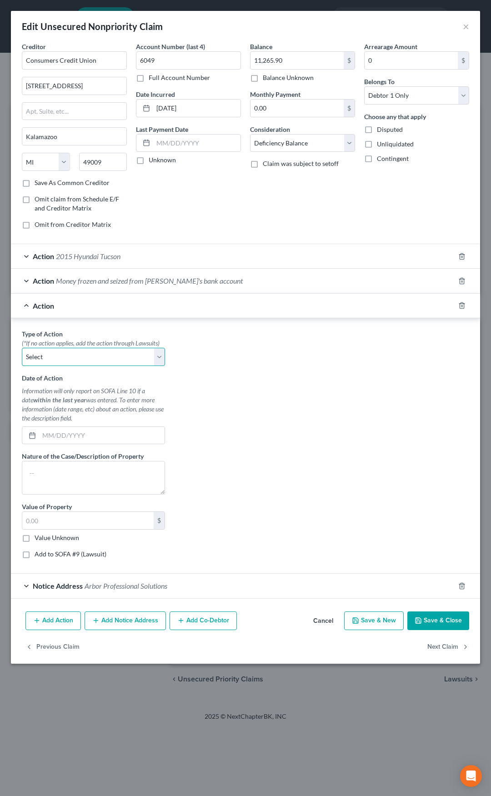
click at [60, 359] on select "Select Repossession Garnishment Foreclosure Personal Injury Attached, Seized, O…" at bounding box center [93, 357] width 143 height 18
select select "4"
click at [22, 348] on select "Select Repossession Garnishment Foreclosure Personal Injury Attached, Seized, O…" at bounding box center [93, 357] width 143 height 18
click at [97, 435] on input "text" at bounding box center [102, 435] width 126 height 17
type input "[DATE]"
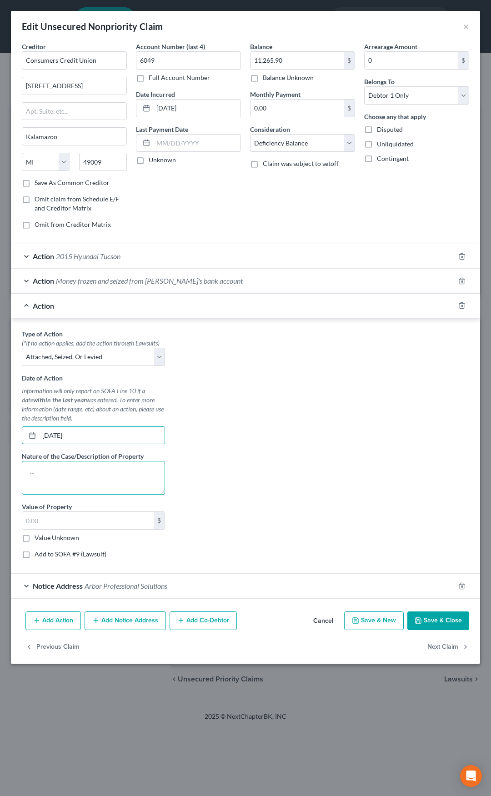
click at [78, 476] on textarea at bounding box center [93, 478] width 143 height 34
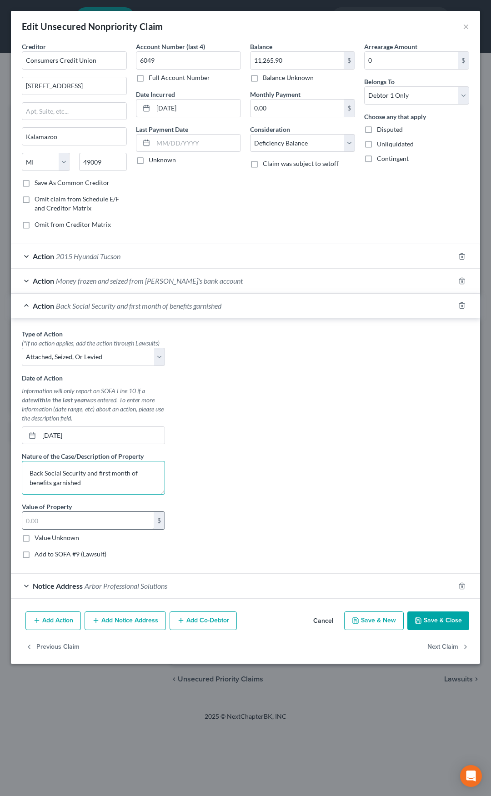
type textarea "Back Social Security and first month of benefits garnished"
click at [45, 523] on input "text" at bounding box center [87, 520] width 131 height 17
type input "4,100"
click at [232, 303] on div "Action Back Social Security and first month of benefits garnished" at bounding box center [233, 306] width 444 height 24
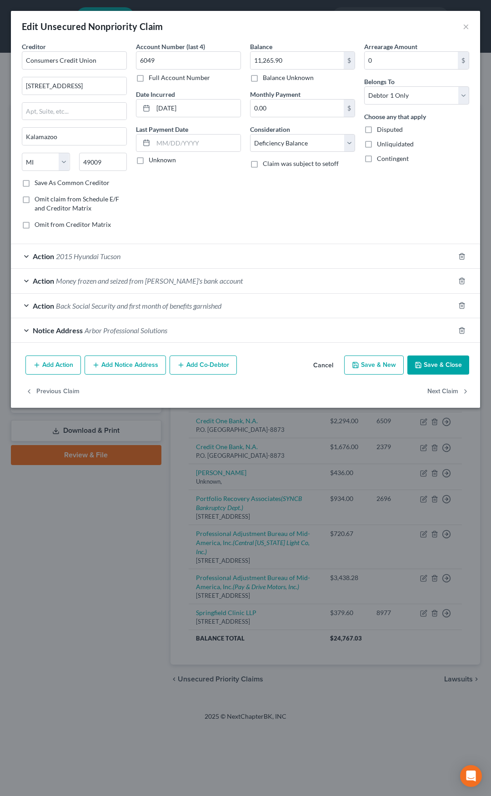
click at [288, 303] on div "Action Back Social Security and first month of benefits garnished" at bounding box center [233, 306] width 444 height 24
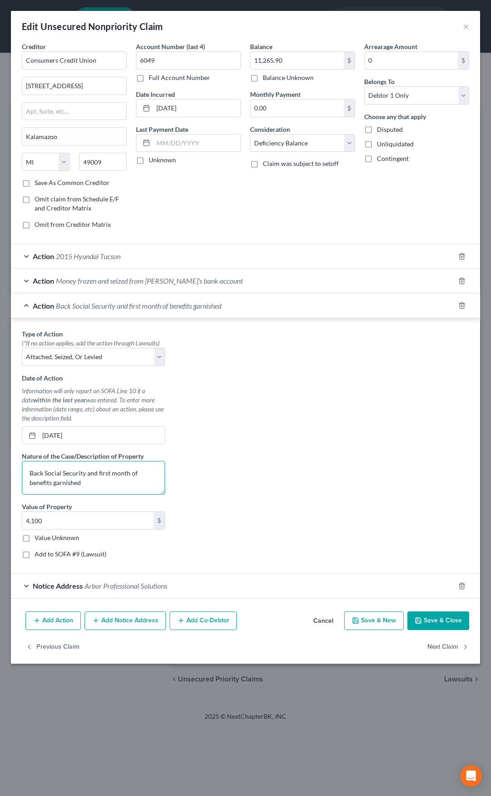
click at [104, 483] on textarea "Back Social Security and first month of benefits garnished" at bounding box center [93, 478] width 143 height 34
type textarea "Back Social Security and first month of benefits seized"
click at [425, 620] on button "Save & Close" at bounding box center [439, 621] width 62 height 19
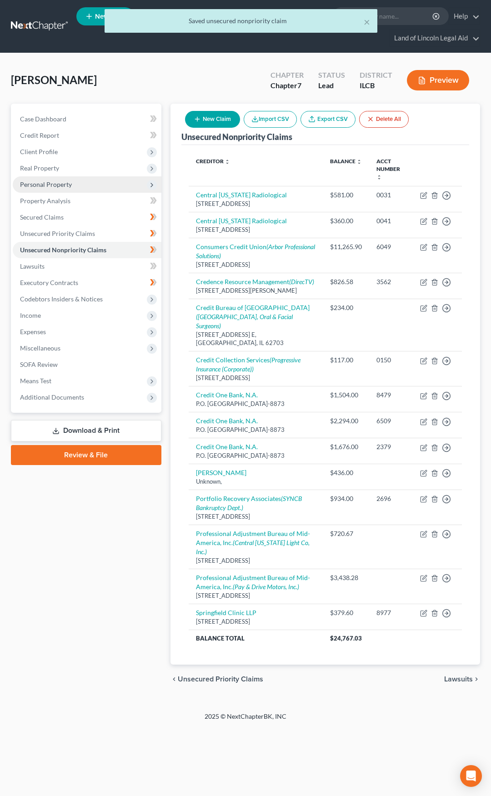
click at [65, 188] on span "Personal Property" at bounding box center [46, 185] width 52 height 8
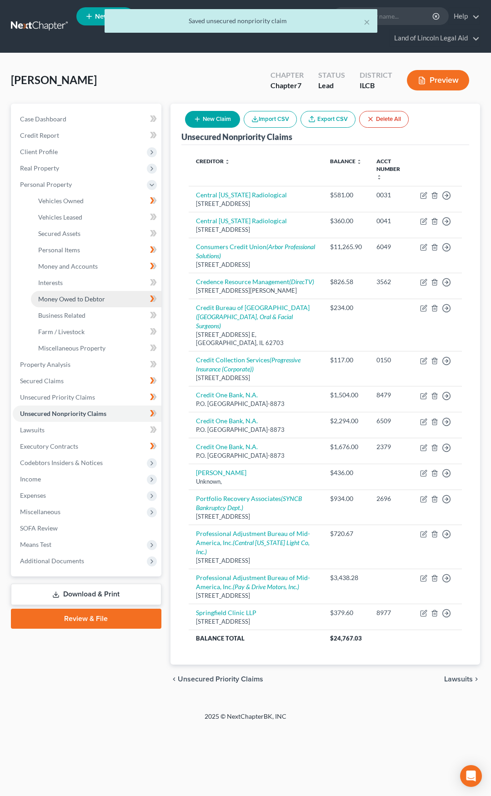
click at [93, 295] on span "Money Owed to Debtor" at bounding box center [71, 299] width 67 height 8
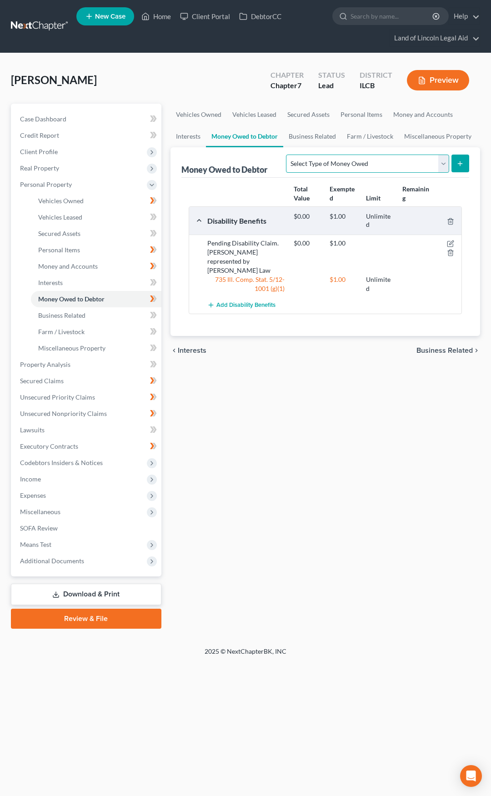
click at [330, 163] on select "Select Type of Money Owed Accounts Receivable (A/B: 38) Alimony (A/B: 29) Child…" at bounding box center [367, 164] width 163 height 18
select select "disability_benefits"
click at [288, 155] on select "Select Type of Money Owed Accounts Receivable (A/B: 38) Alimony (A/B: 29) Child…" at bounding box center [367, 164] width 163 height 18
click at [458, 162] on icon "submit" at bounding box center [460, 163] width 7 height 7
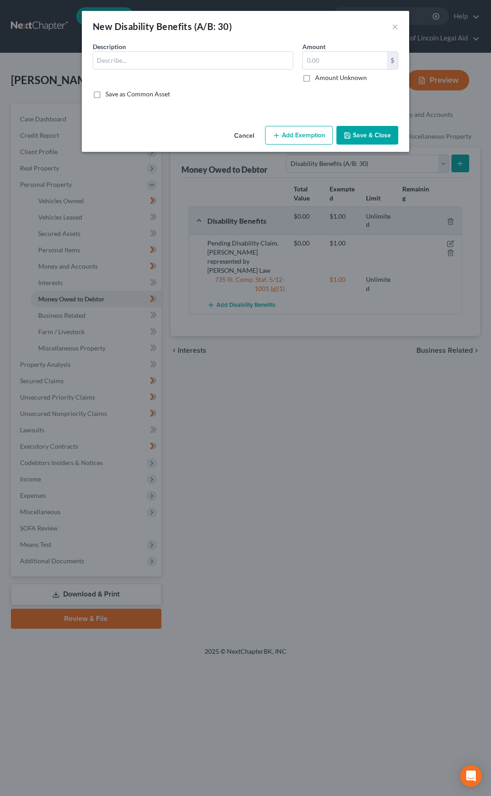
click at [153, 46] on div "Description *" at bounding box center [193, 62] width 210 height 40
click at [156, 51] on div "Description *" at bounding box center [193, 62] width 210 height 40
click at [146, 64] on input "text" at bounding box center [193, 60] width 200 height 17
type input "Back Social Security benefits and first month of regular benefits seized by cre…"
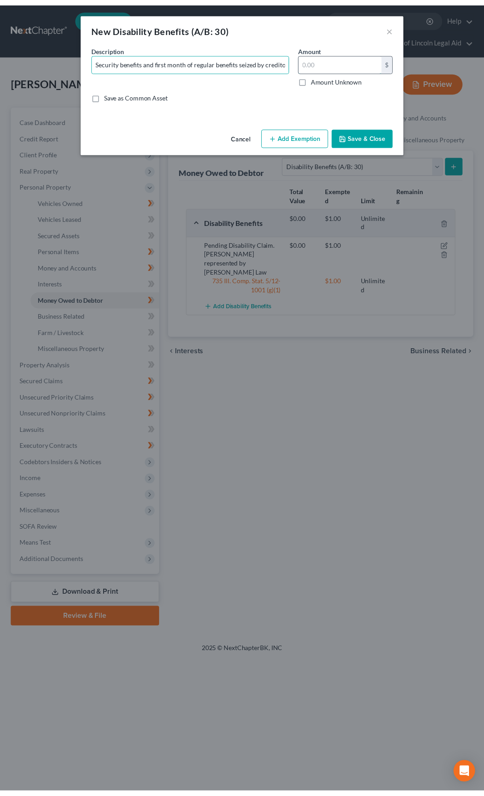
scroll to position [0, 0]
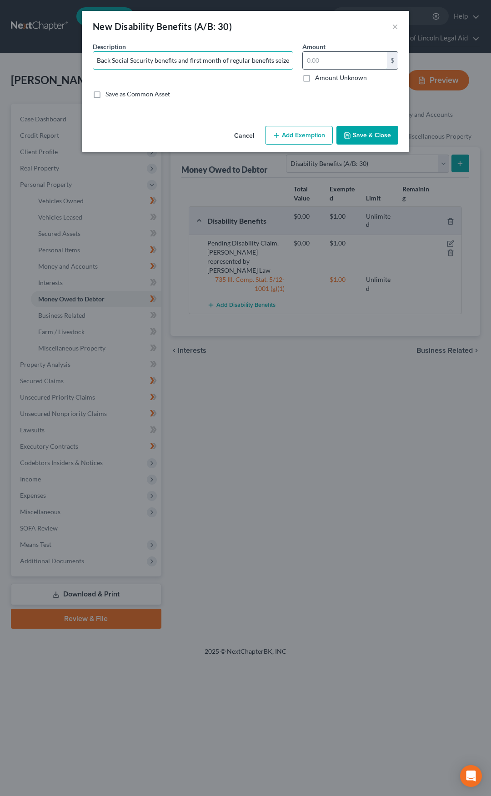
click at [323, 60] on input "text" at bounding box center [345, 60] width 84 height 17
type input "4,100"
click at [301, 133] on button "Add Exemption" at bounding box center [299, 135] width 68 height 19
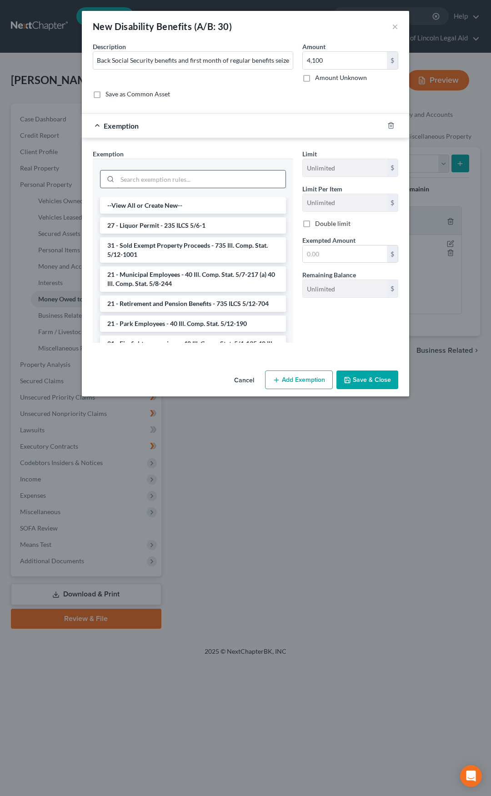
click at [206, 181] on input "search" at bounding box center [201, 179] width 168 height 17
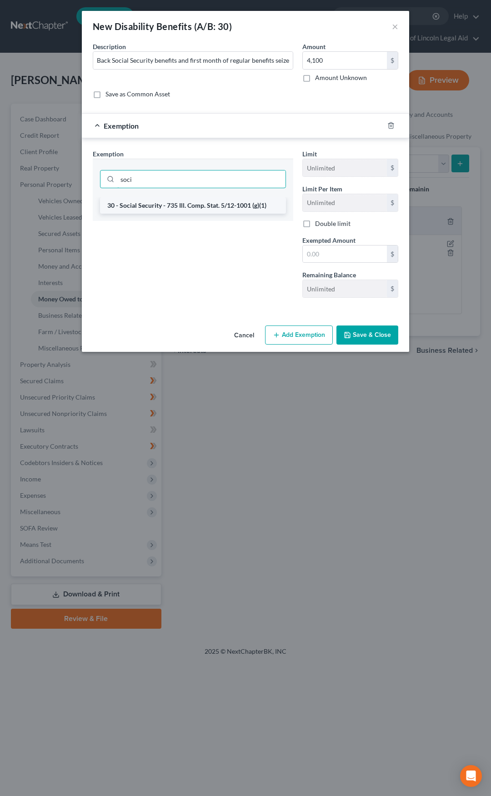
type input "soci"
click at [214, 206] on li "30 - Social Security - 735 Ill. Comp. Stat. 5/12-1001 (g)(1)" at bounding box center [193, 205] width 186 height 16
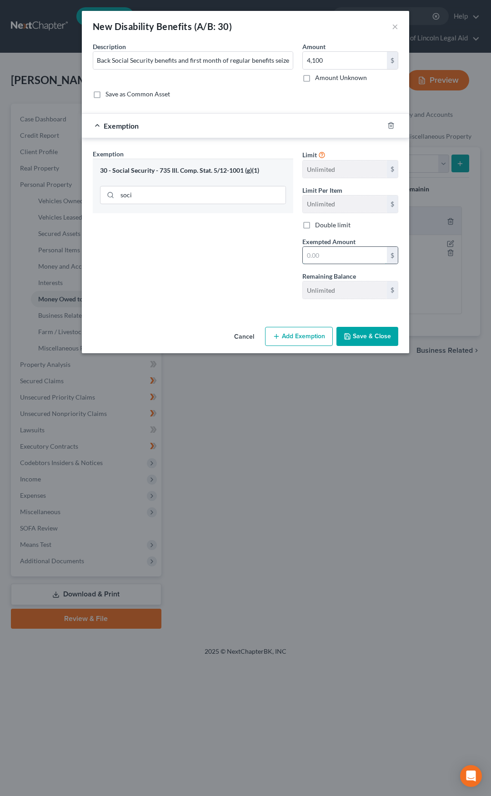
click at [322, 256] on input "text" at bounding box center [345, 255] width 84 height 17
type input "4,100"
click at [367, 339] on button "Save & Close" at bounding box center [368, 336] width 62 height 19
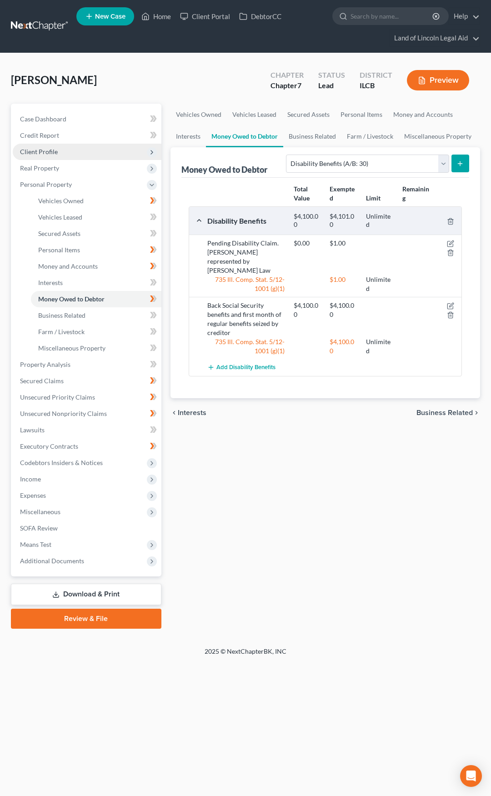
click at [88, 149] on span "Client Profile" at bounding box center [87, 152] width 149 height 16
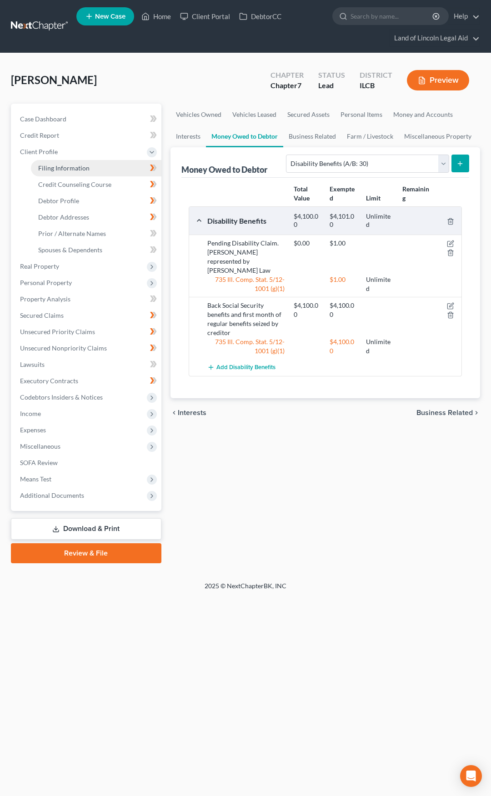
click at [90, 167] on link "Filing Information" at bounding box center [96, 168] width 131 height 16
select select "1"
select select "0"
select select "24"
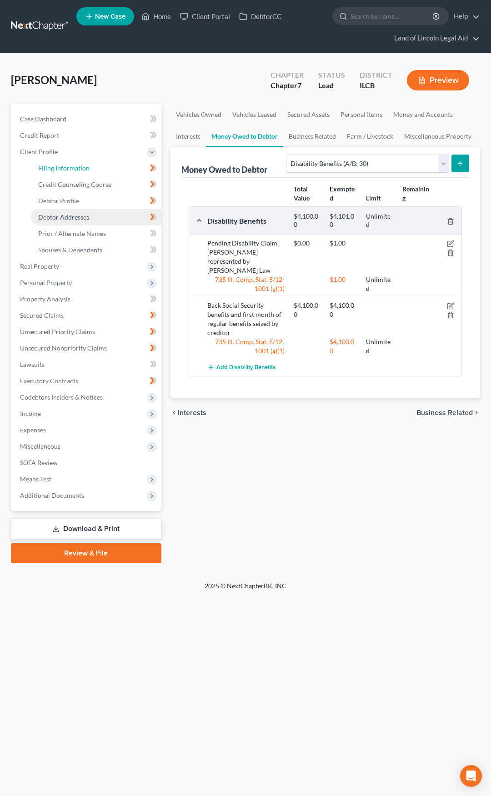
select select "2"
select select "14"
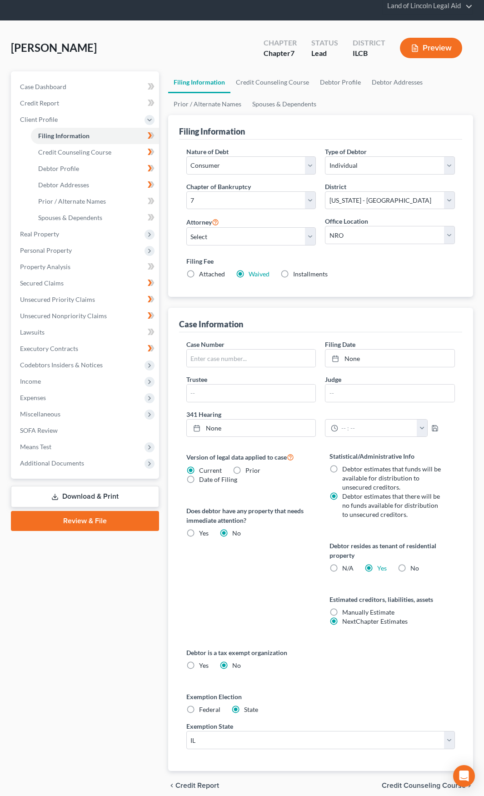
scroll to position [71, 0]
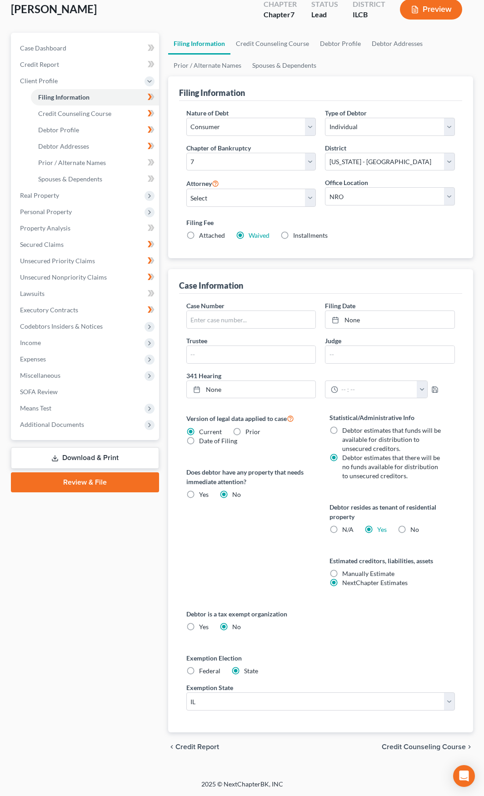
click at [199, 672] on label "Federal" at bounding box center [209, 671] width 21 height 9
click at [203, 672] on input "Federal" at bounding box center [206, 670] width 6 height 6
radio input "true"
radio input "false"
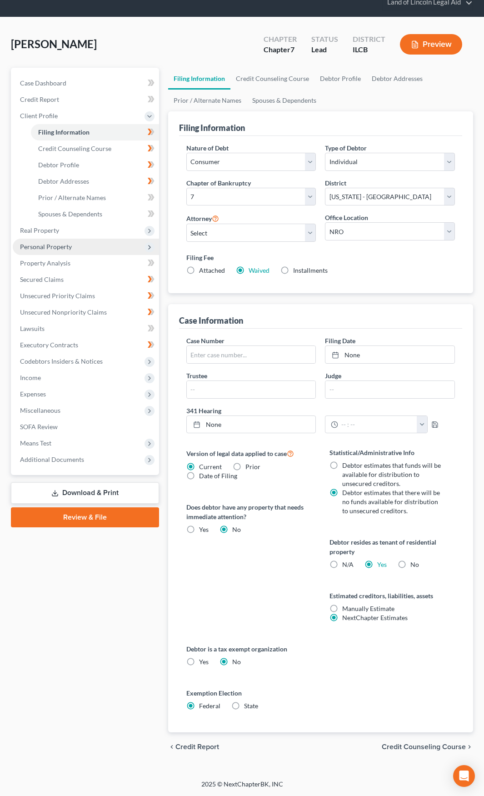
click at [86, 248] on span "Personal Property" at bounding box center [86, 247] width 146 height 16
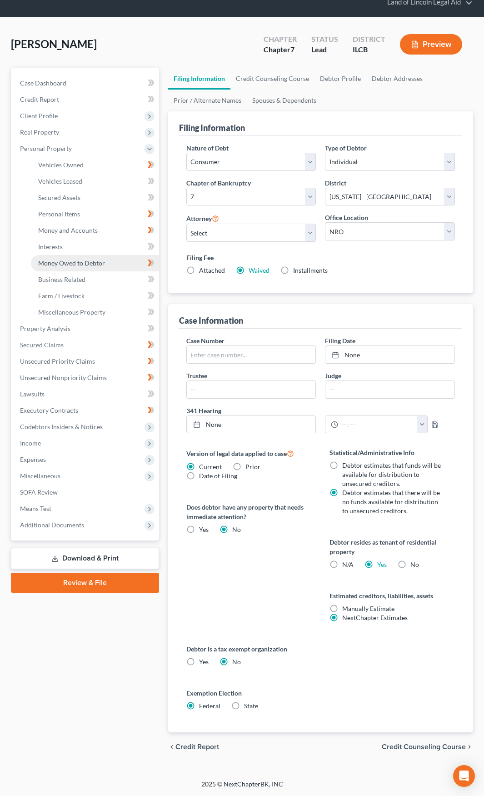
click at [97, 261] on span "Money Owed to Debtor" at bounding box center [71, 263] width 67 height 8
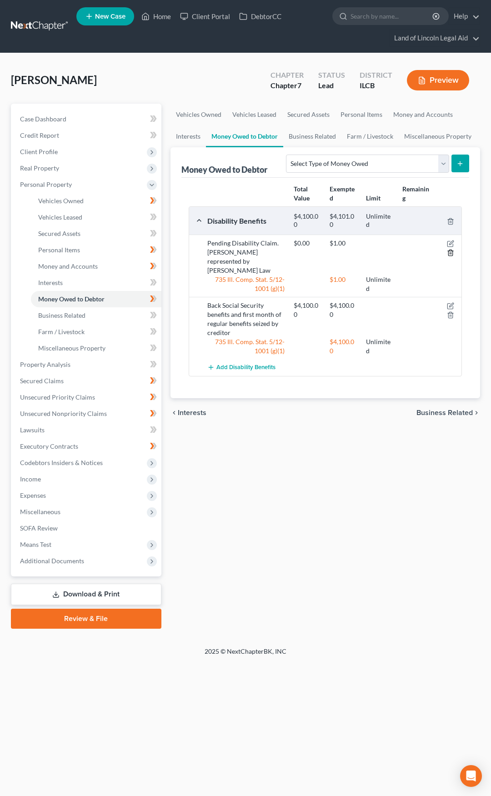
click at [450, 255] on icon "button" at bounding box center [450, 252] width 7 height 7
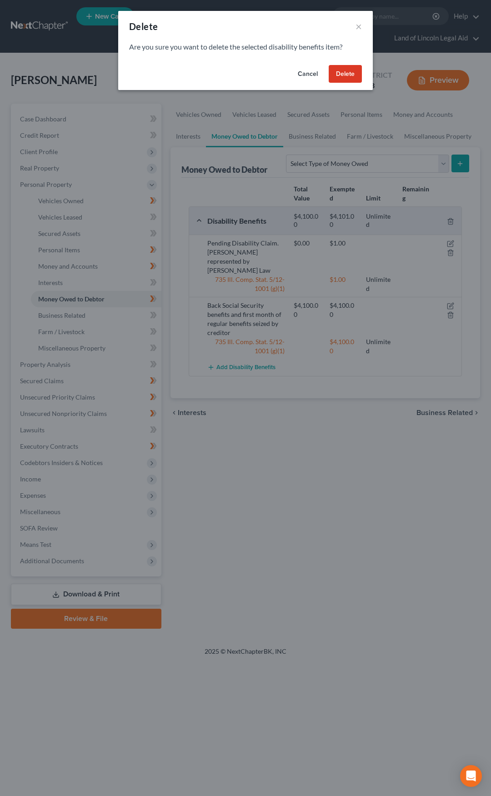
click at [343, 80] on button "Delete" at bounding box center [345, 74] width 33 height 18
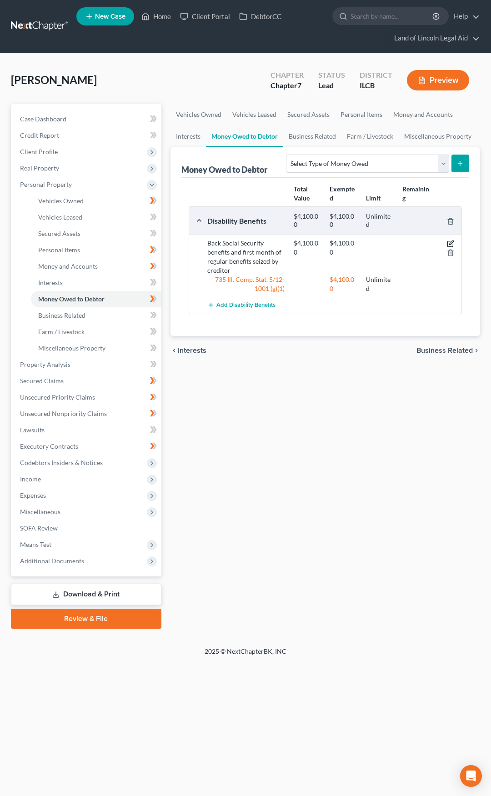
click at [450, 241] on icon "button" at bounding box center [450, 243] width 7 height 7
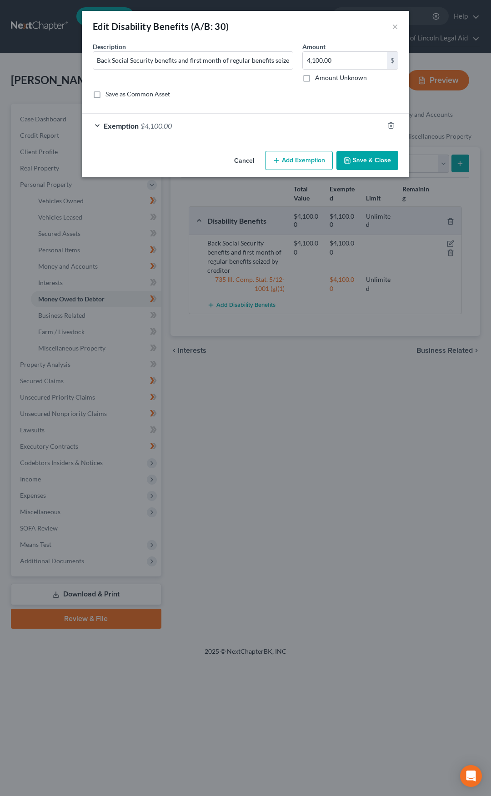
click at [290, 157] on button "Add Exemption" at bounding box center [299, 160] width 68 height 19
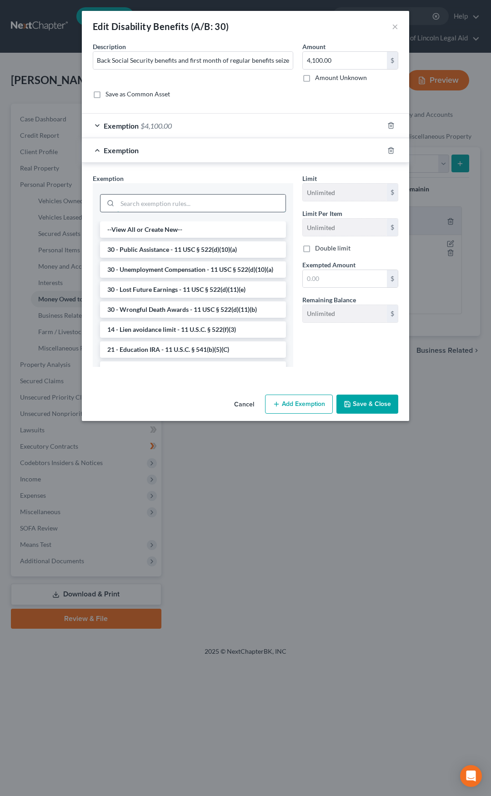
click at [208, 195] on input "search" at bounding box center [201, 203] width 168 height 17
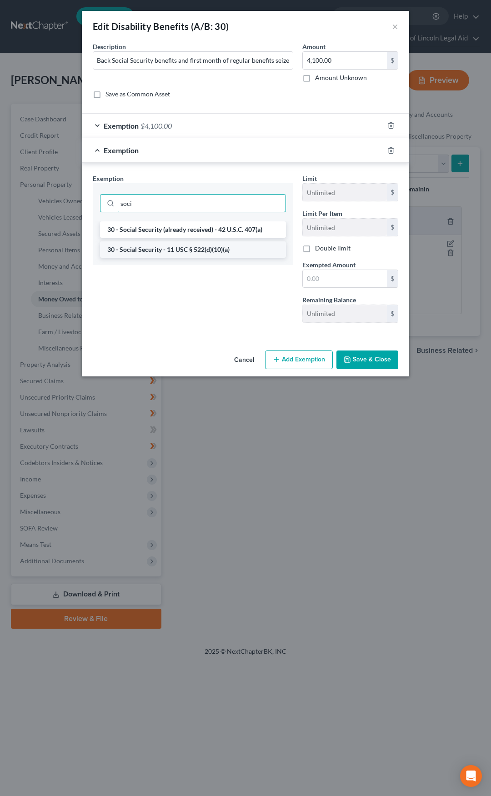
type input "soci"
click at [184, 247] on li "30 - Social Security - 11 USC § 522(d)(10)(a)" at bounding box center [193, 250] width 186 height 16
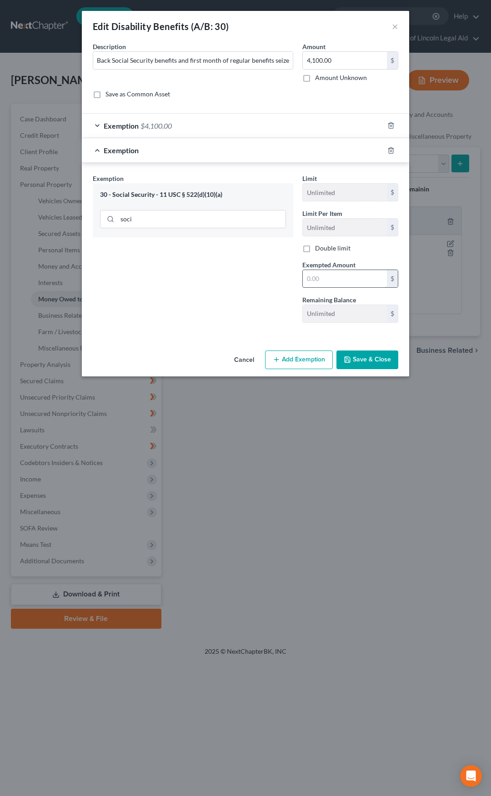
click at [322, 278] on input "text" at bounding box center [345, 278] width 84 height 17
type input "4,100"
click at [236, 313] on div "Exemption Set must be selected for CA. Exemption * 30 - Social Security - 11 US…" at bounding box center [193, 252] width 210 height 156
click at [365, 359] on button "Save & Close" at bounding box center [368, 360] width 62 height 19
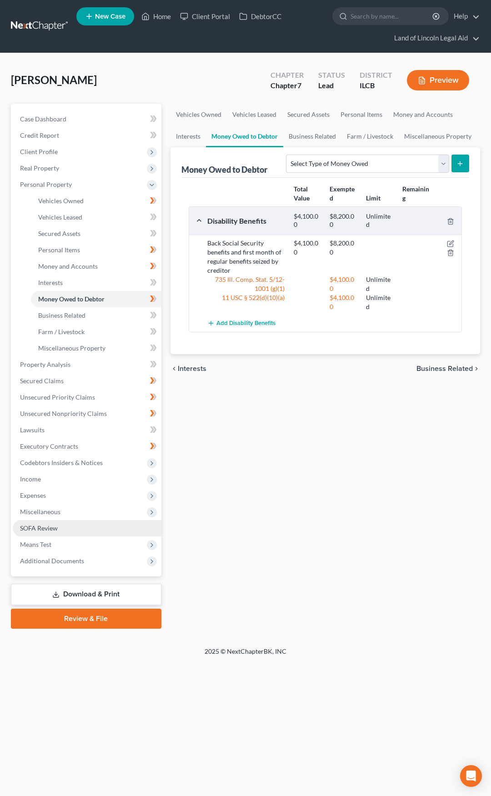
click at [104, 522] on link "SOFA Review" at bounding box center [87, 528] width 149 height 16
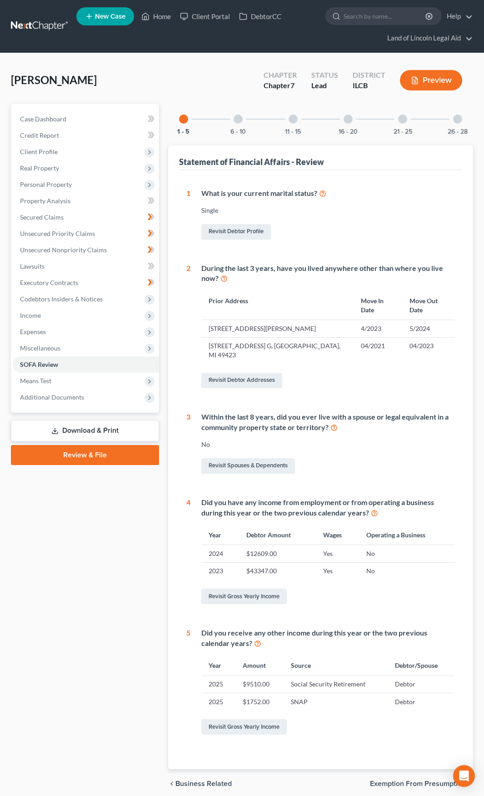
click at [239, 122] on div at bounding box center [238, 119] width 9 height 9
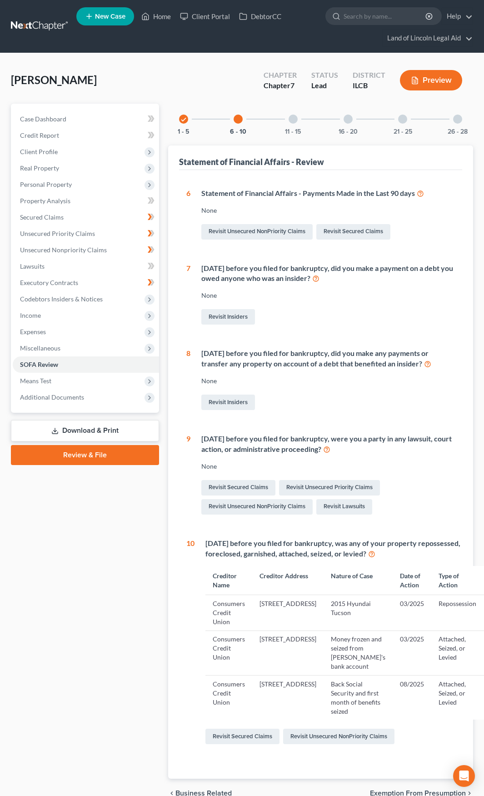
click at [143, 428] on link "Download & Print" at bounding box center [85, 430] width 148 height 21
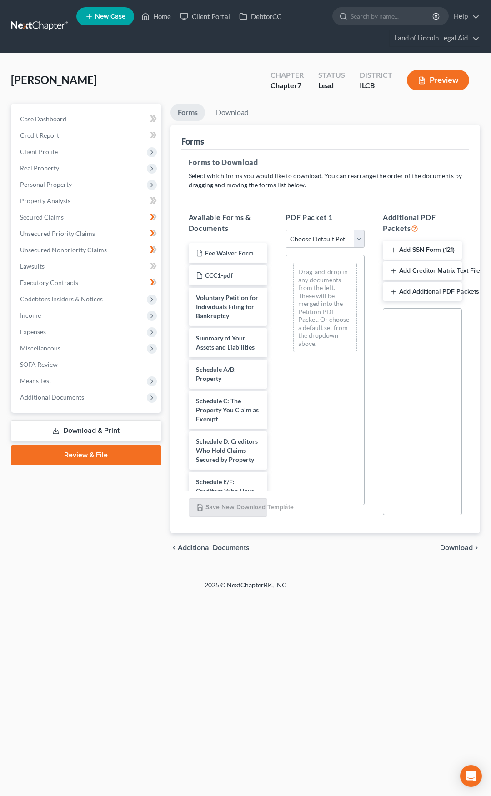
click at [405, 254] on button "Add SSN Form (121)" at bounding box center [422, 250] width 79 height 19
click at [455, 549] on span "Download" at bounding box center [456, 548] width 33 height 7
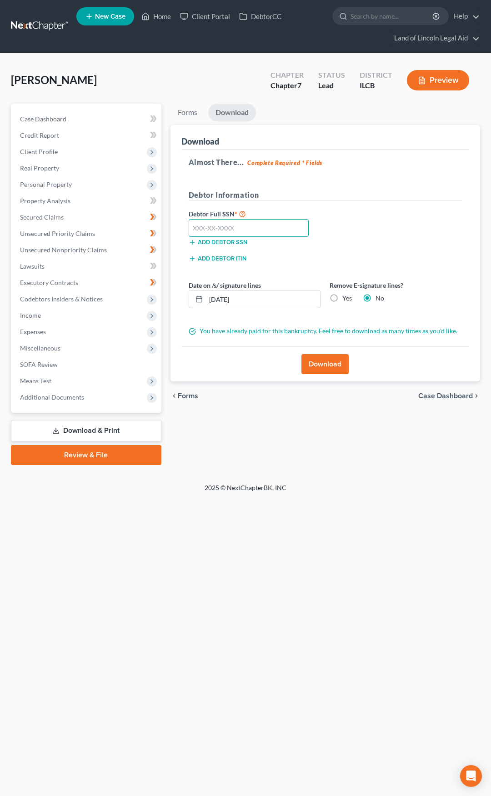
click at [210, 229] on input "text" at bounding box center [249, 228] width 121 height 18
type input "320-56-1274"
click at [335, 364] on button "Download" at bounding box center [325, 364] width 47 height 20
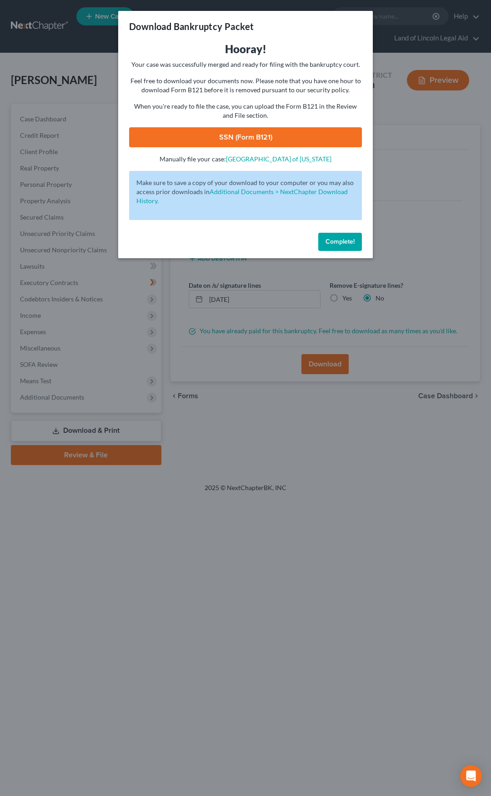
click at [244, 143] on link "SSN (Form B121)" at bounding box center [245, 137] width 233 height 20
click at [338, 243] on span "Complete!" at bounding box center [340, 242] width 29 height 8
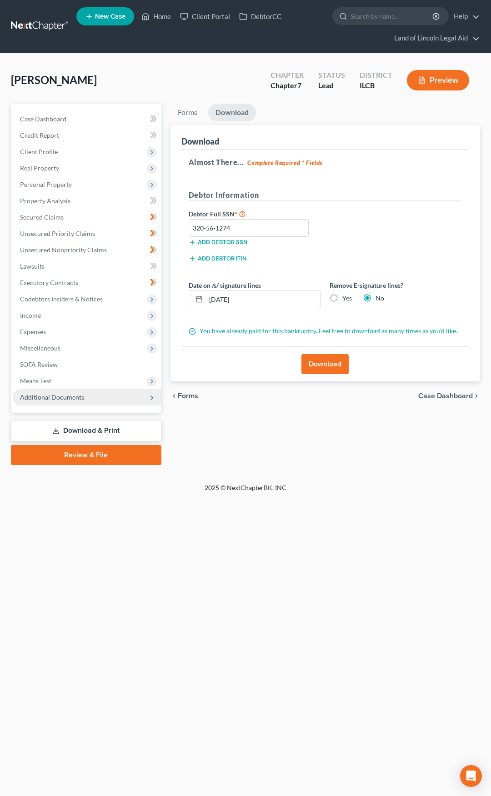
click at [113, 397] on span "Additional Documents" at bounding box center [87, 397] width 149 height 16
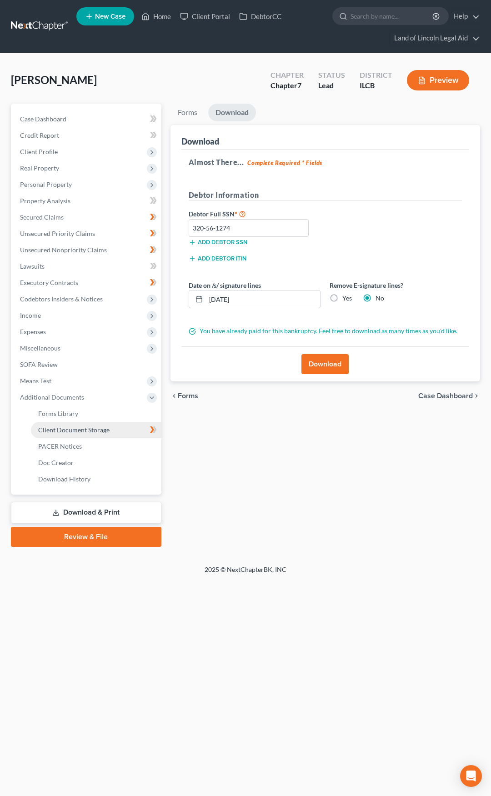
click at [124, 428] on link "Client Document Storage" at bounding box center [96, 430] width 131 height 16
select select "0"
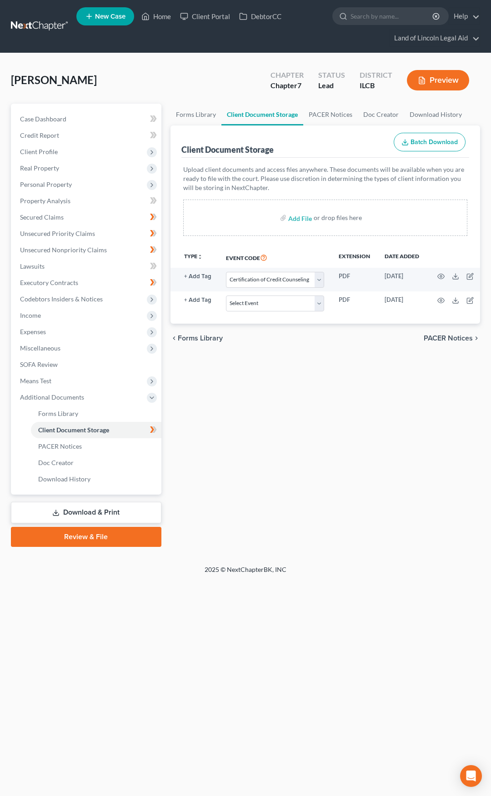
click at [438, 316] on table "Attachment TYPE unfold_more NONE 341 CCC1 CCC2 Hearing Installments Motion Noti…" at bounding box center [326, 281] width 310 height 69
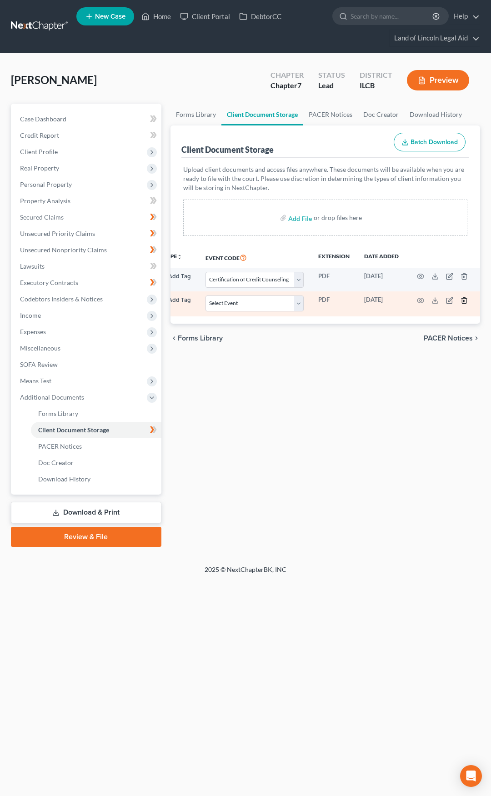
click at [462, 298] on icon "button" at bounding box center [464, 300] width 7 height 7
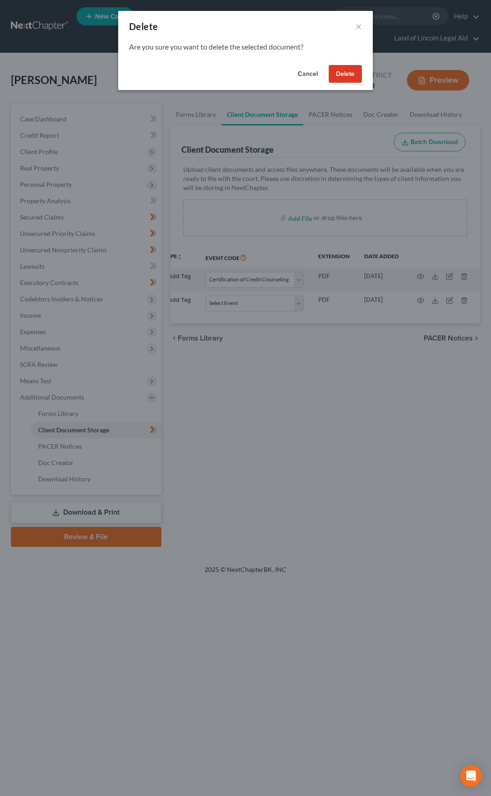
click at [348, 75] on button "Delete" at bounding box center [345, 74] width 33 height 18
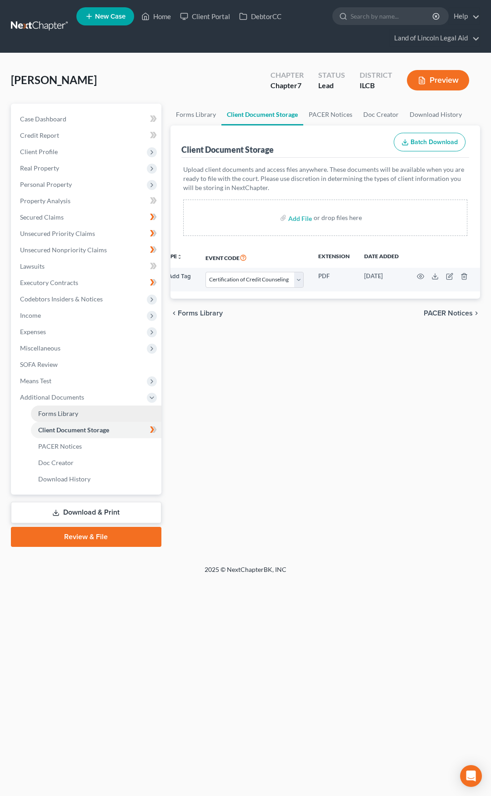
click at [113, 412] on link "Forms Library" at bounding box center [96, 414] width 131 height 16
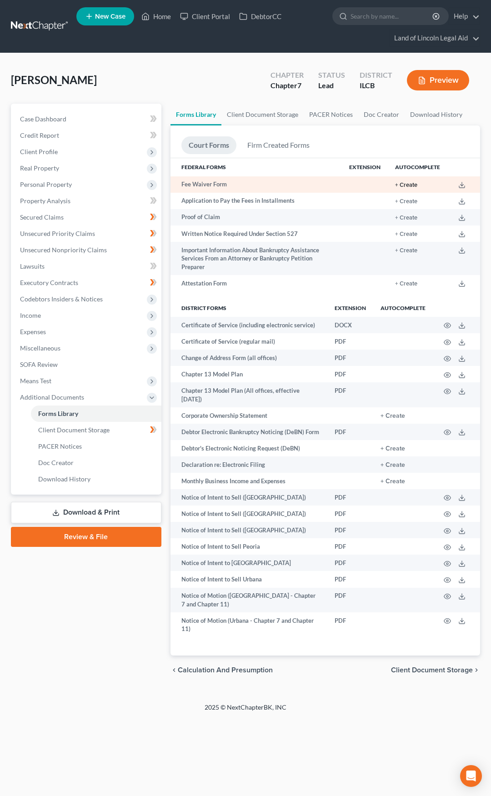
click at [402, 185] on button "+ Create" at bounding box center [406, 185] width 22 height 6
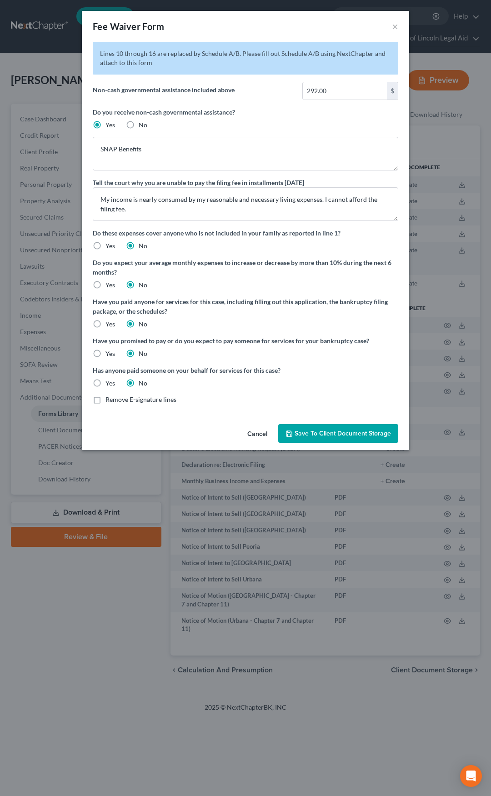
click at [308, 433] on span "Save to Client Document Storage" at bounding box center [343, 434] width 96 height 8
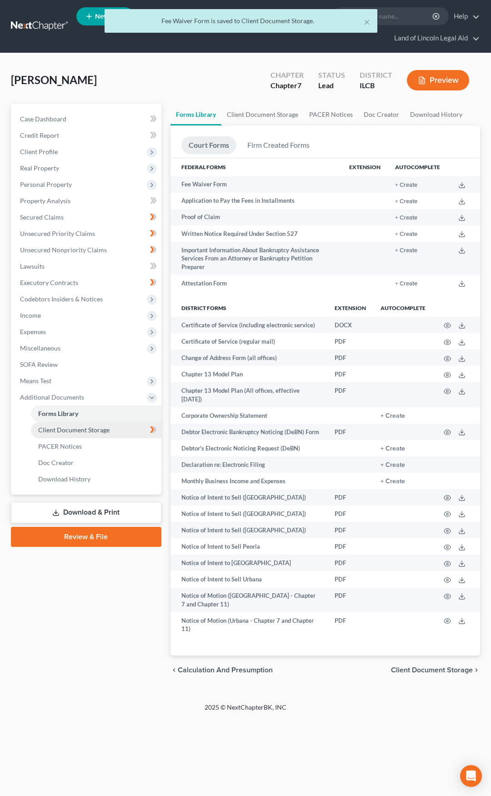
click at [115, 431] on link "Client Document Storage" at bounding box center [96, 430] width 131 height 16
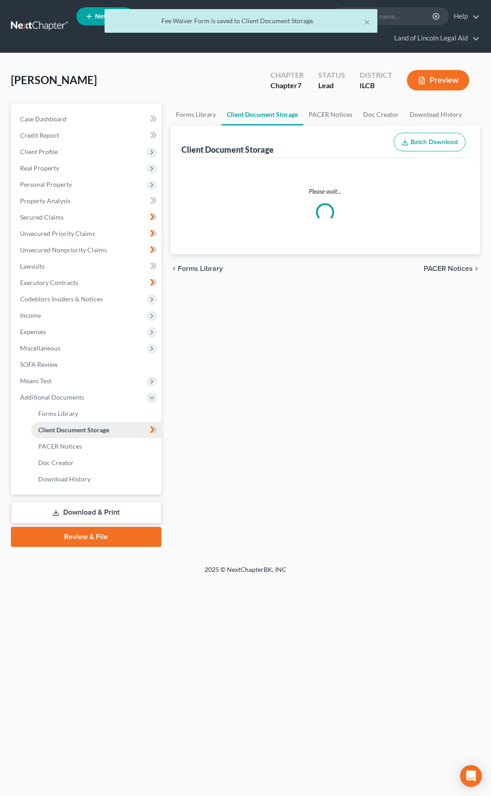
select select "0"
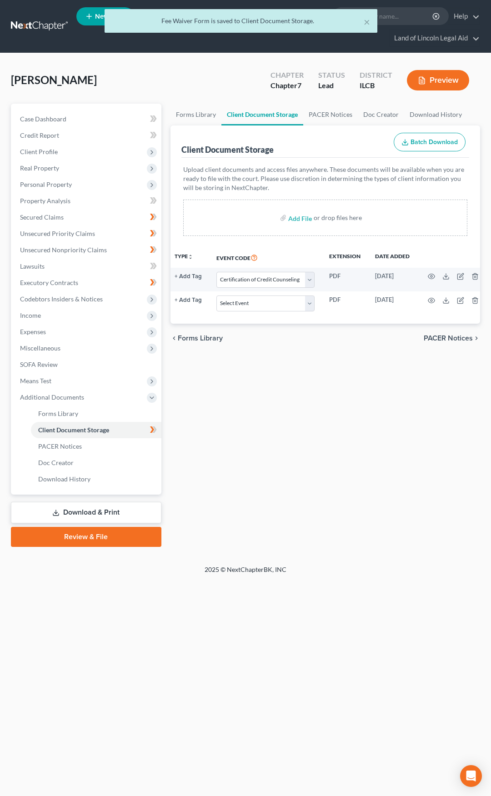
scroll to position [0, 70]
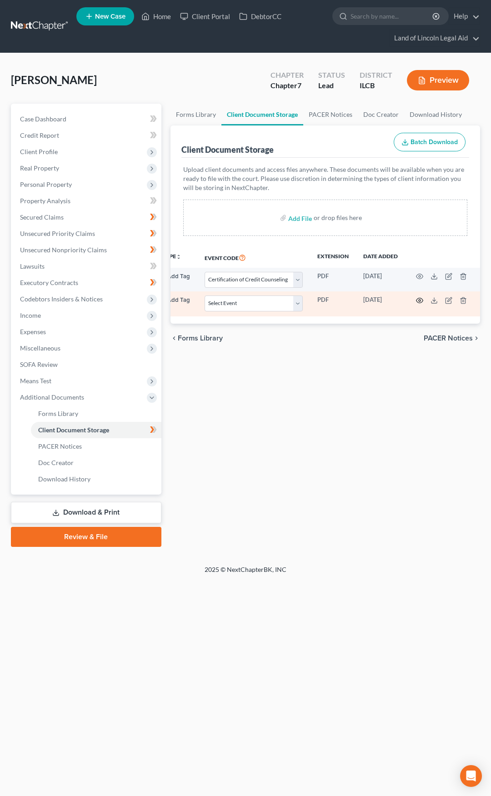
click at [418, 300] on icon "button" at bounding box center [419, 300] width 7 height 7
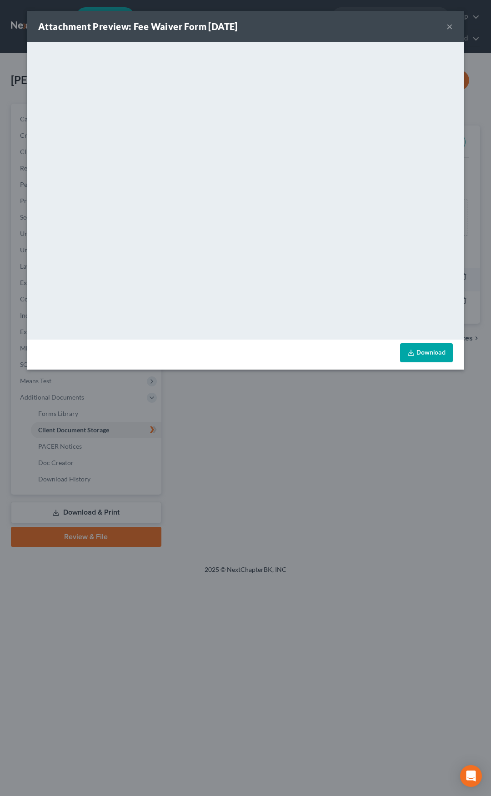
click at [451, 27] on button "×" at bounding box center [450, 26] width 6 height 11
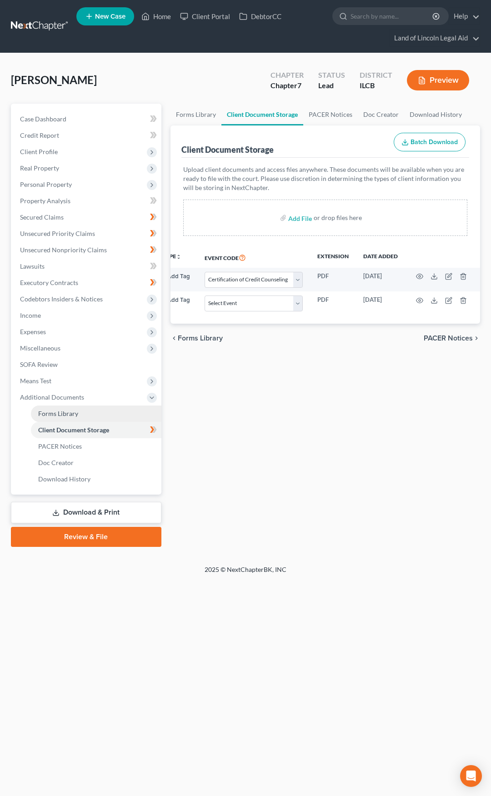
click at [118, 415] on link "Forms Library" at bounding box center [96, 414] width 131 height 16
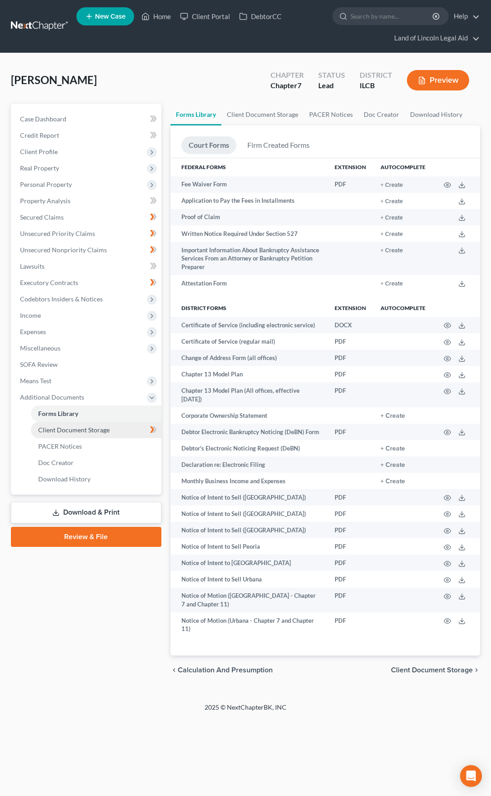
click at [119, 428] on link "Client Document Storage" at bounding box center [96, 430] width 131 height 16
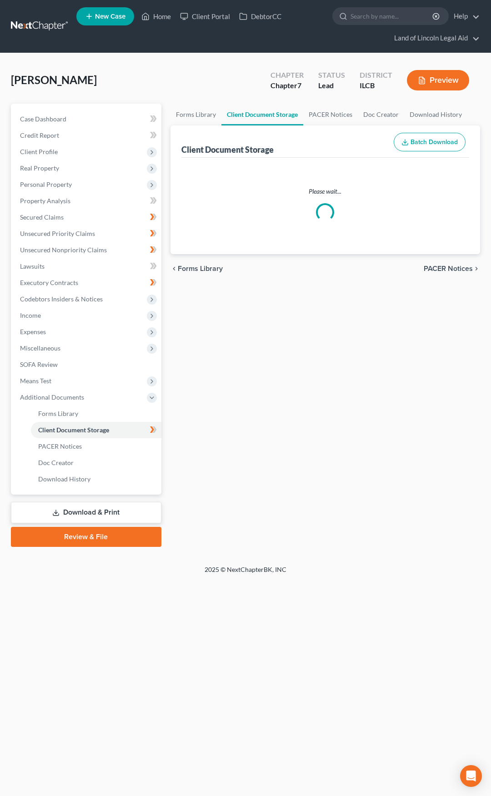
select select "0"
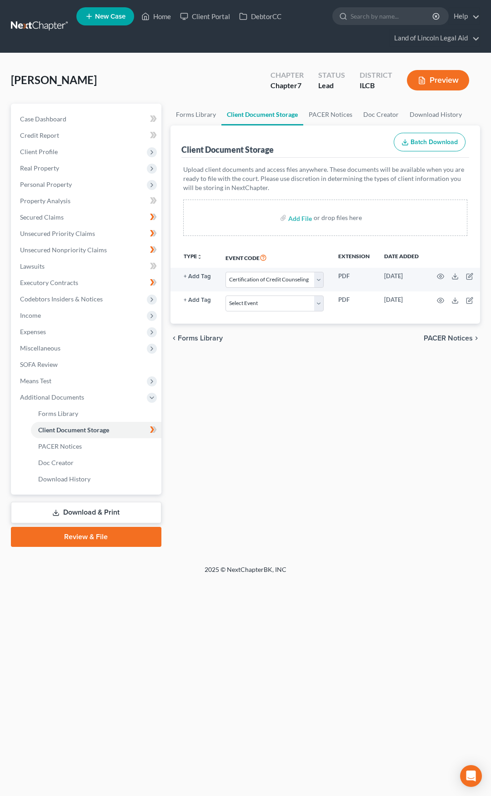
scroll to position [0, 70]
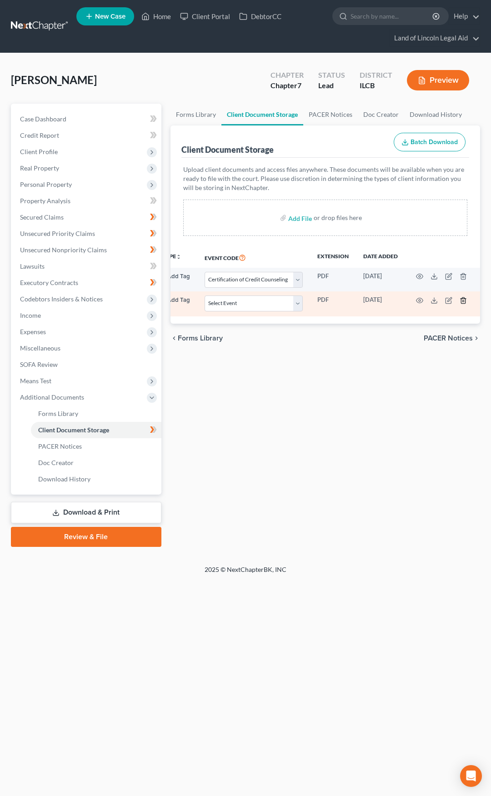
click at [462, 299] on polyline "button" at bounding box center [463, 299] width 5 height 0
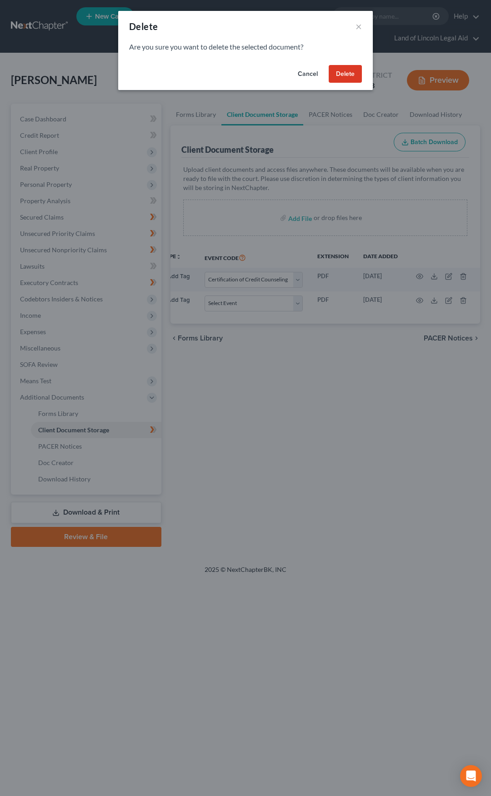
click at [345, 77] on button "Delete" at bounding box center [345, 74] width 33 height 18
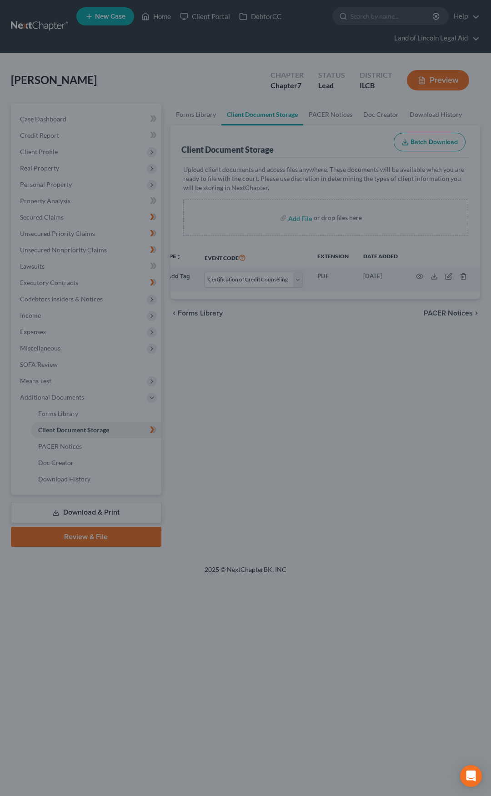
scroll to position [0, 69]
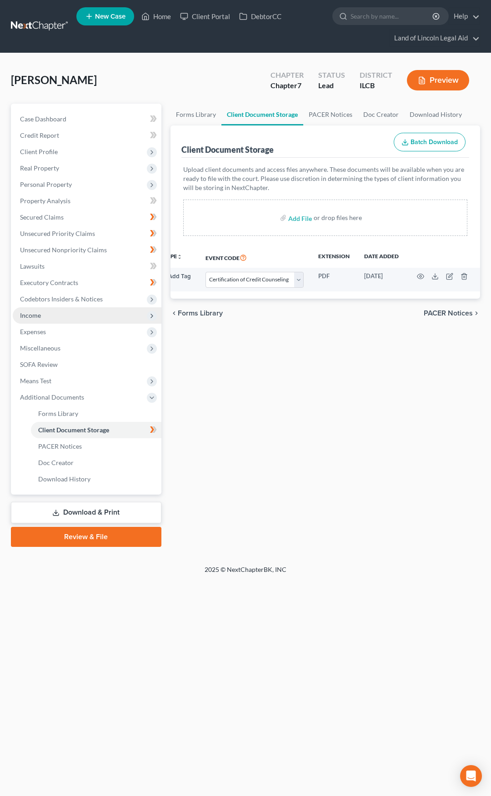
click at [110, 321] on span "Income" at bounding box center [87, 315] width 149 height 16
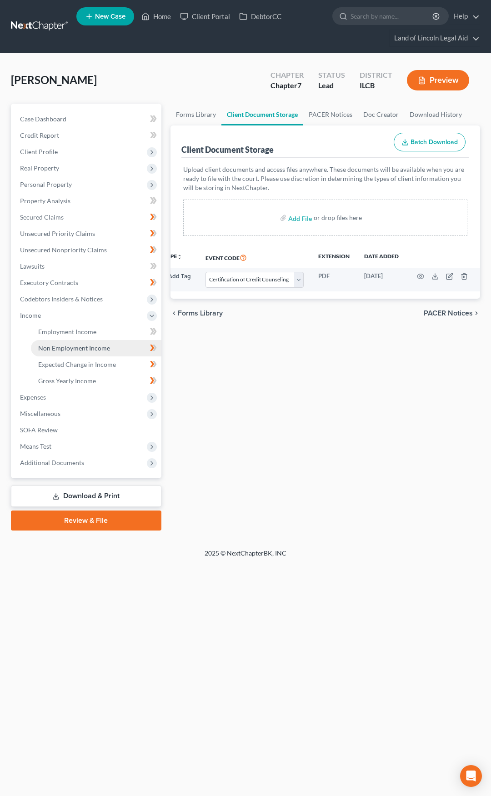
click at [105, 349] on span "Non Employment Income" at bounding box center [74, 348] width 72 height 8
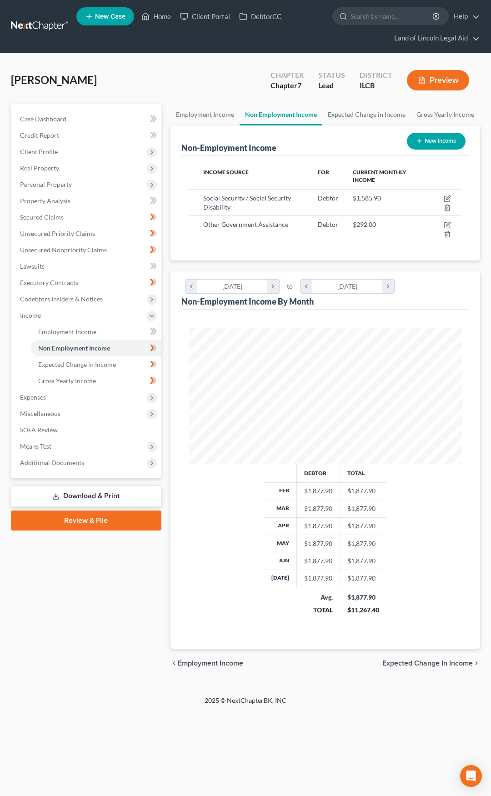
scroll to position [136, 292]
click at [445, 199] on icon "button" at bounding box center [447, 198] width 7 height 7
select select "4"
select select "0"
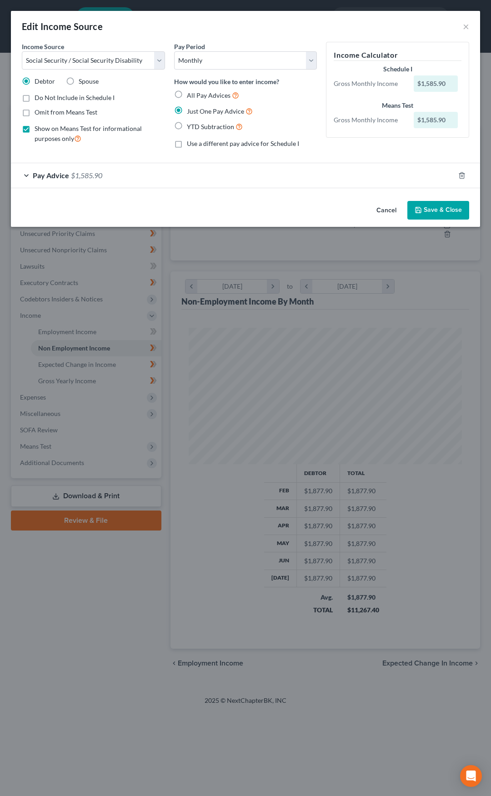
click at [229, 179] on div "Pay Advice $1,585.90" at bounding box center [233, 175] width 444 height 24
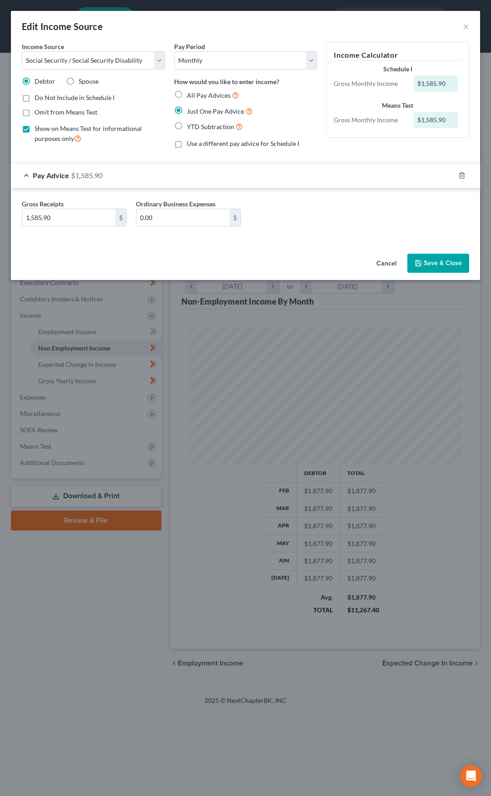
click at [229, 179] on div "Pay Advice $1,585.90" at bounding box center [233, 175] width 444 height 24
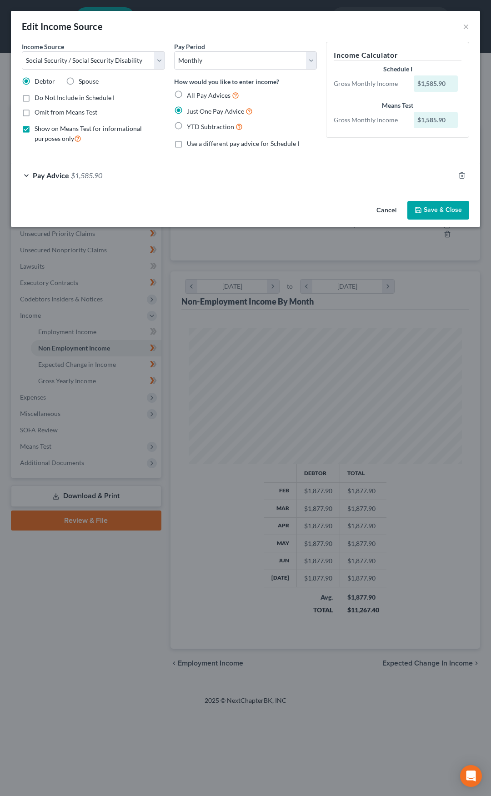
click at [391, 208] on button "Cancel" at bounding box center [386, 211] width 35 height 18
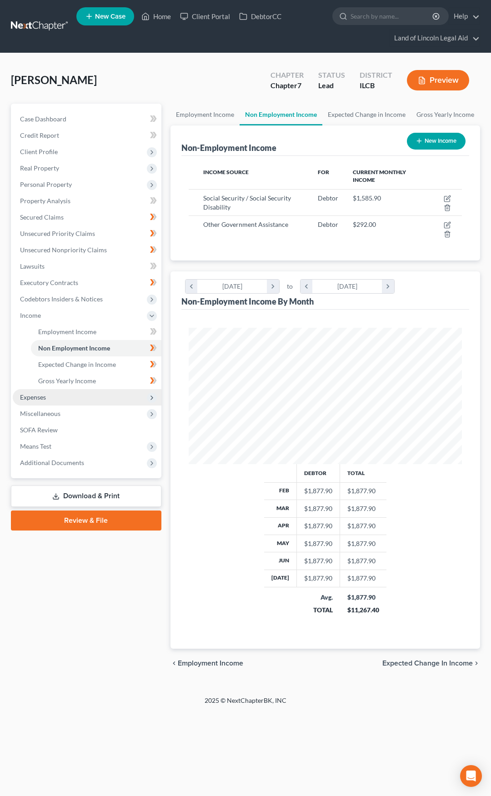
click at [101, 395] on span "Expenses" at bounding box center [87, 397] width 149 height 16
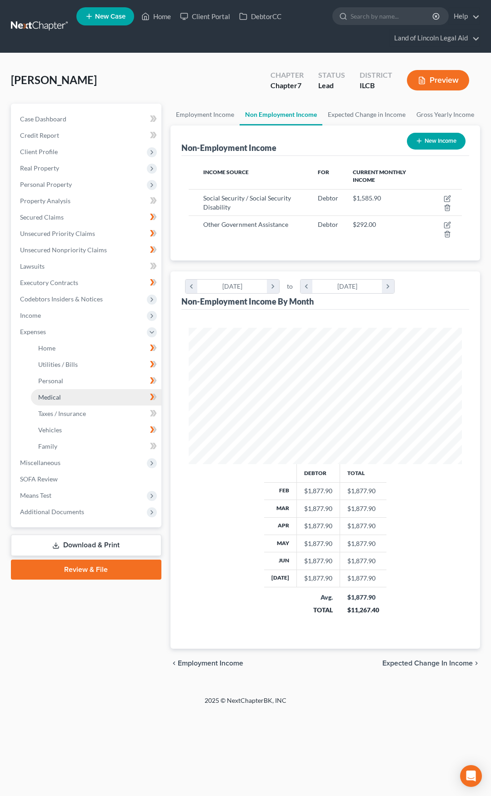
click at [101, 403] on link "Medical" at bounding box center [96, 397] width 131 height 16
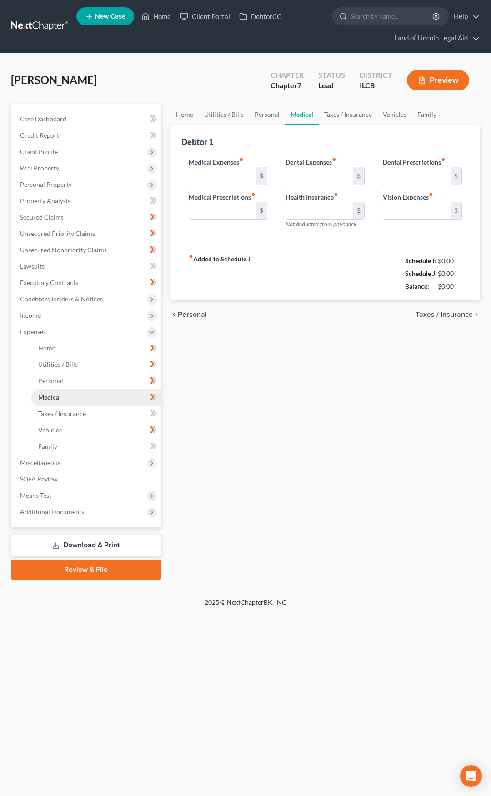
type input "0.00"
type input "60.00"
type input "0.00"
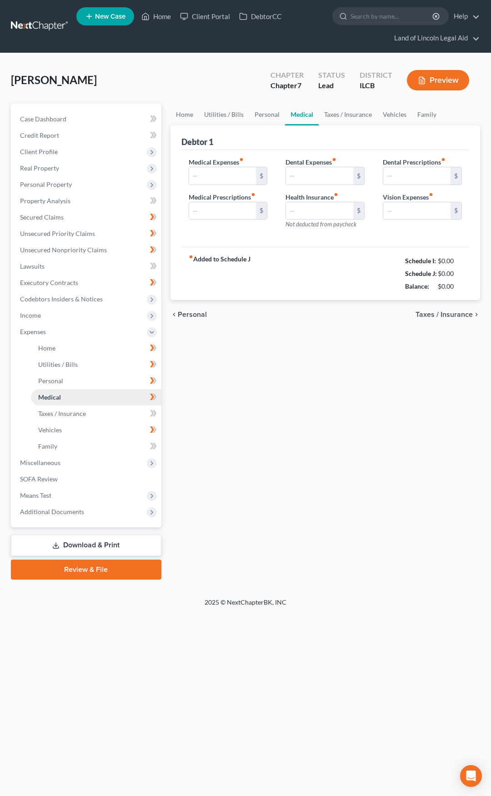
type input "0.00"
click at [109, 514] on span "Additional Documents" at bounding box center [87, 512] width 149 height 16
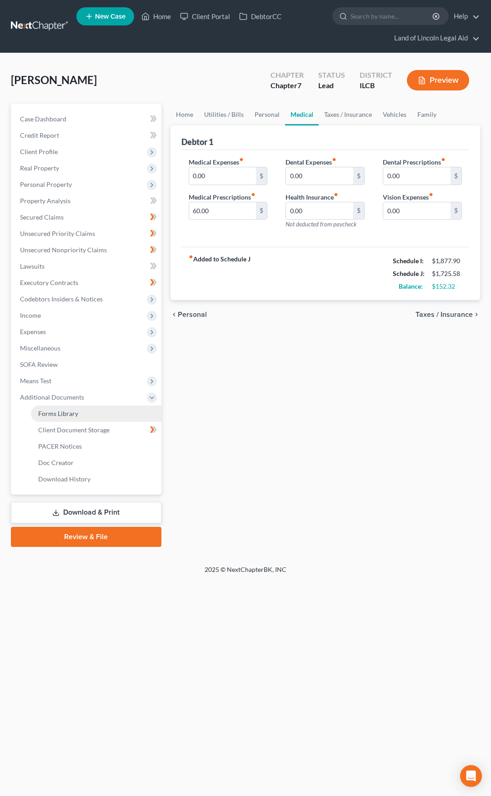
click at [81, 413] on link "Forms Library" at bounding box center [96, 414] width 131 height 16
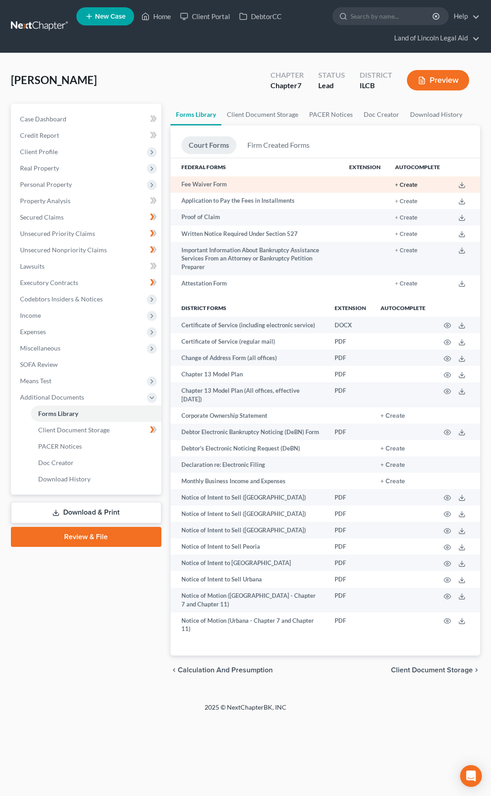
click at [412, 183] on button "+ Create" at bounding box center [406, 185] width 22 height 6
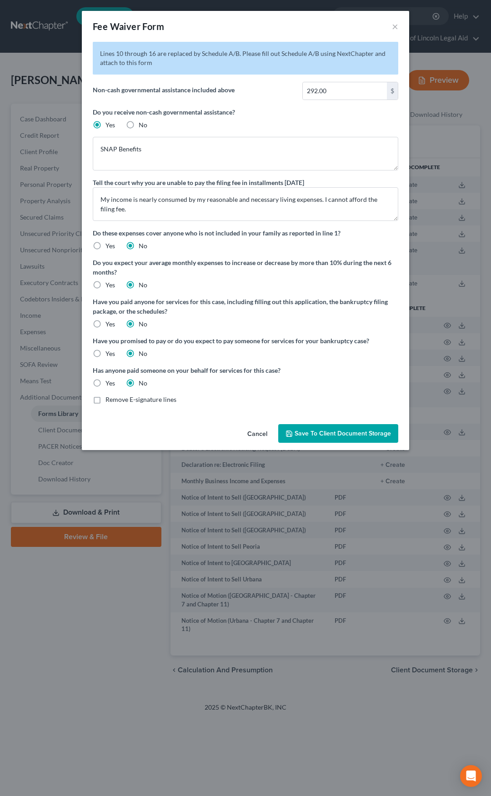
click at [264, 435] on button "Cancel" at bounding box center [257, 434] width 35 height 18
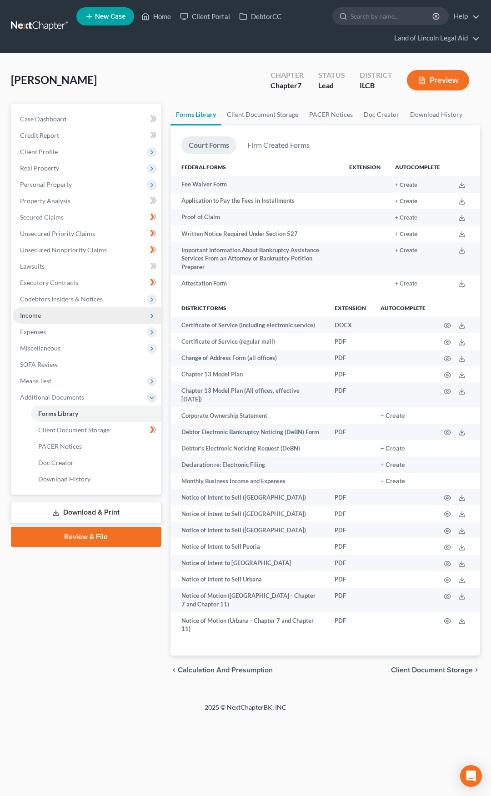
click at [102, 323] on span "Income" at bounding box center [87, 315] width 149 height 16
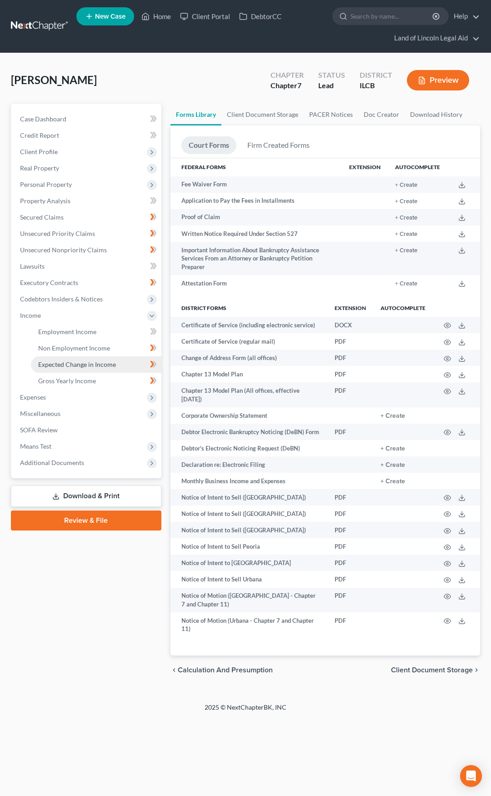
click at [99, 362] on span "Expected Change in Income" at bounding box center [77, 365] width 78 height 8
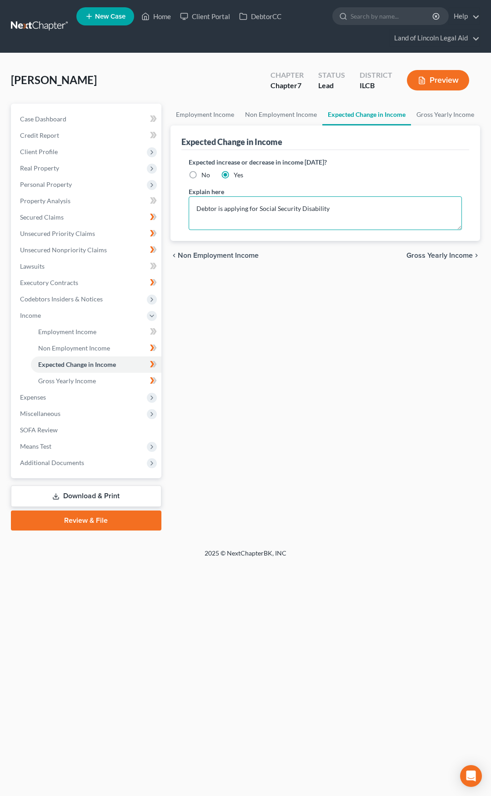
drag, startPoint x: 334, startPoint y: 209, endPoint x: 190, endPoint y: 213, distance: 144.7
click at [190, 213] on textarea "Debtor is applying for Social Security Disability" at bounding box center [325, 213] width 273 height 34
click at [201, 176] on label "No" at bounding box center [205, 175] width 9 height 9
click at [205, 176] on input "No" at bounding box center [208, 174] width 6 height 6
radio input "true"
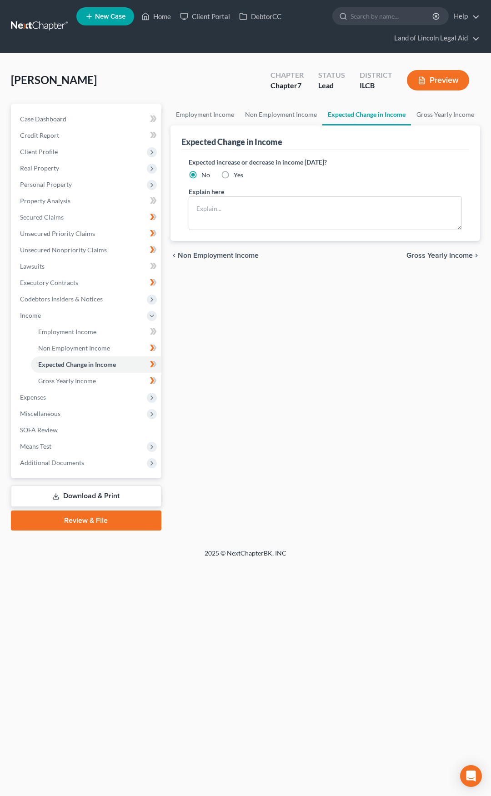
click at [422, 253] on span "Gross Yearly Income" at bounding box center [440, 255] width 66 height 7
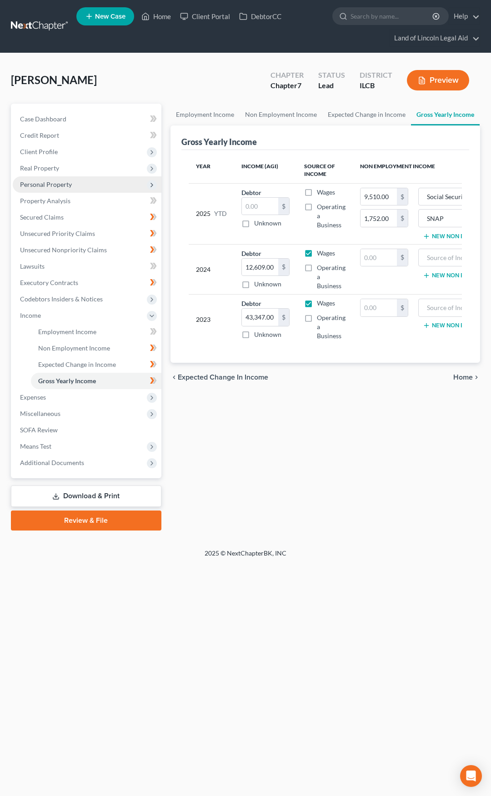
click at [82, 183] on span "Personal Property" at bounding box center [87, 184] width 149 height 16
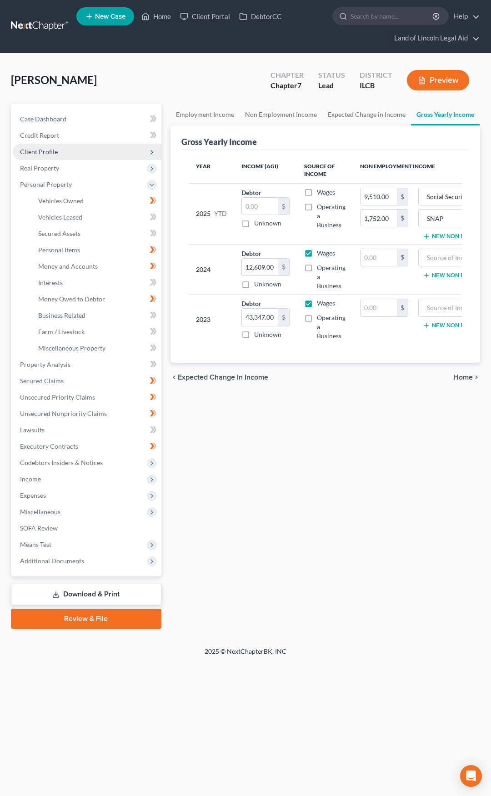
click at [71, 151] on span "Client Profile" at bounding box center [87, 152] width 149 height 16
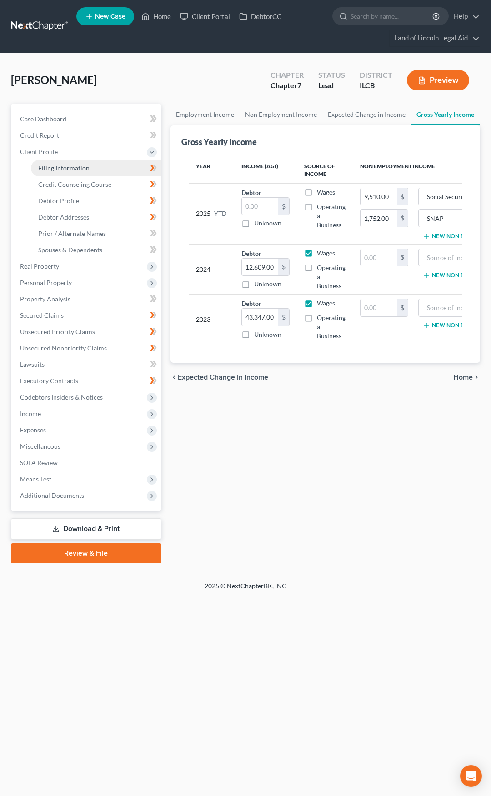
click at [77, 168] on span "Filing Information" at bounding box center [63, 168] width 51 height 8
select select "1"
select select "0"
select select "24"
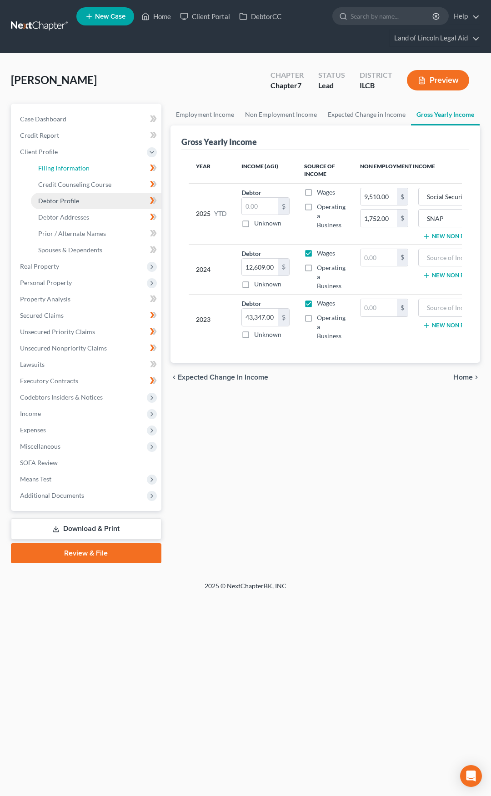
select select "2"
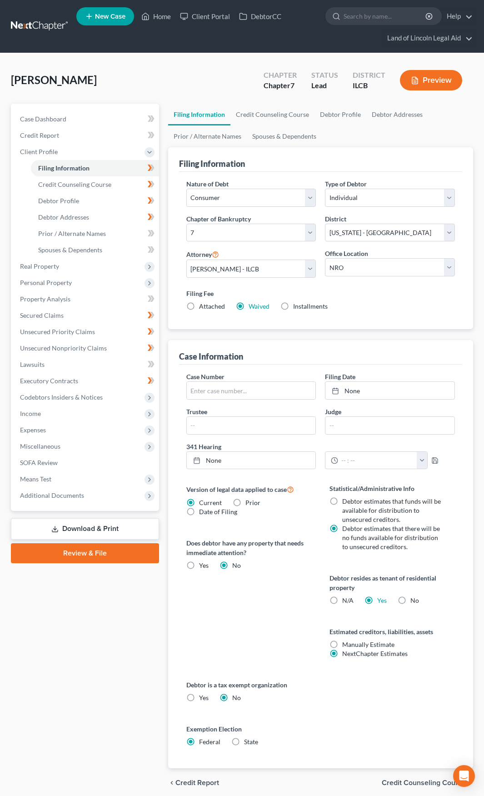
click at [244, 743] on label "State" at bounding box center [251, 742] width 14 height 9
click at [248, 743] on input "State" at bounding box center [251, 741] width 6 height 6
radio input "true"
radio input "false"
select select "14"
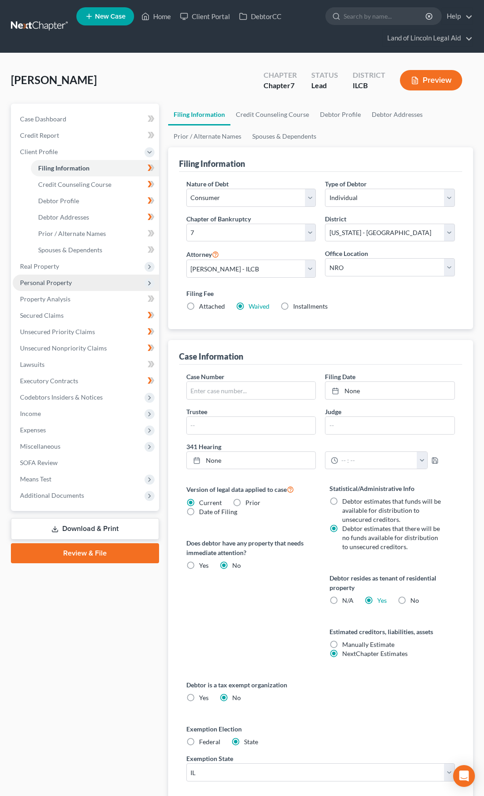
click at [69, 283] on span "Personal Property" at bounding box center [46, 283] width 52 height 8
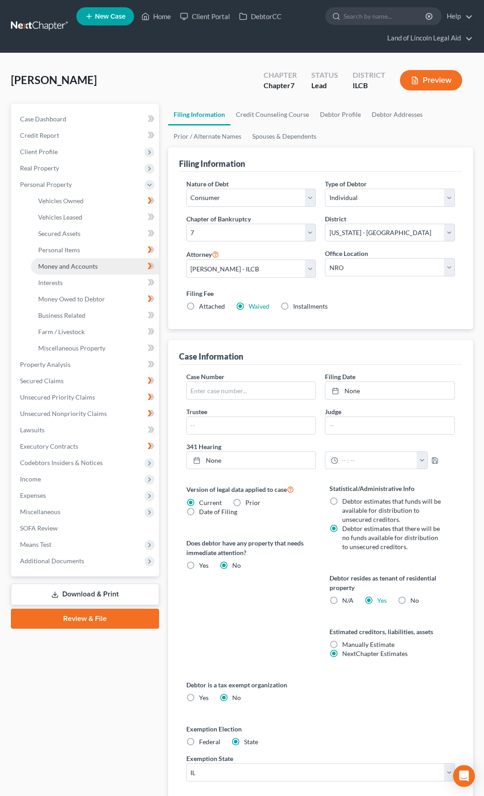
click at [76, 270] on span "Money and Accounts" at bounding box center [68, 266] width 60 height 8
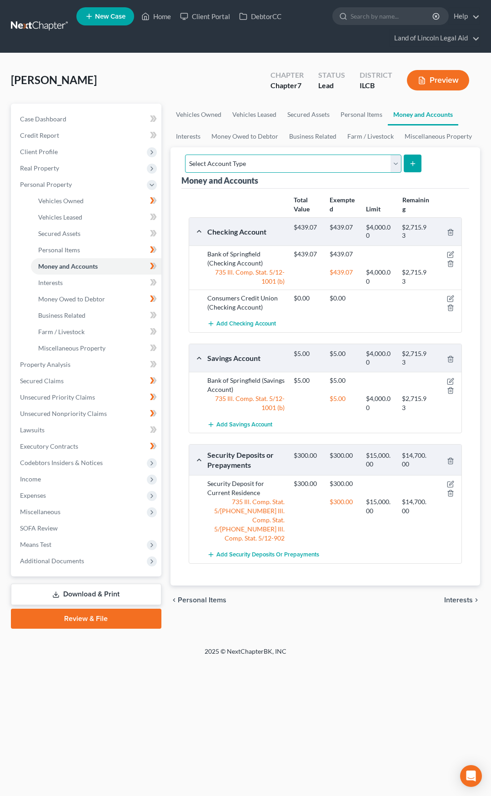
click at [241, 164] on select "Select Account Type Brokerage (A/B: 18, SOFA: 20) Cash on Hand (A/B: 16) Certif…" at bounding box center [293, 164] width 217 height 18
select select "money_market"
click at [185, 155] on select "Select Account Type Brokerage (A/B: 18, SOFA: 20) Cash on Hand (A/B: 16) Certif…" at bounding box center [293, 164] width 217 height 18
click at [77, 476] on span "Income" at bounding box center [87, 479] width 149 height 16
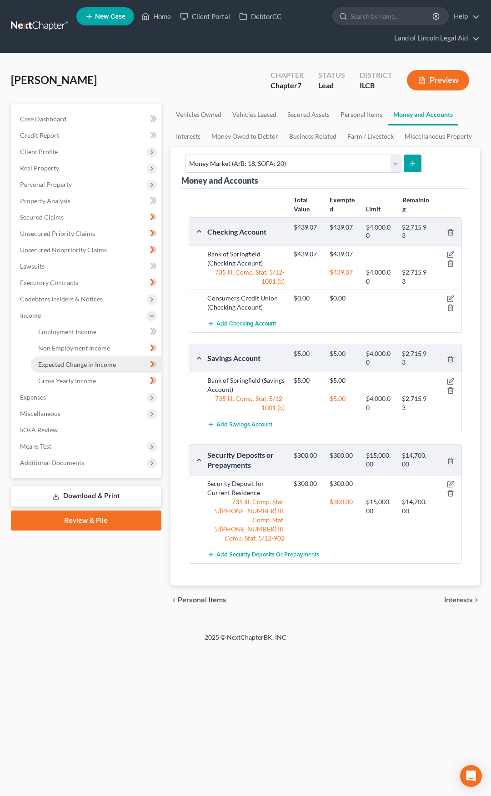
click at [85, 361] on span "Expected Change in Income" at bounding box center [77, 365] width 78 height 8
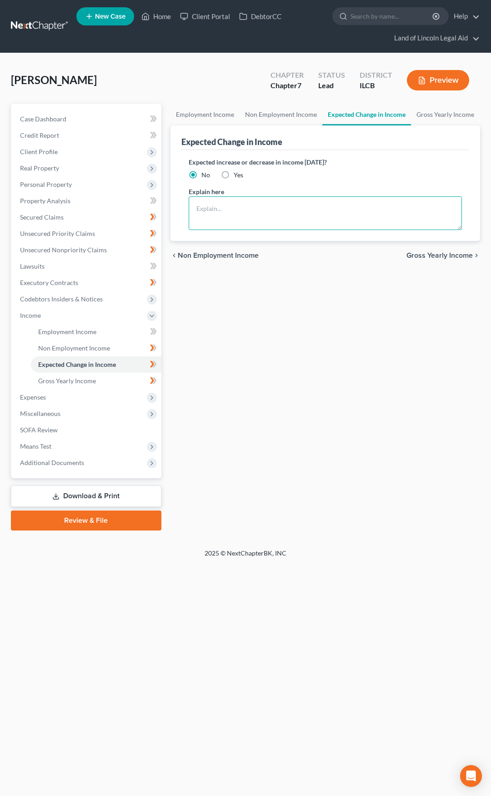
click at [225, 213] on textarea at bounding box center [325, 213] width 273 height 34
type textarea "Debtor's Social Security benefits have been increased to $1800/month."
click at [429, 256] on span "Gross Yearly Income" at bounding box center [440, 255] width 66 height 7
